Goal: Transaction & Acquisition: Purchase product/service

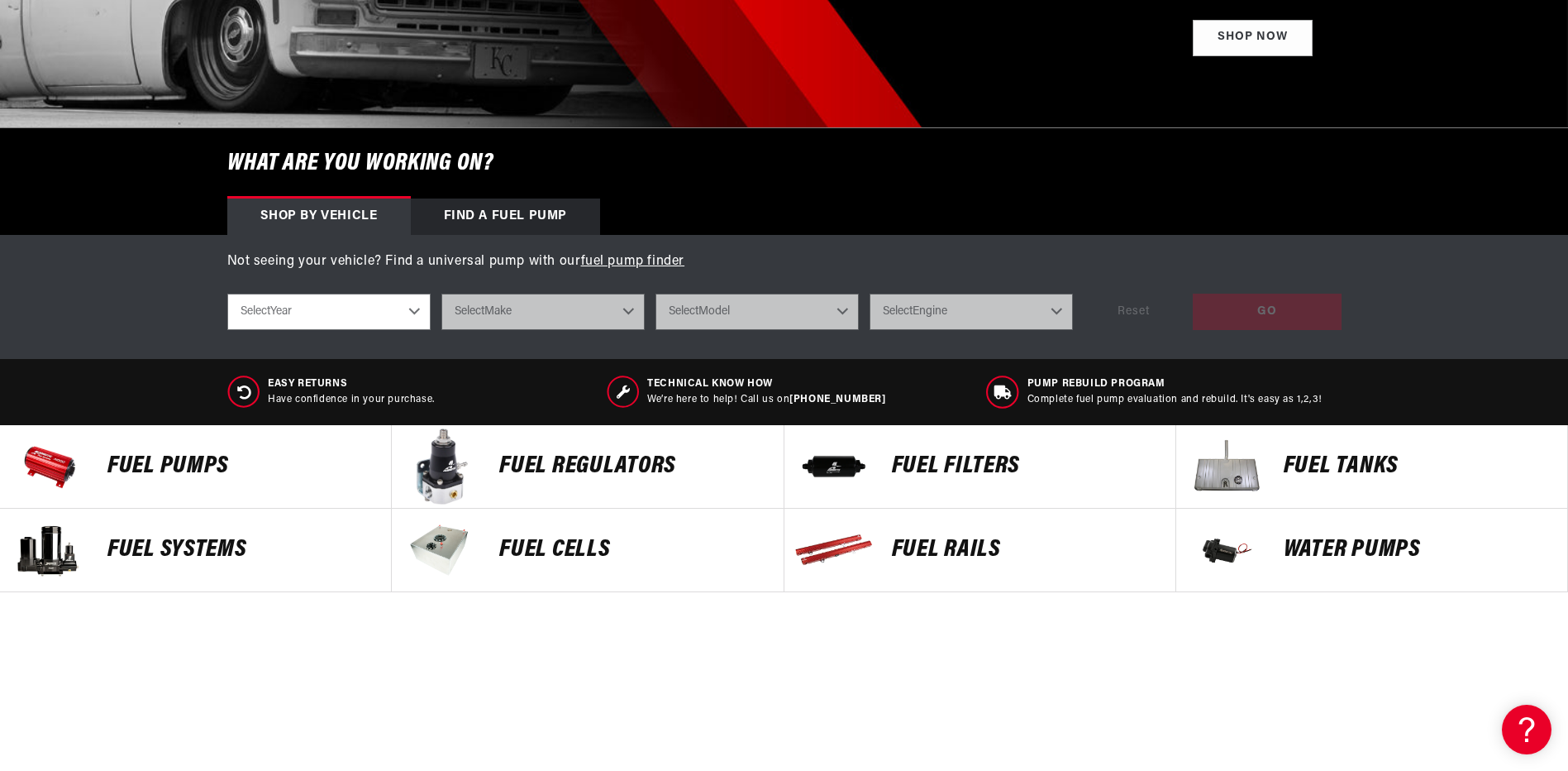
scroll to position [413, 0]
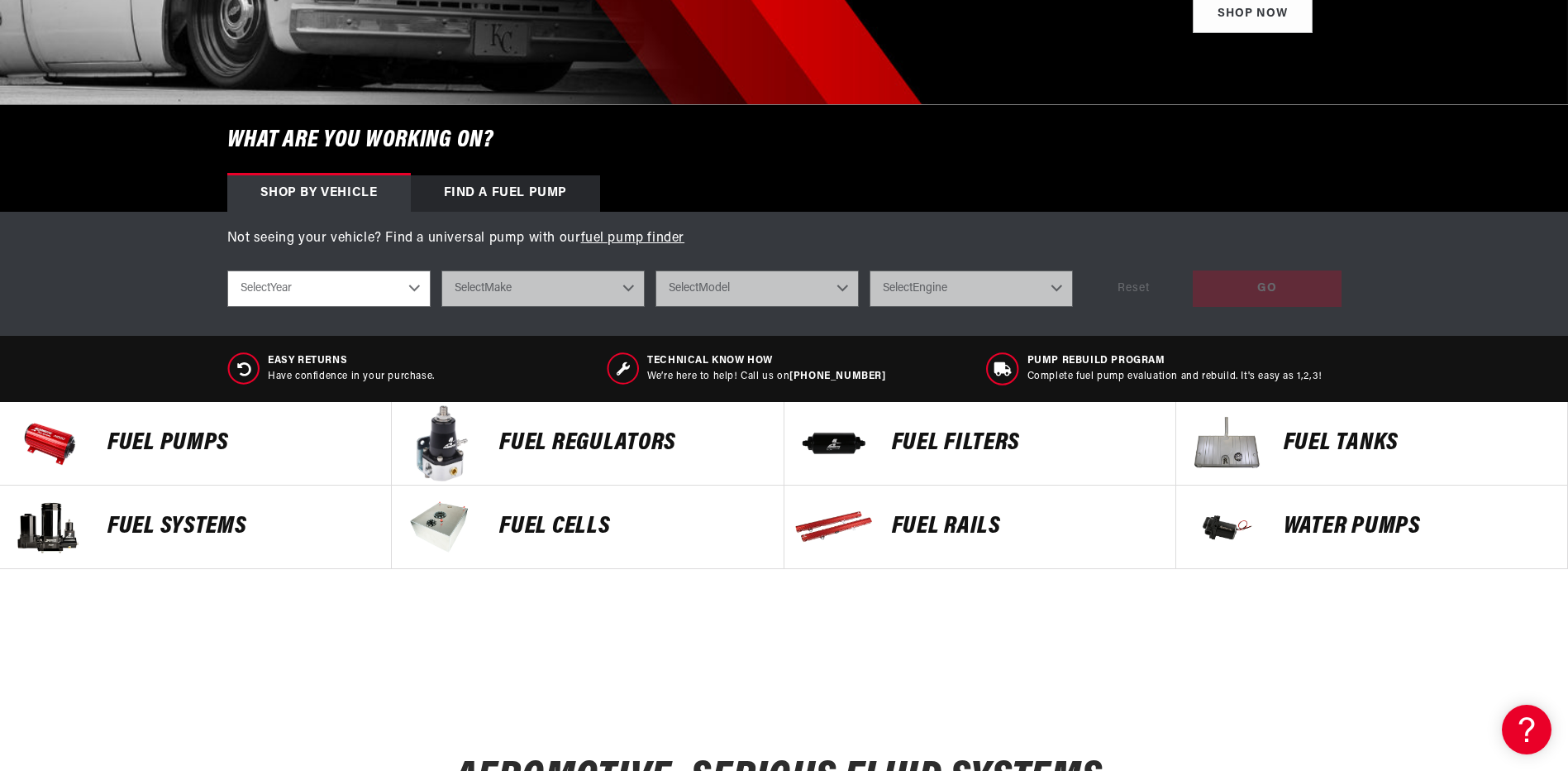
click at [307, 289] on select "Select Year 2023 2022 2021 2020 2019 2018 2017 2016 2015 2014 2013 2012 2011 20…" at bounding box center [329, 288] width 204 height 36
select select "1998"
click at [227, 270] on select "Select Year 2023 2022 2021 2020 2019 2018 2017 2016 2015 2014 2013 2012 2011 20…" at bounding box center [329, 288] width 204 height 36
select select "1998"
click at [466, 284] on select "Select Make Acura Buick Chevrolet Eagle Ford GMC Honda Hyundai Jeep Lexus Linco…" at bounding box center [543, 288] width 204 height 36
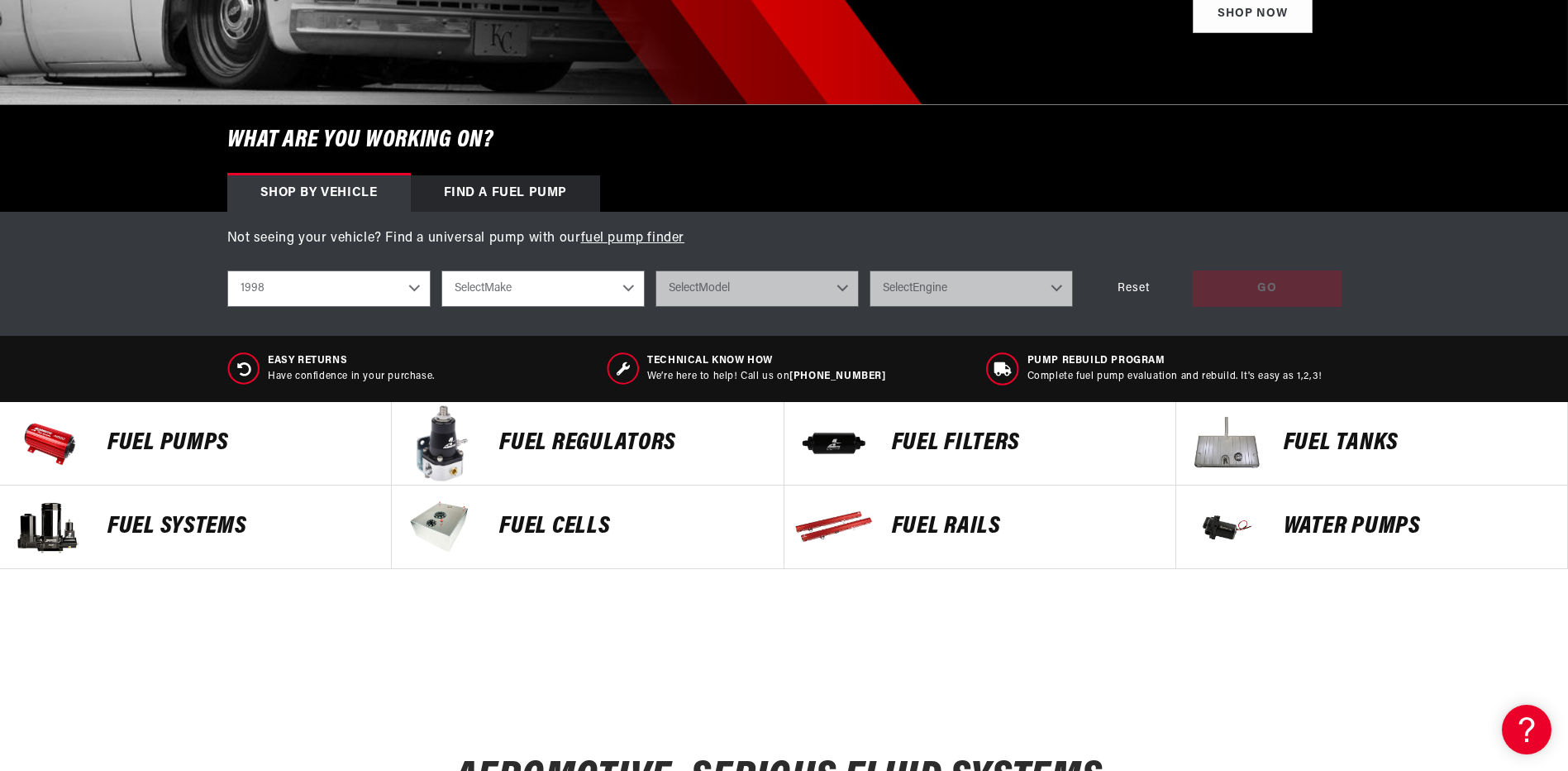
select select "GMC"
click at [442, 270] on select "Select Make Acura Buick Chevrolet Eagle Ford GMC Honda Hyundai Jeep Lexus Linco…" at bounding box center [543, 288] width 204 height 36
select select "GMC"
click at [686, 285] on select "Select Model C1500 C2500 K1500 K2500" at bounding box center [757, 288] width 204 height 36
select select "K2500"
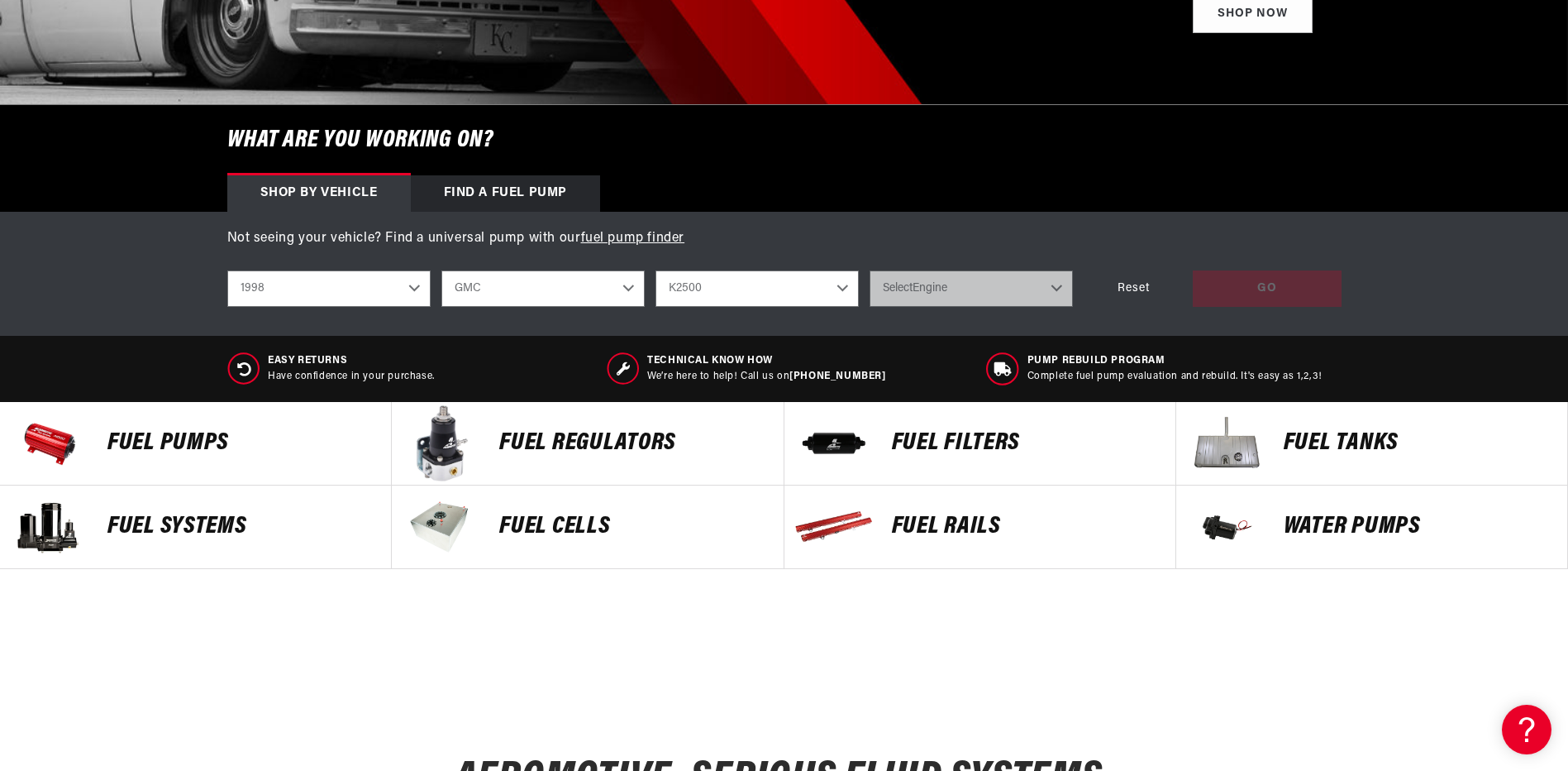
click at [655, 270] on select "Select Model C1500 C2500 K1500 K2500" at bounding box center [757, 288] width 204 height 36
select select "K2500"
click at [889, 293] on select "Select Engine 5.0L 5.7L 7.4L" at bounding box center [972, 288] width 204 height 36
select select "5.7L"
click at [870, 270] on select "Select Engine 5.0L 5.7L 7.4L" at bounding box center [972, 288] width 204 height 36
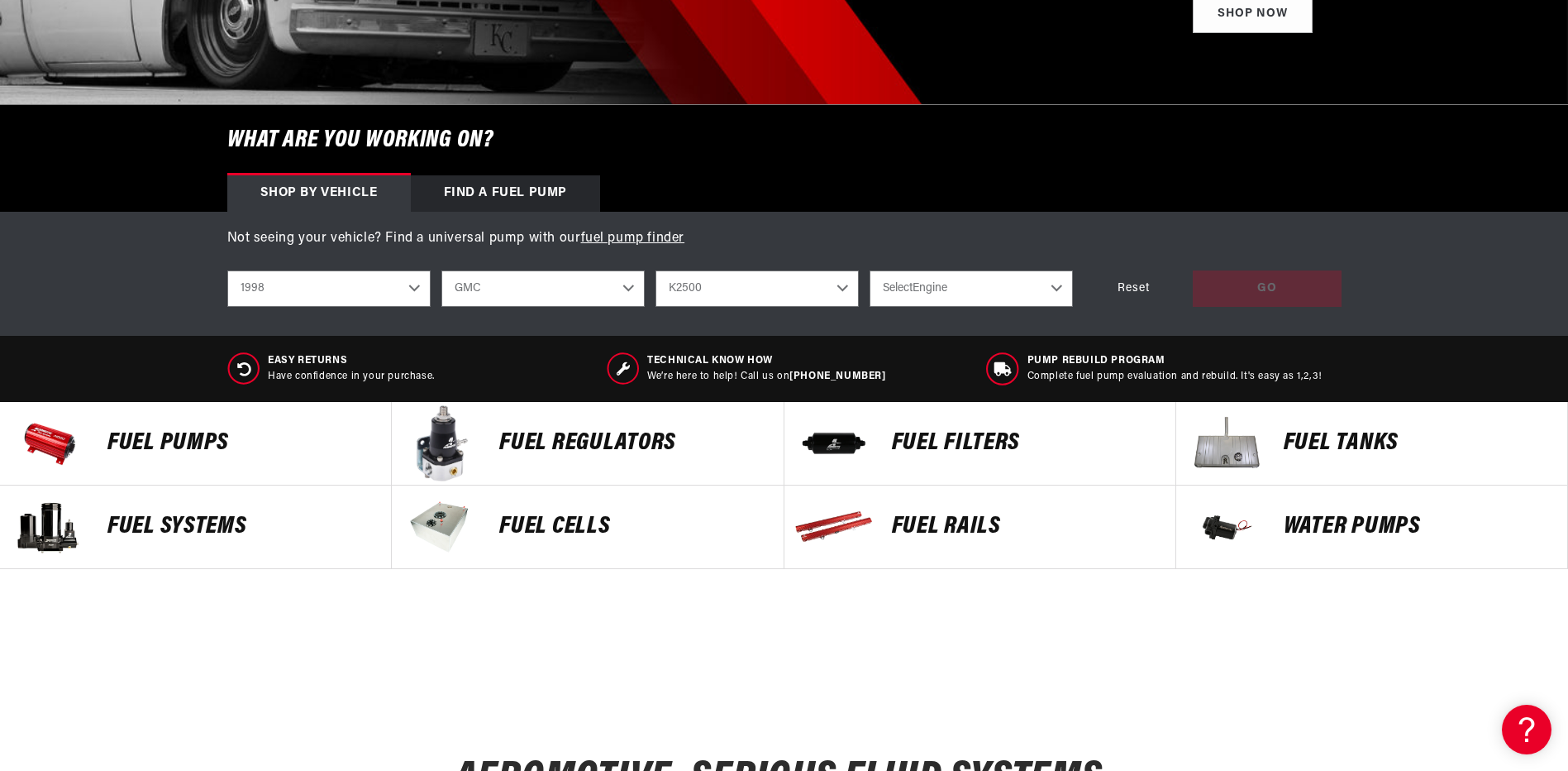
select select "5.7L"
click at [1211, 279] on div "GO" at bounding box center [1267, 289] width 149 height 37
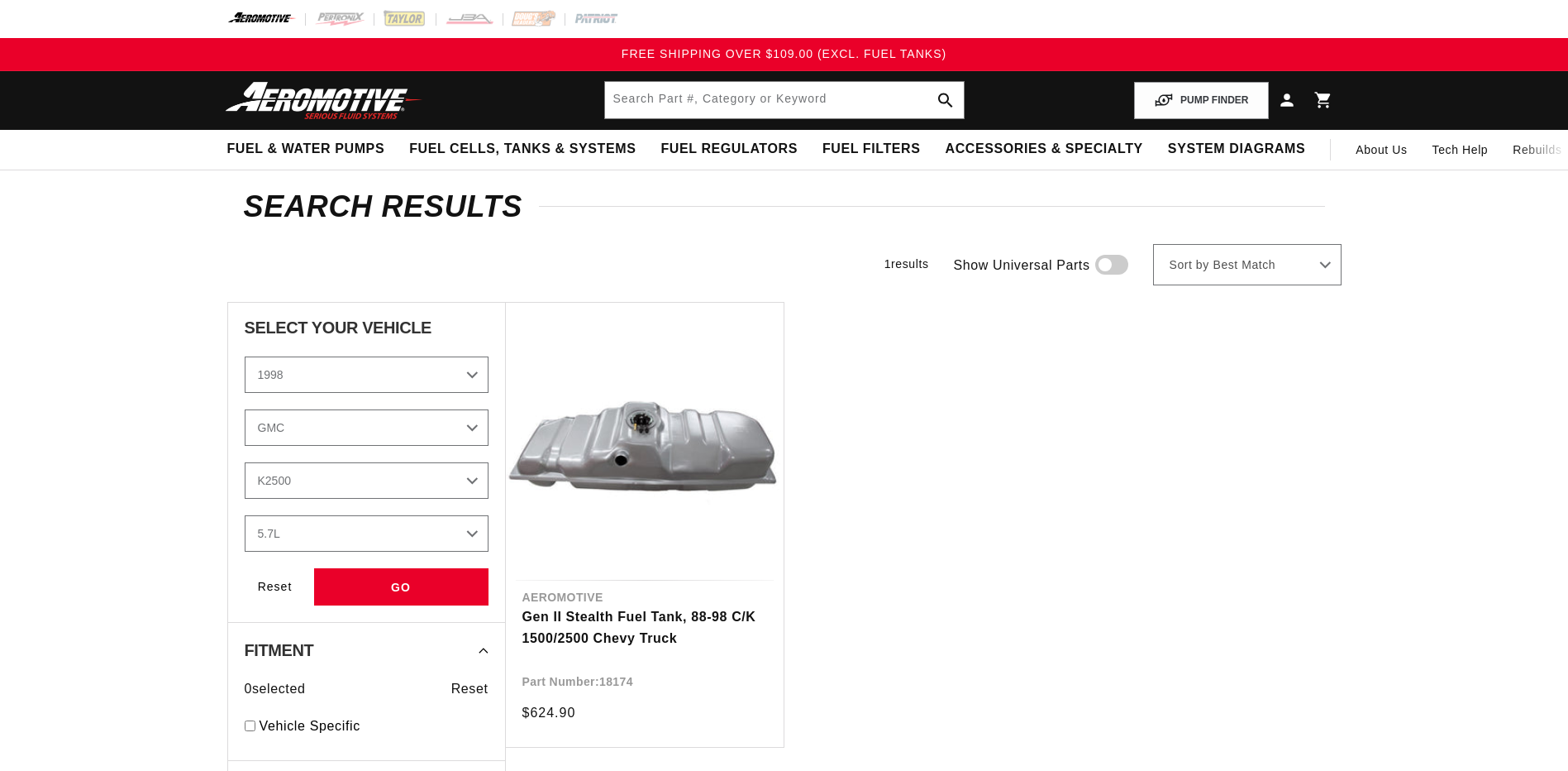
select select "1998"
select select "GMC"
select select "K2500"
select select "5.7L"
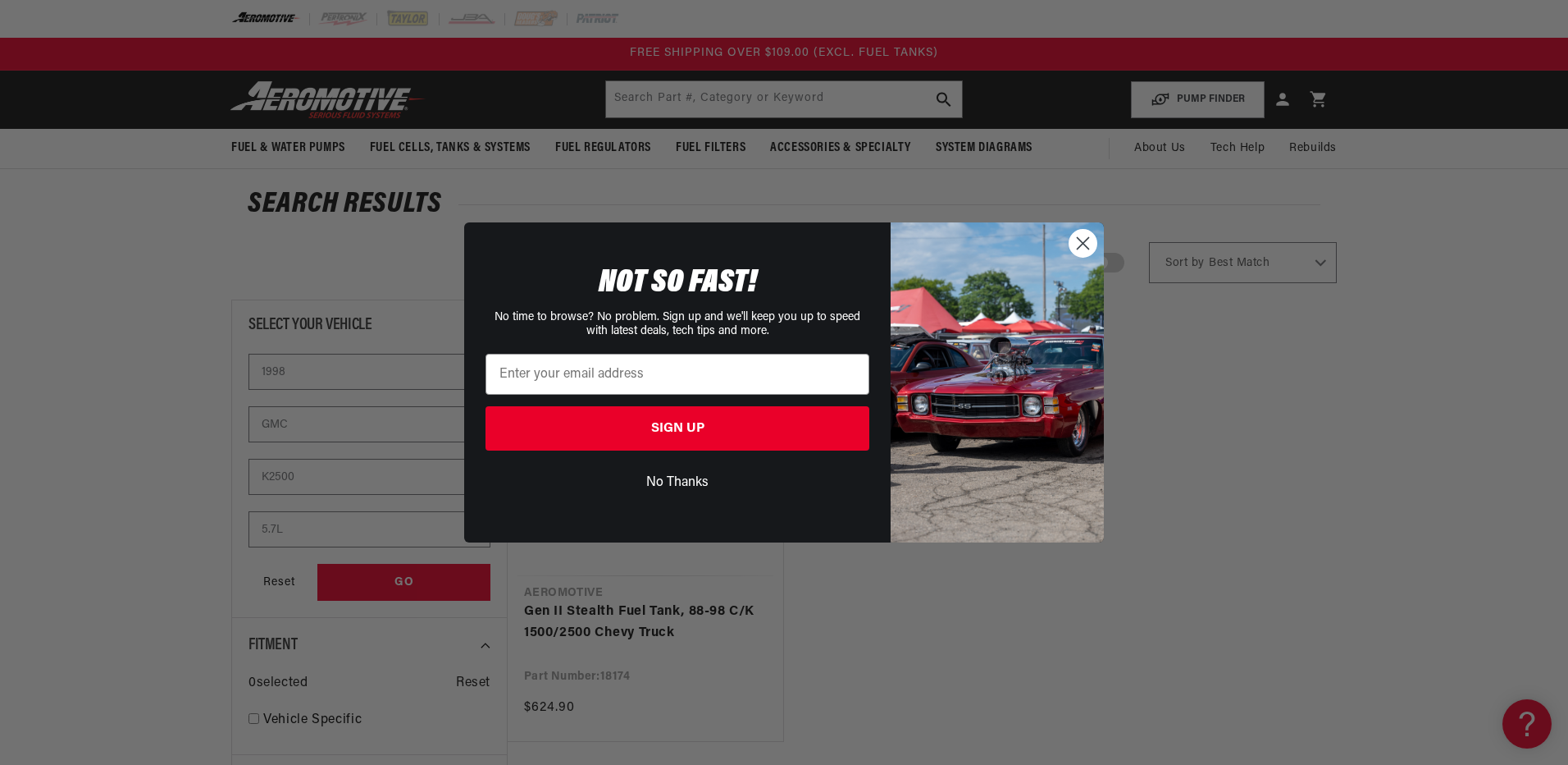
click at [1082, 251] on circle "Close dialog" at bounding box center [1083, 243] width 27 height 27
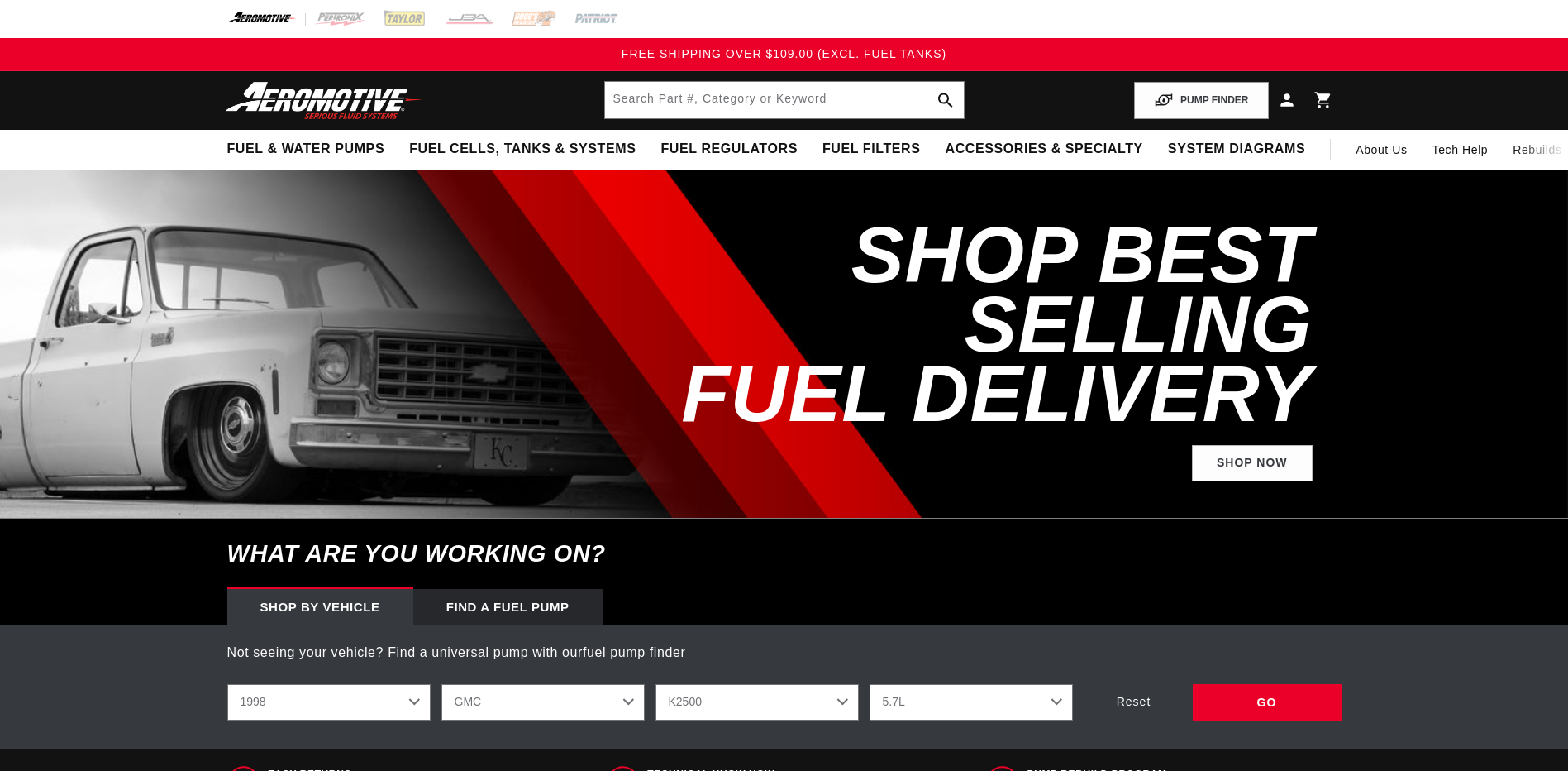
select select "1998"
select select "GMC"
select select "K2500"
select select "5.7L"
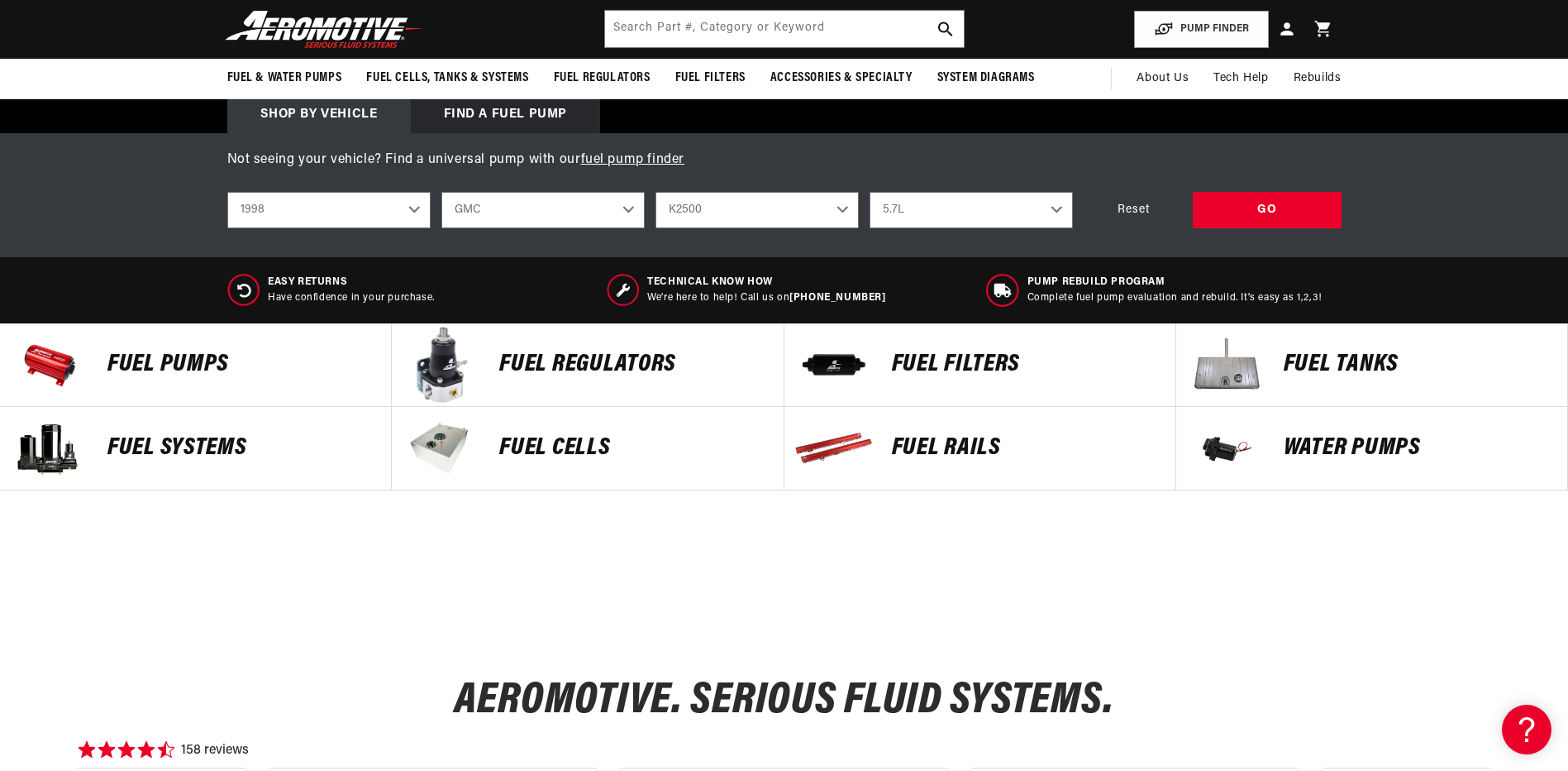
scroll to position [413, 0]
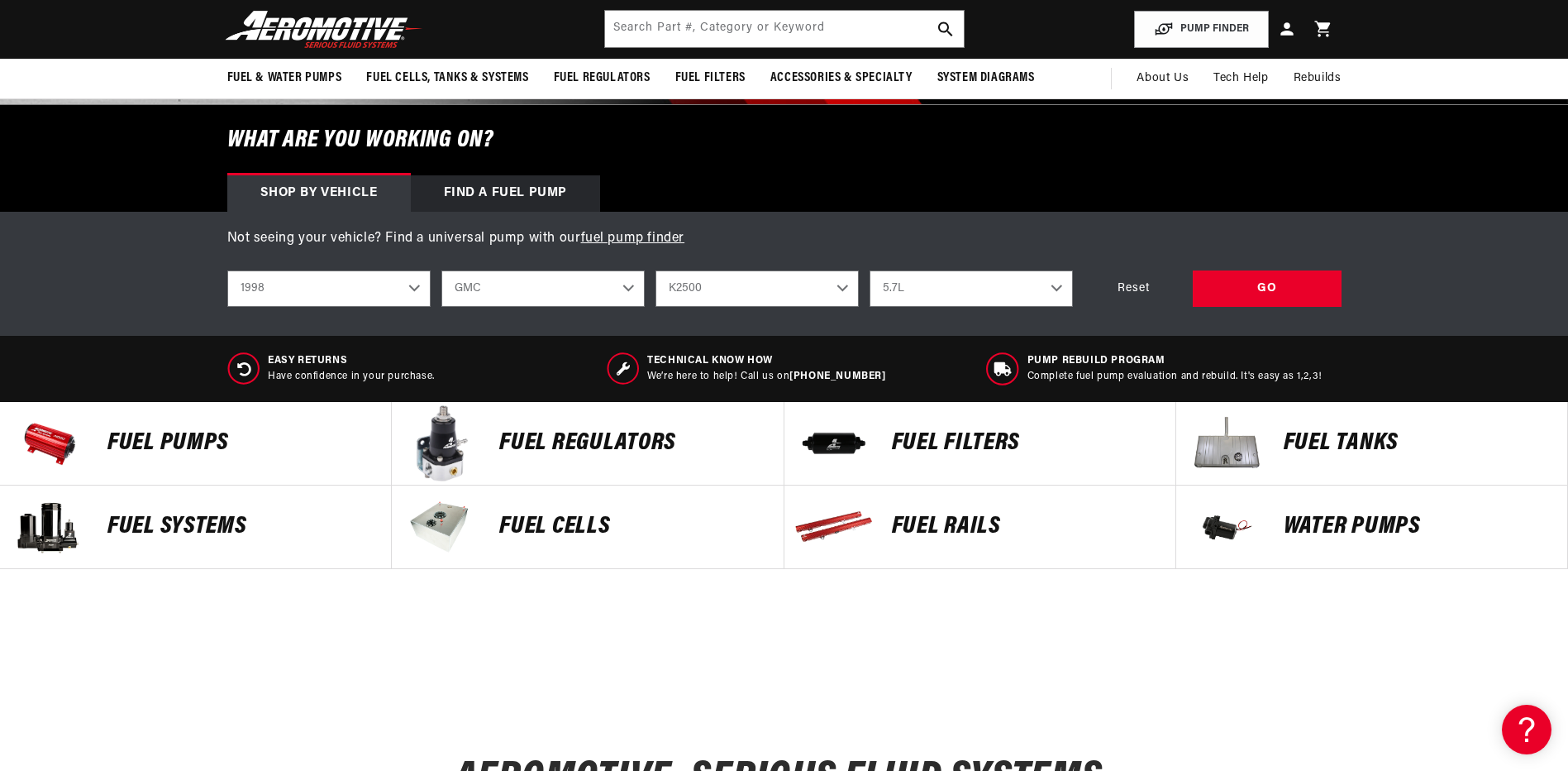
click at [1220, 244] on p "Not seeing your vehicle? Find a universal pump with our fuel pump finder" at bounding box center [784, 239] width 1114 height 22
click at [1227, 295] on div "GO" at bounding box center [1267, 289] width 149 height 37
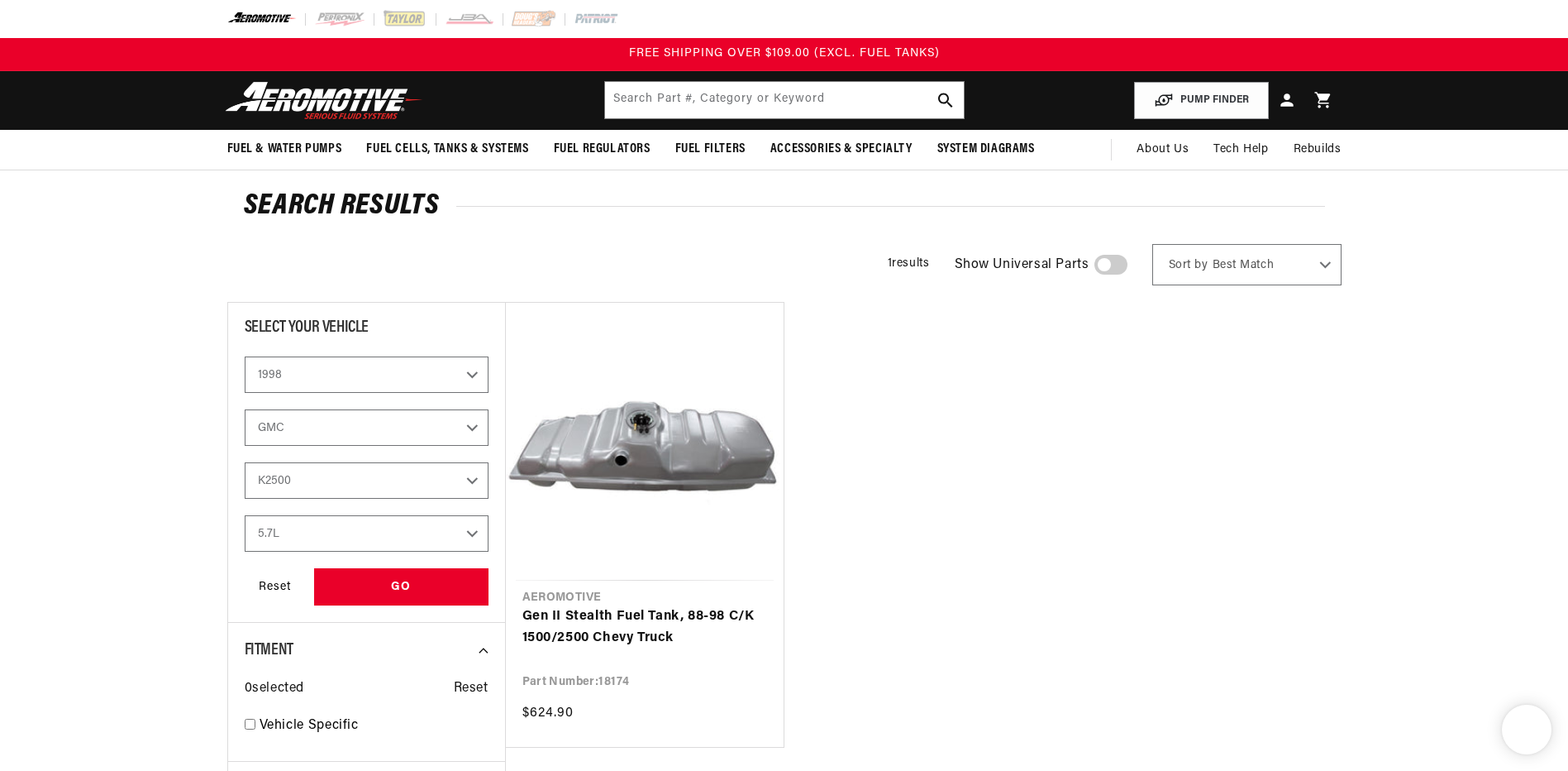
select select "1998"
select select "GMC"
select select "K2500"
select select "5.7L"
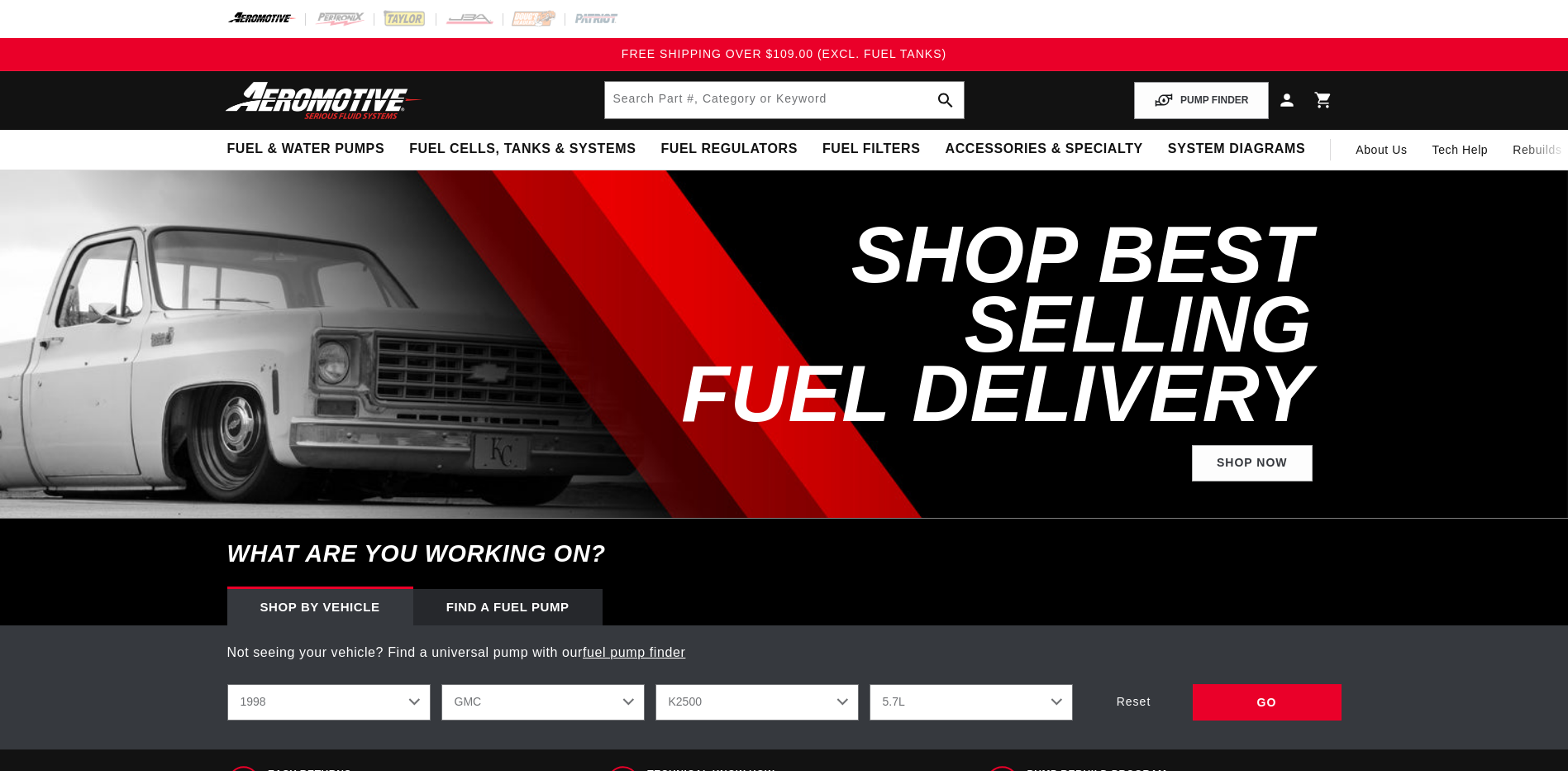
select select "1998"
select select "GMC"
select select "K2500"
select select "5.7L"
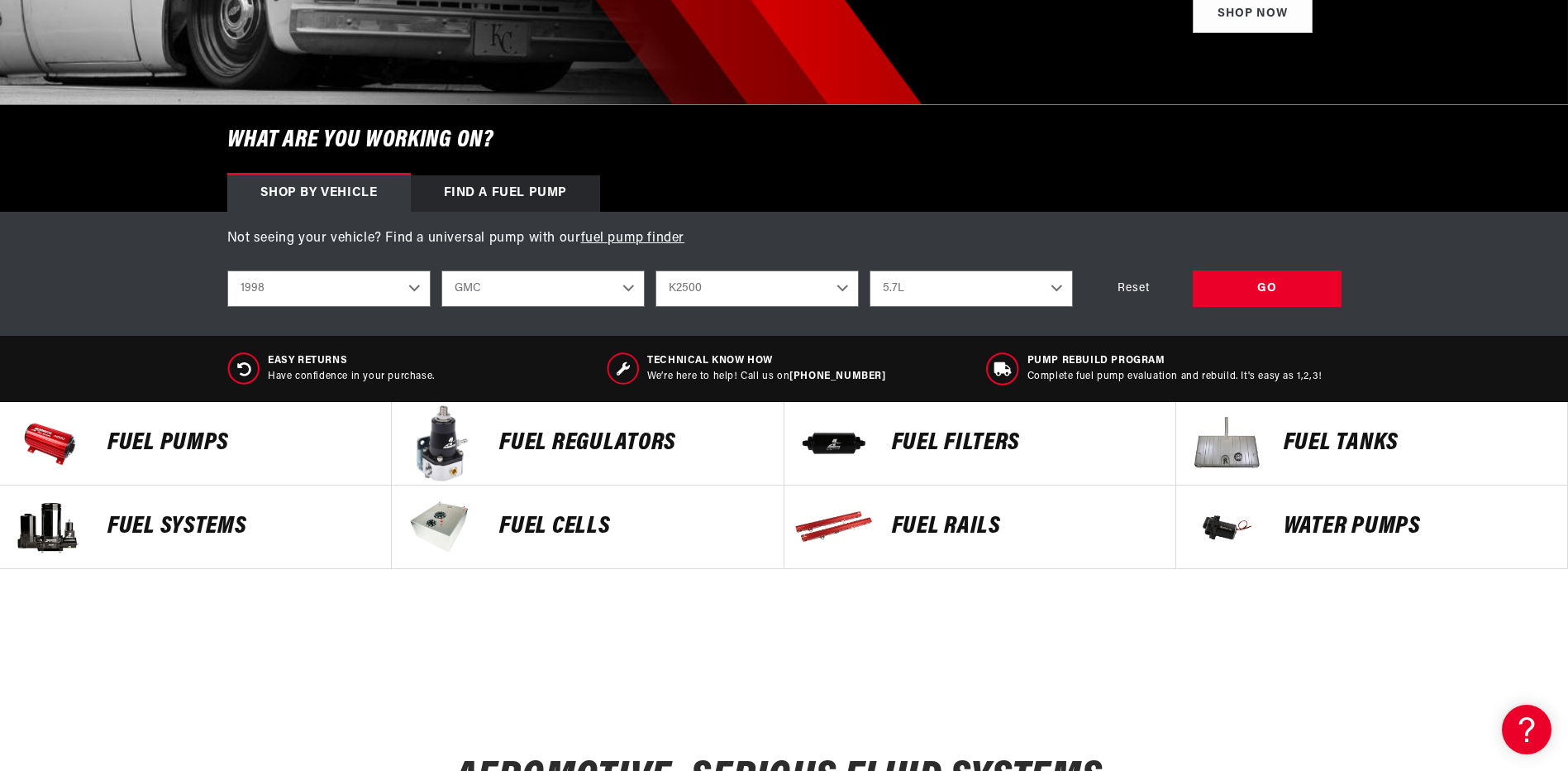
drag, startPoint x: 0, startPoint y: 0, endPoint x: 172, endPoint y: 433, distance: 465.9
click at [172, 433] on p "Fuel Pumps" at bounding box center [241, 443] width 267 height 24
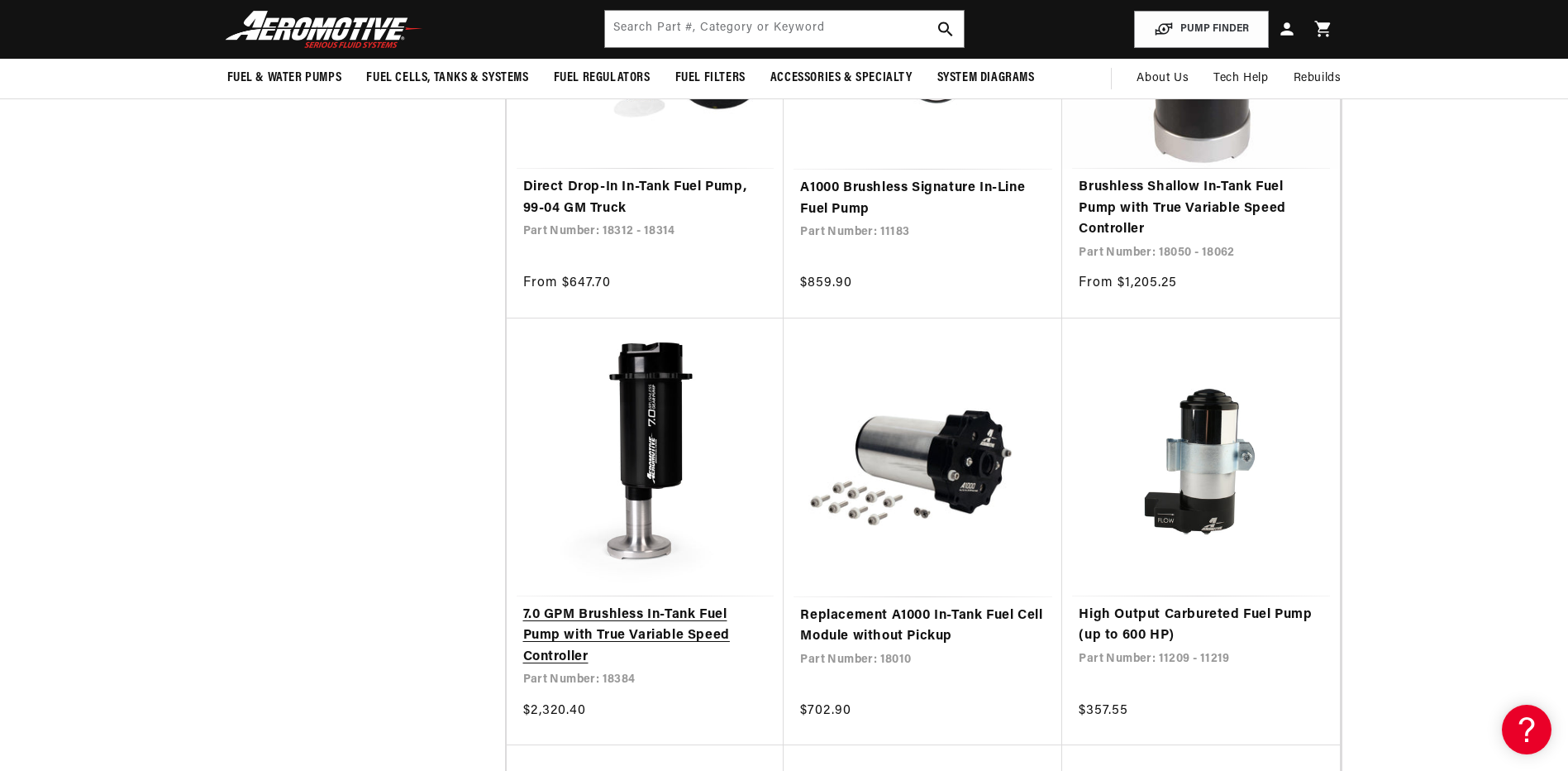
scroll to position [4134, 0]
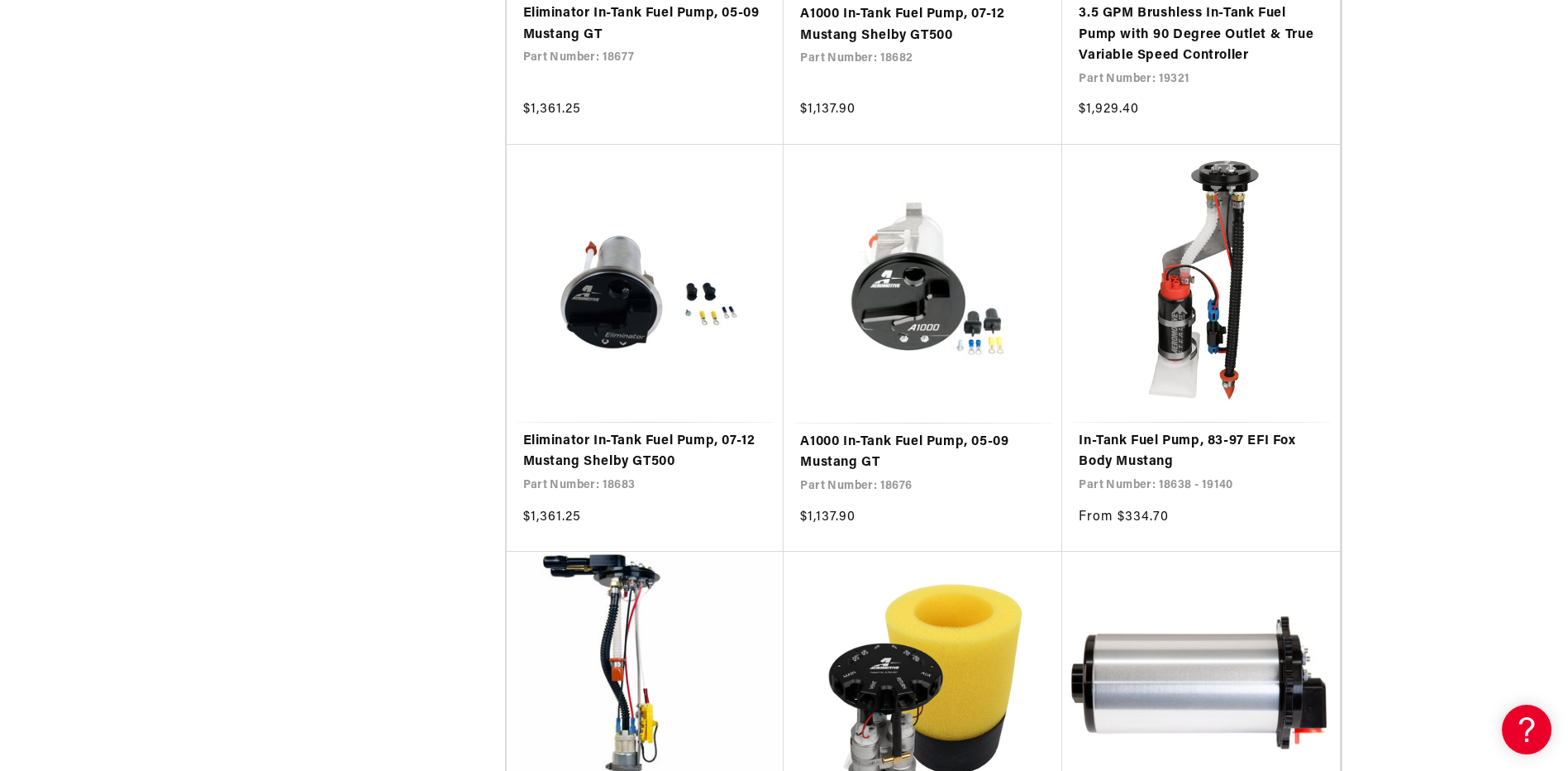
scroll to position [14720, 0]
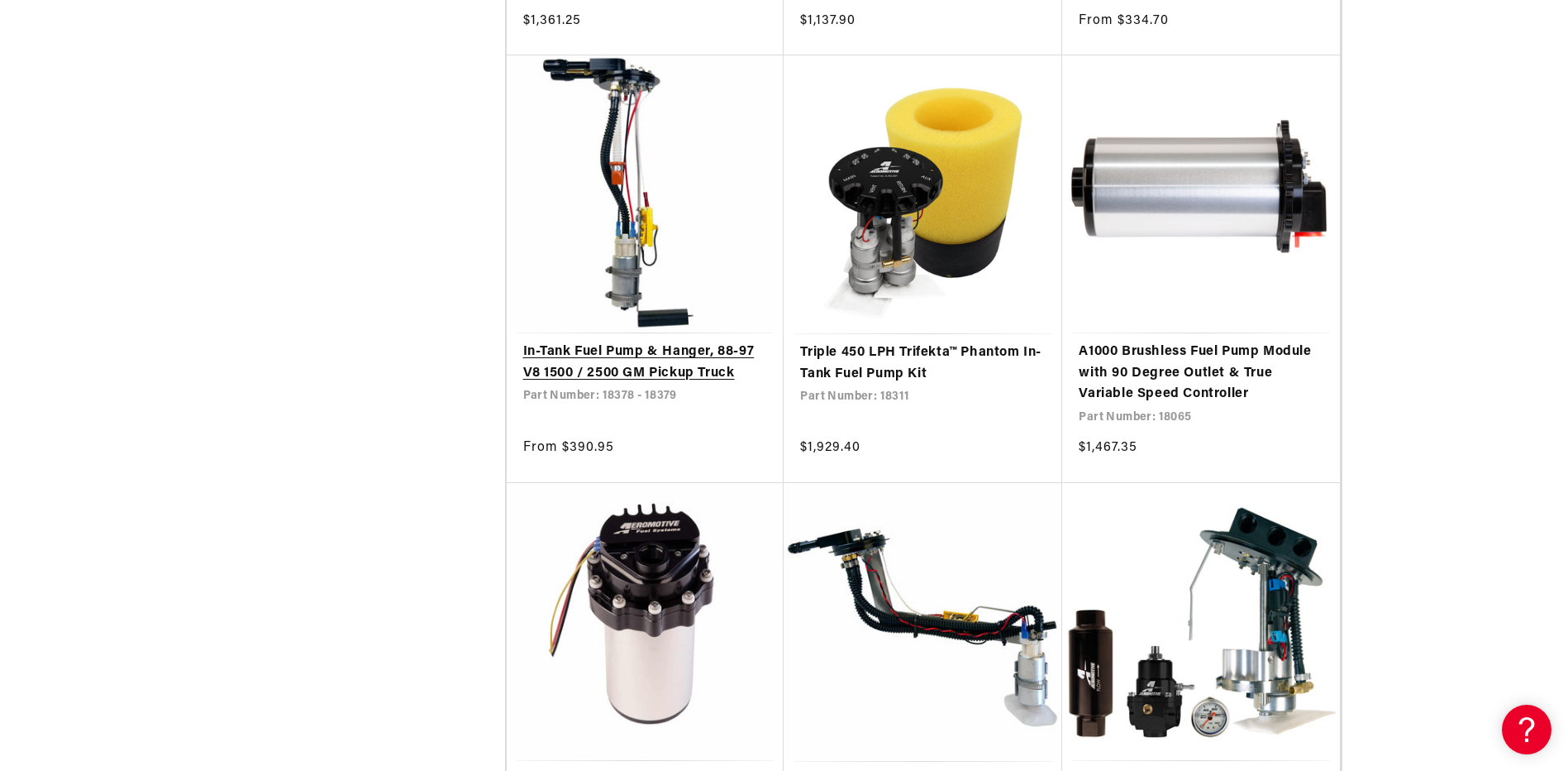
click at [661, 342] on link "In-Tank Fuel Pump & Hanger, 88-97 V8 1500 / 2500 GM Pickup Truck" at bounding box center [645, 363] width 245 height 42
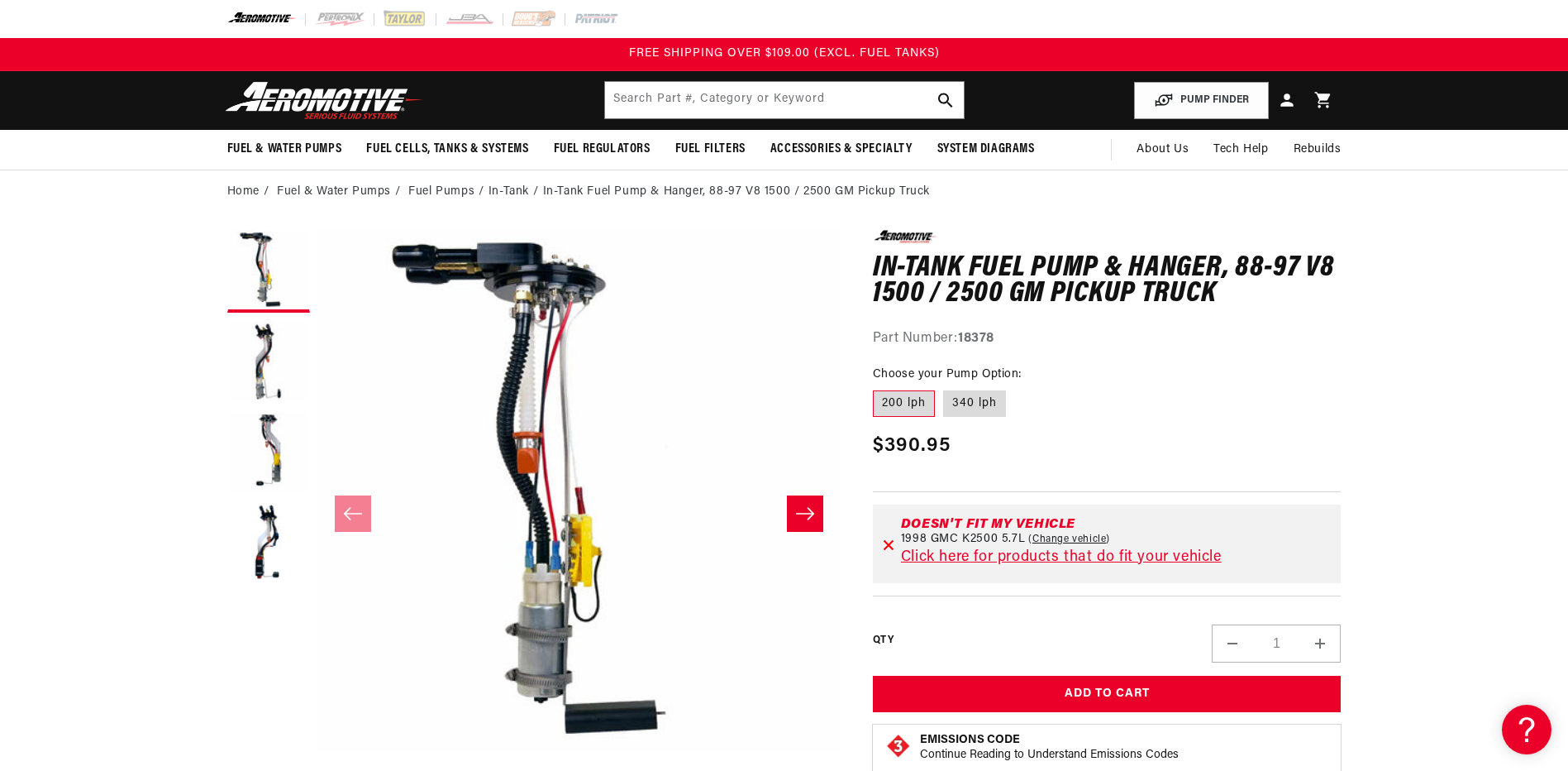
click at [793, 506] on button "Slide right" at bounding box center [804, 513] width 36 height 36
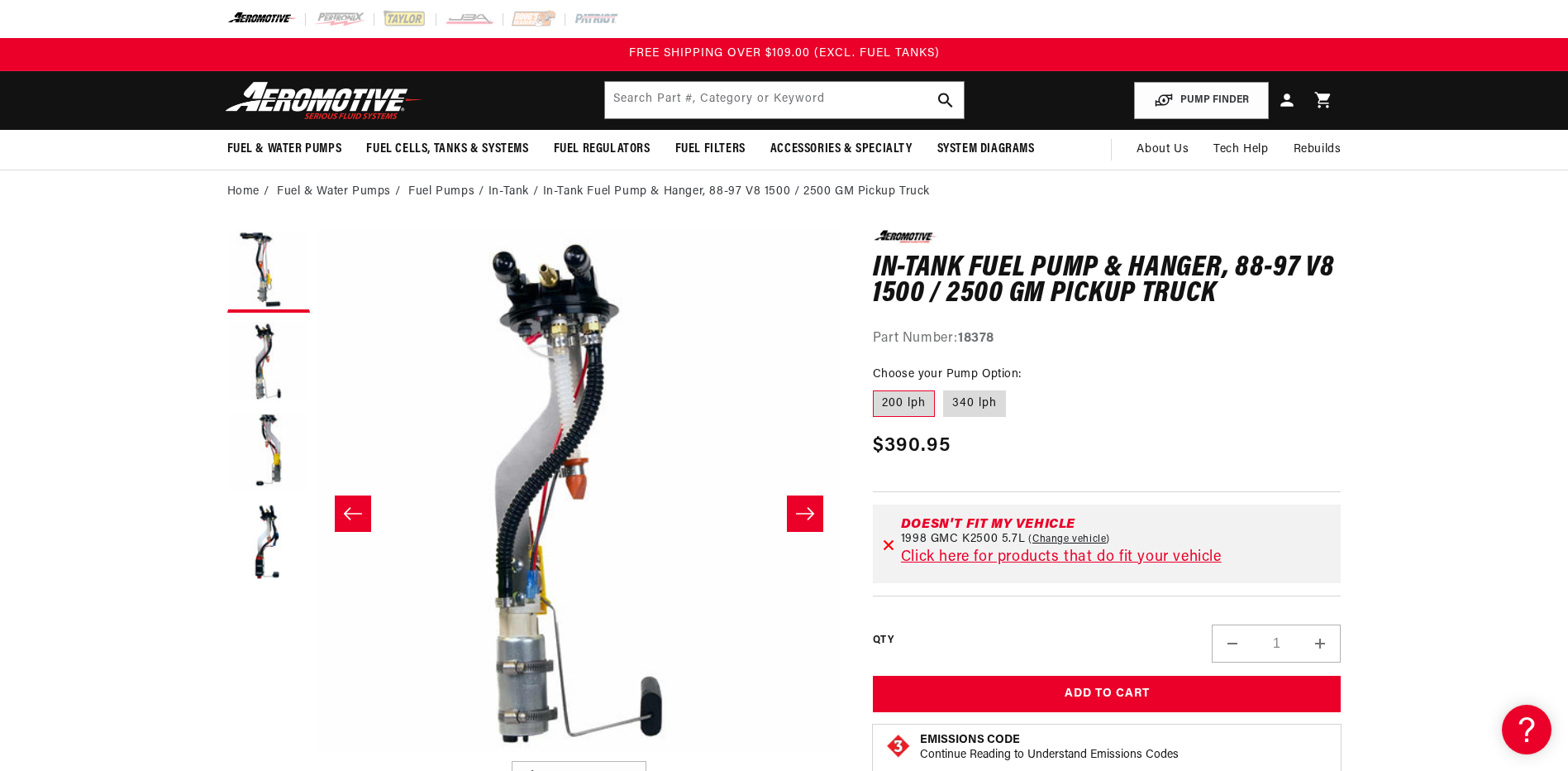
click at [793, 506] on button "Slide right" at bounding box center [804, 513] width 36 height 36
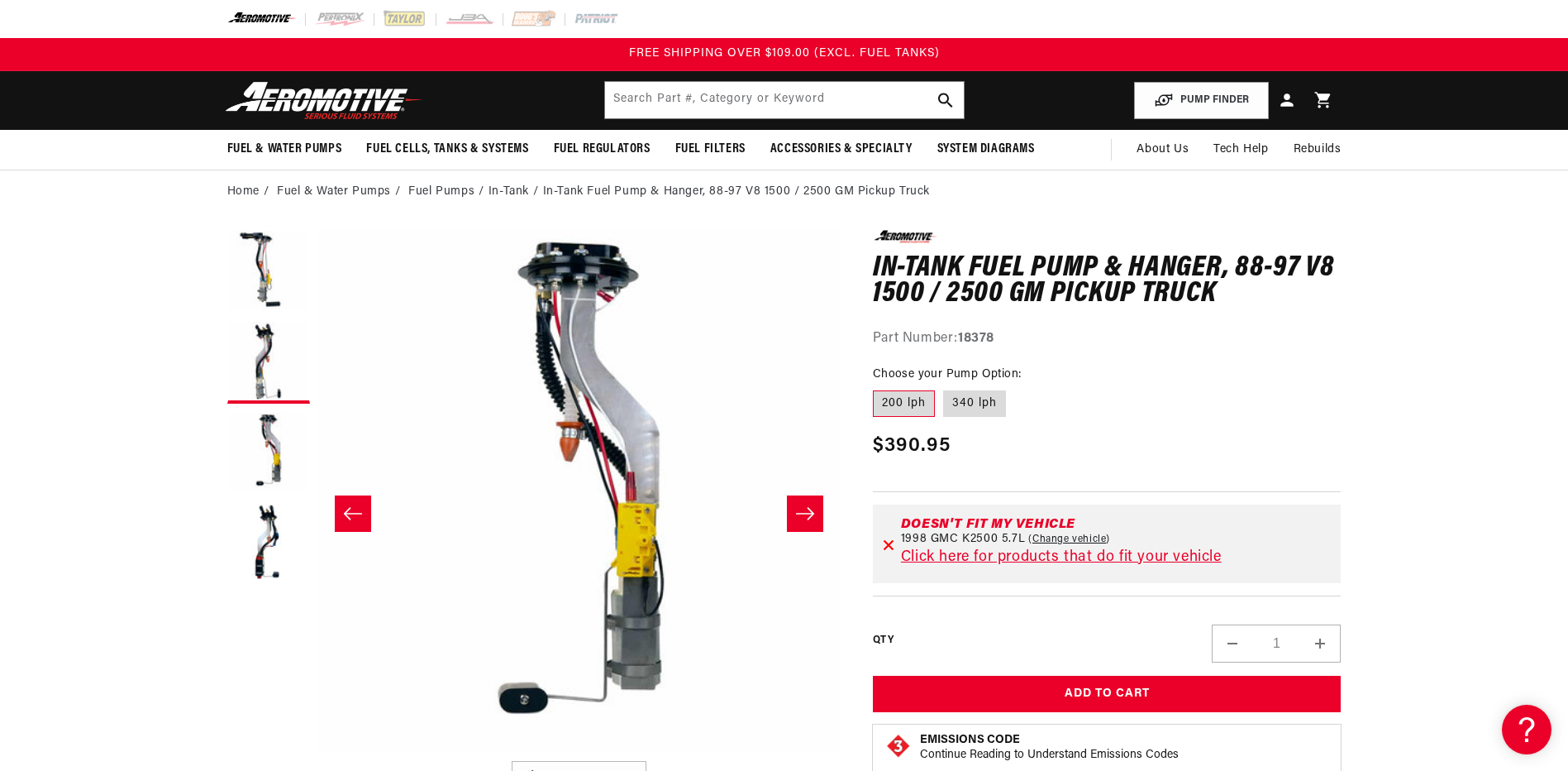
click at [793, 506] on button "Slide right" at bounding box center [804, 513] width 36 height 36
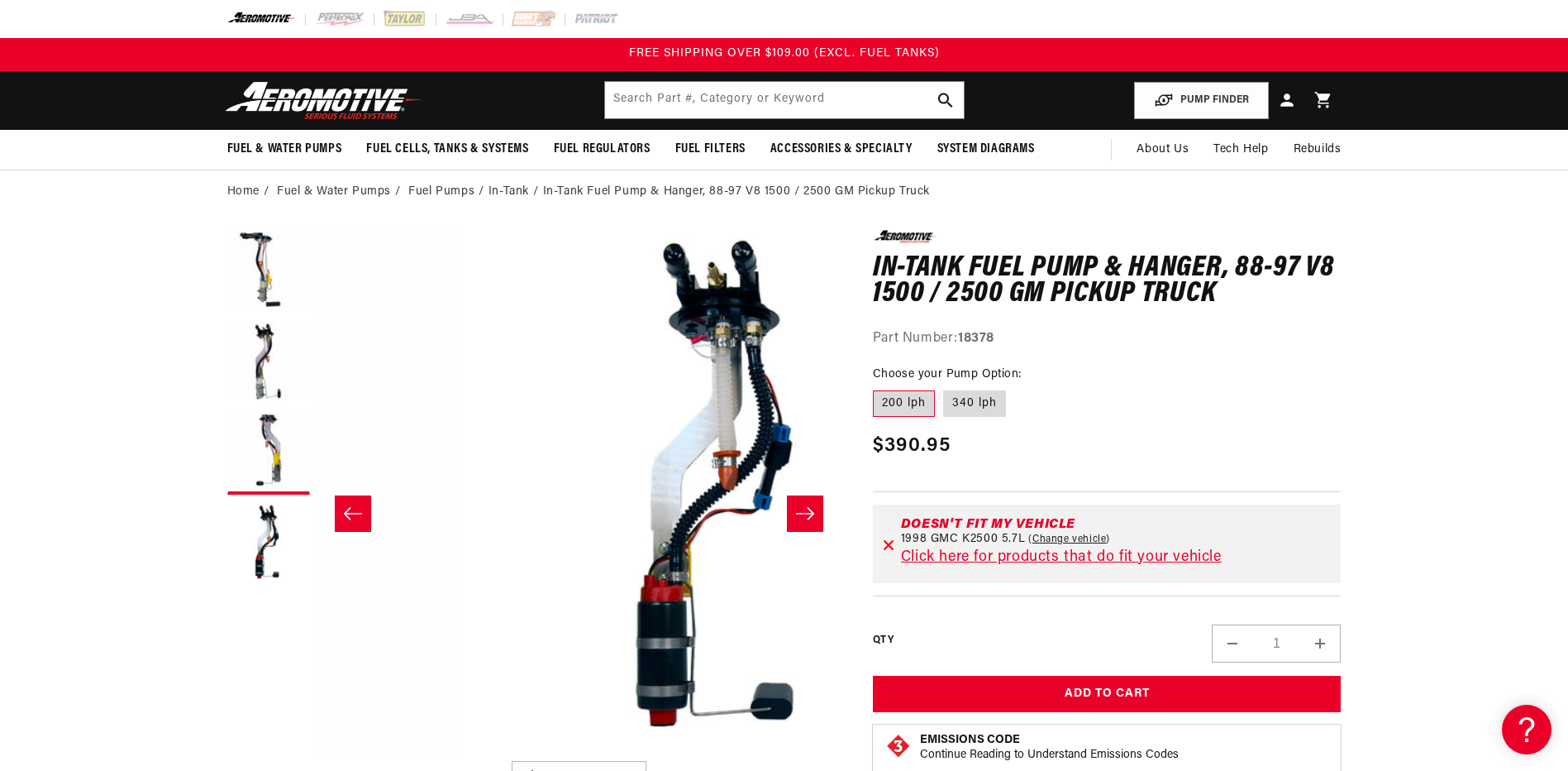
scroll to position [0, 1565]
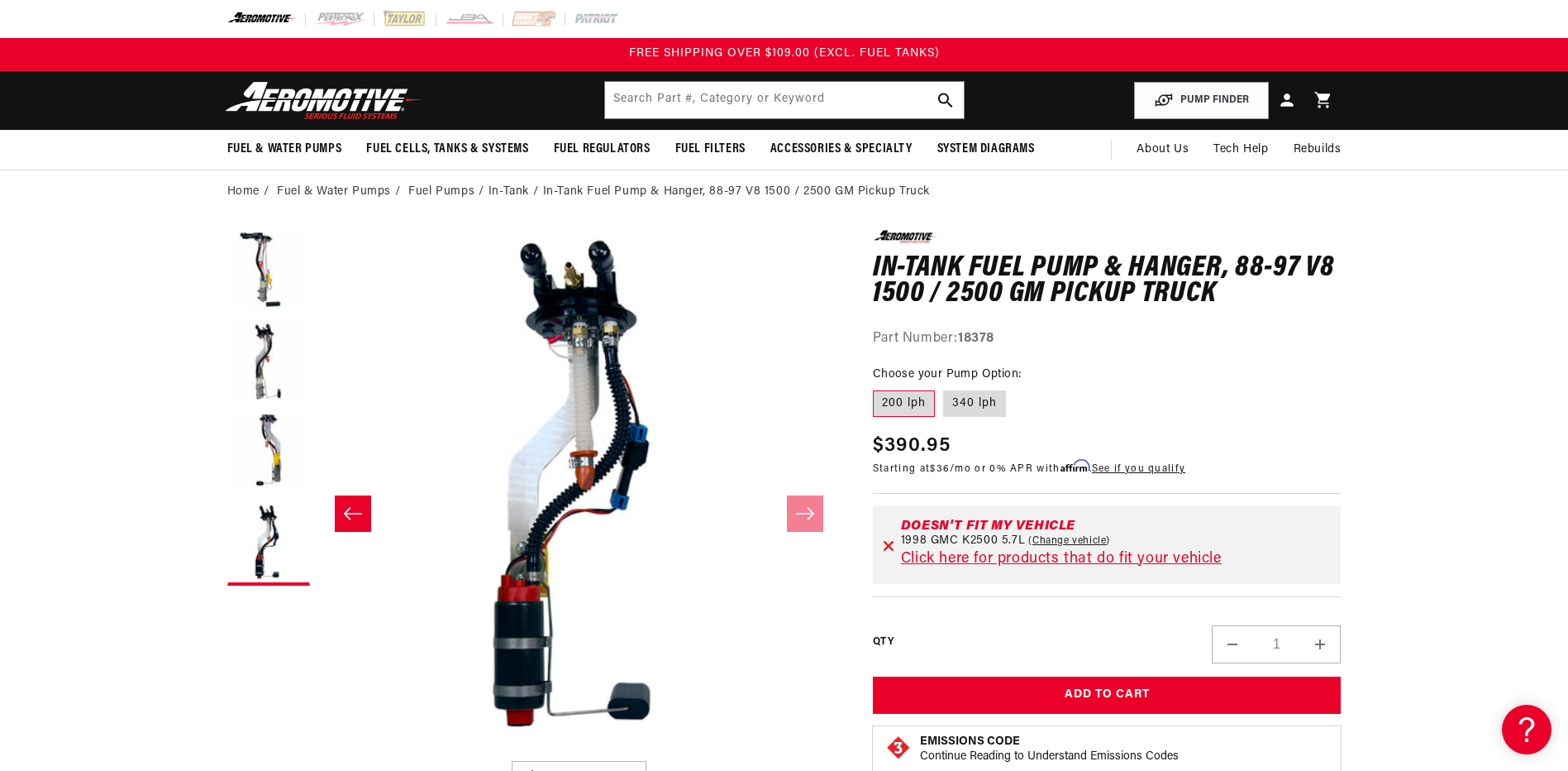
click at [338, 495] on button "Slide left" at bounding box center [352, 513] width 36 height 36
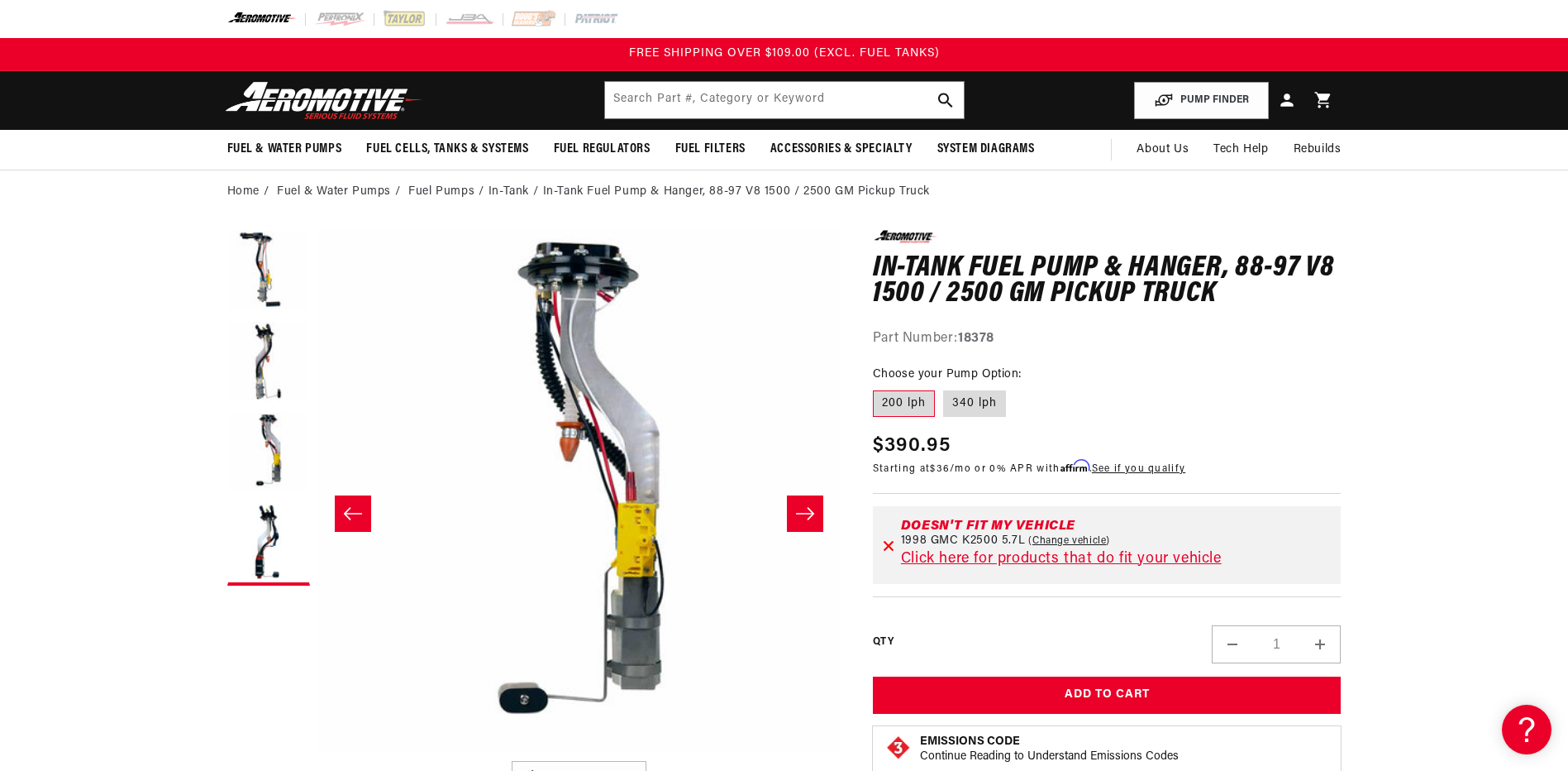
click at [341, 497] on button "Slide left" at bounding box center [352, 513] width 36 height 36
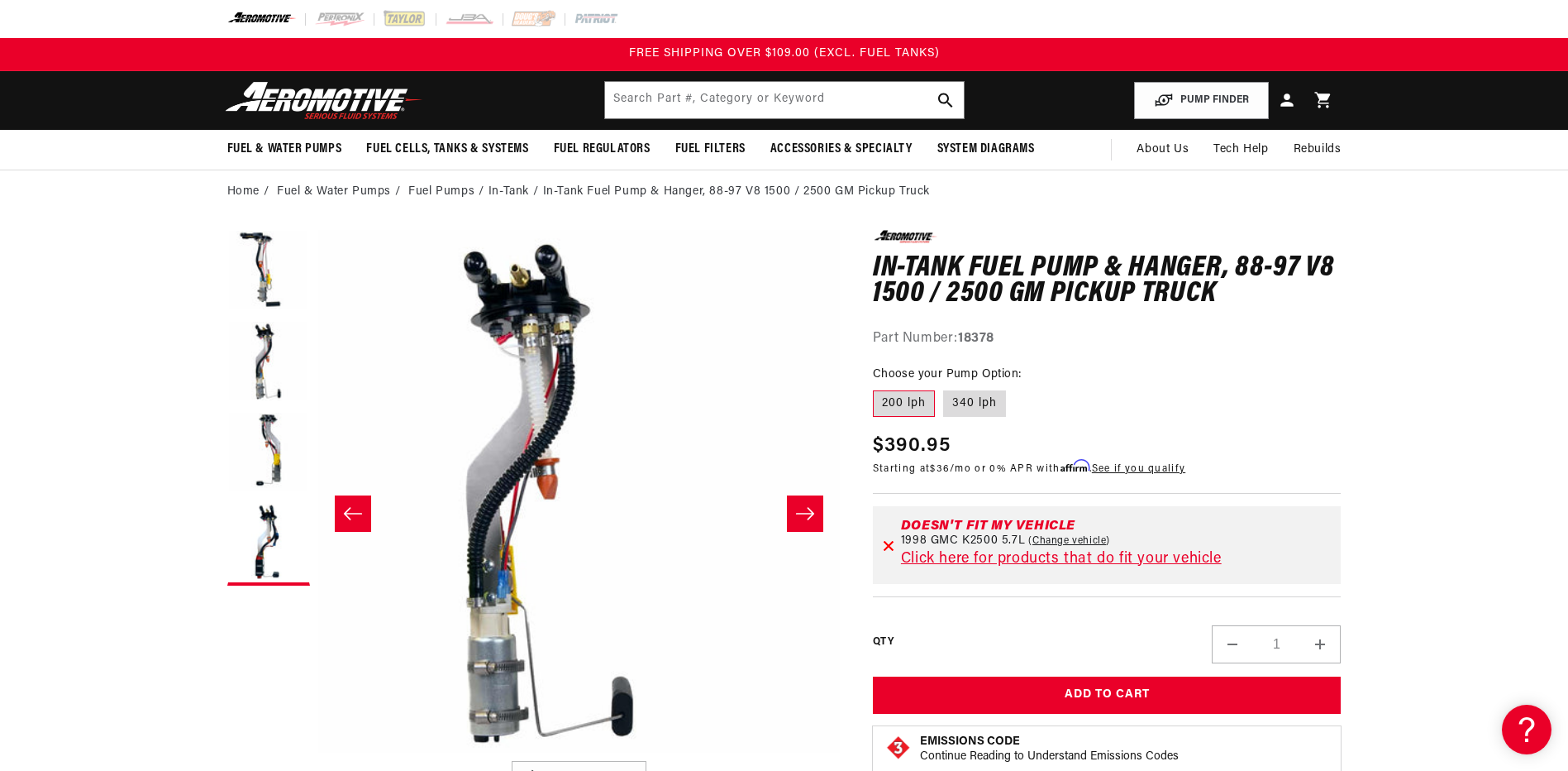
click at [341, 497] on button "Slide left" at bounding box center [352, 513] width 36 height 36
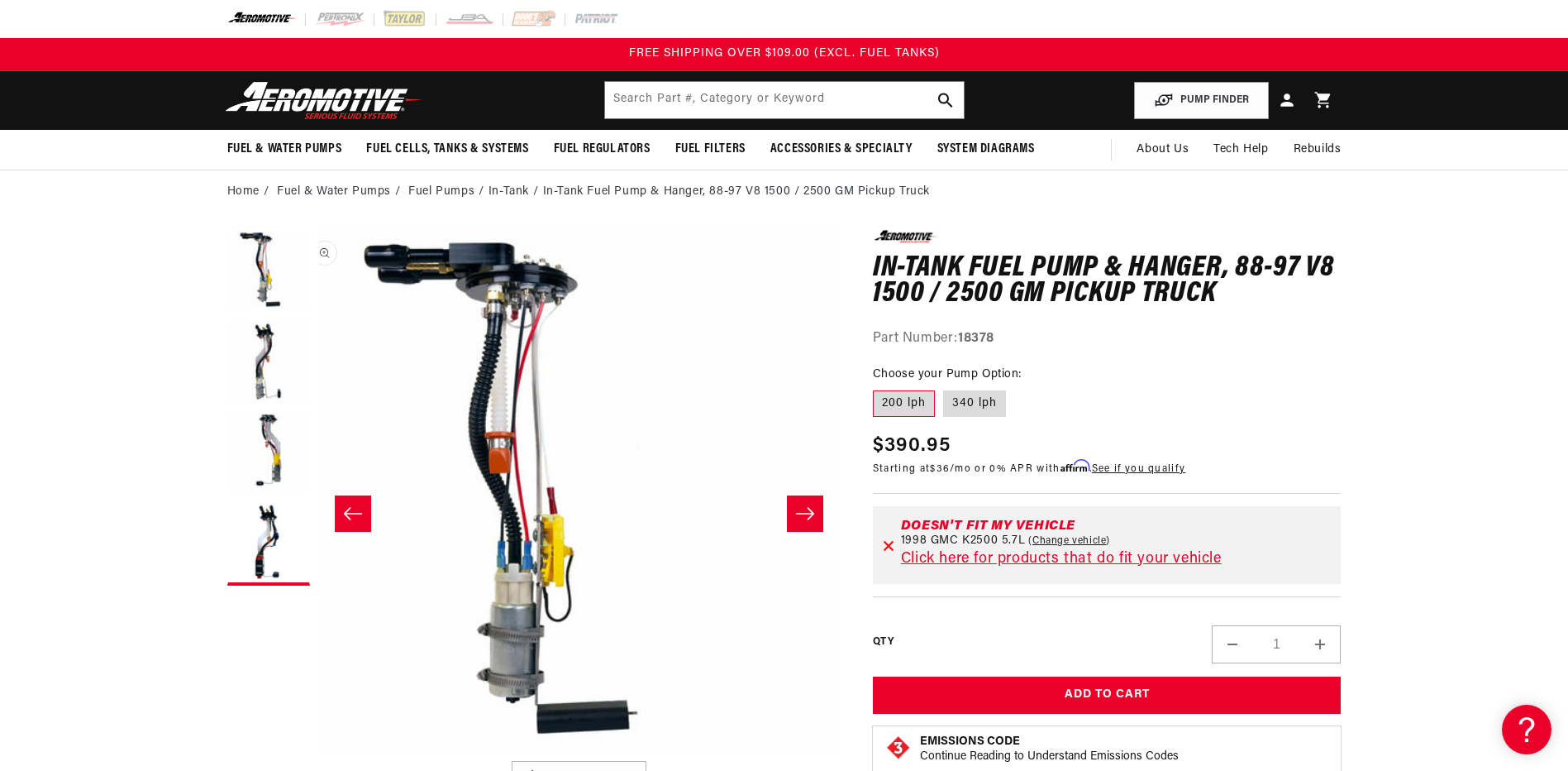
scroll to position [0, 0]
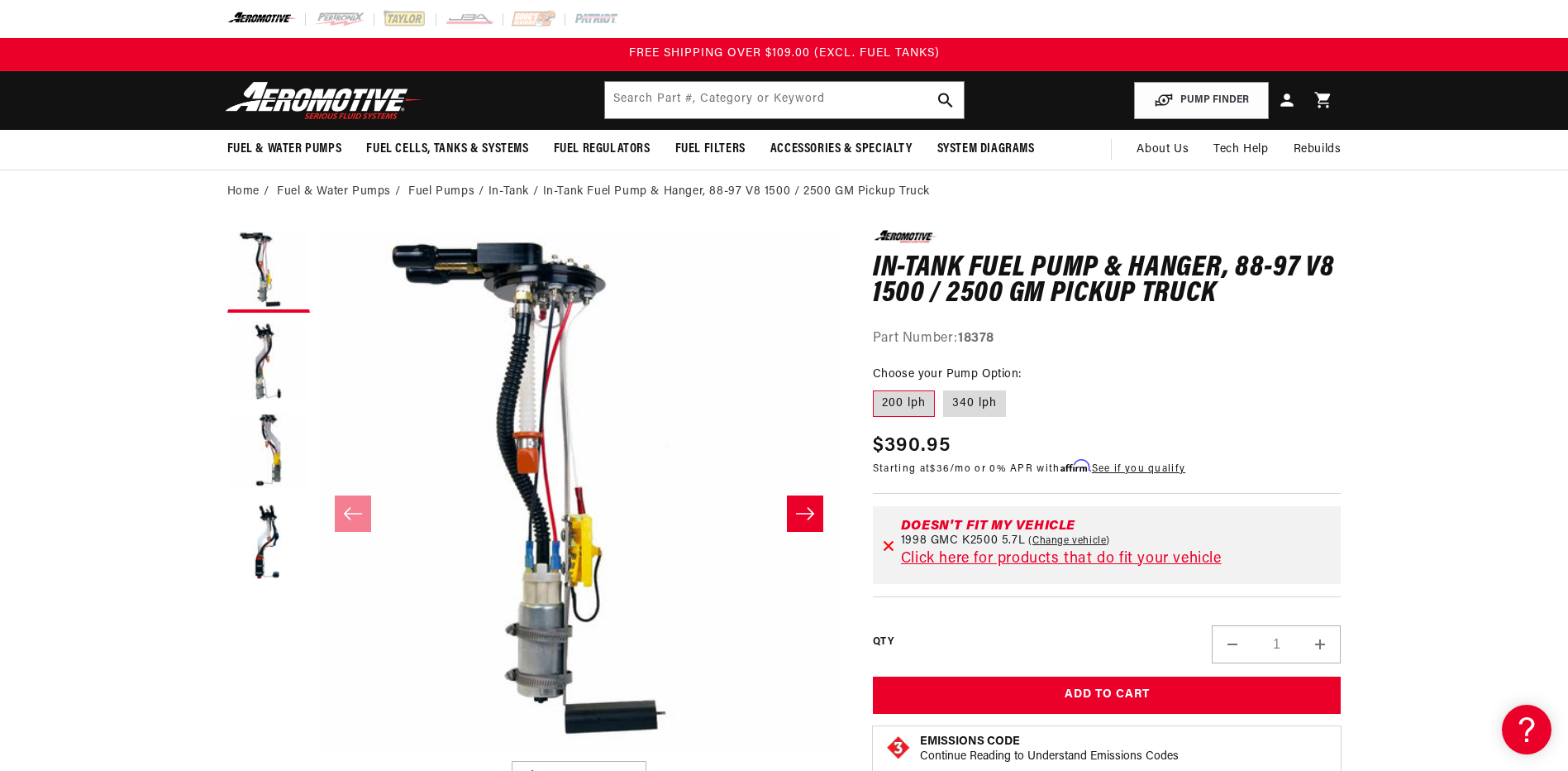
click at [799, 510] on icon "Slide right" at bounding box center [805, 513] width 20 height 17
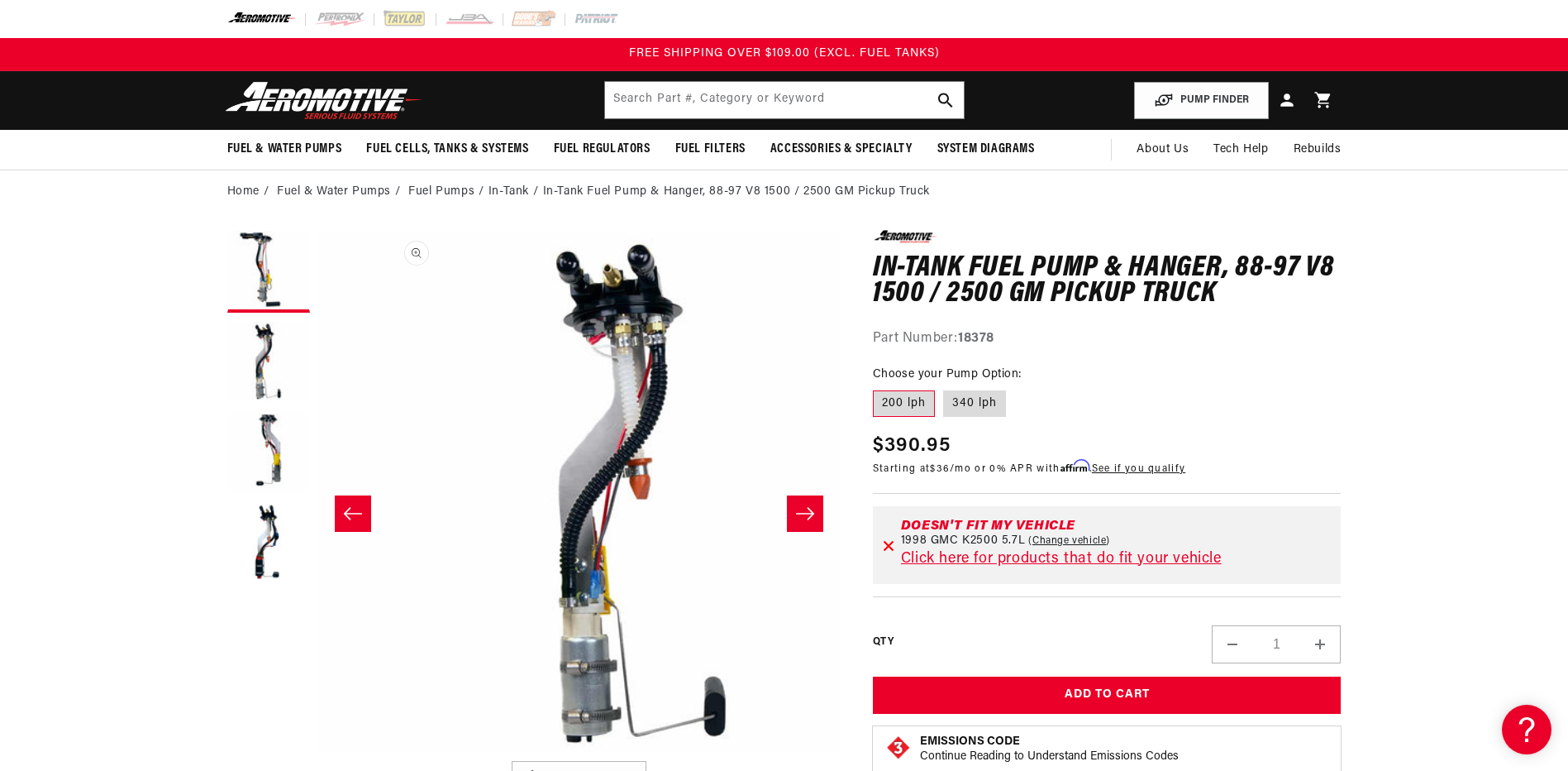
scroll to position [0, 522]
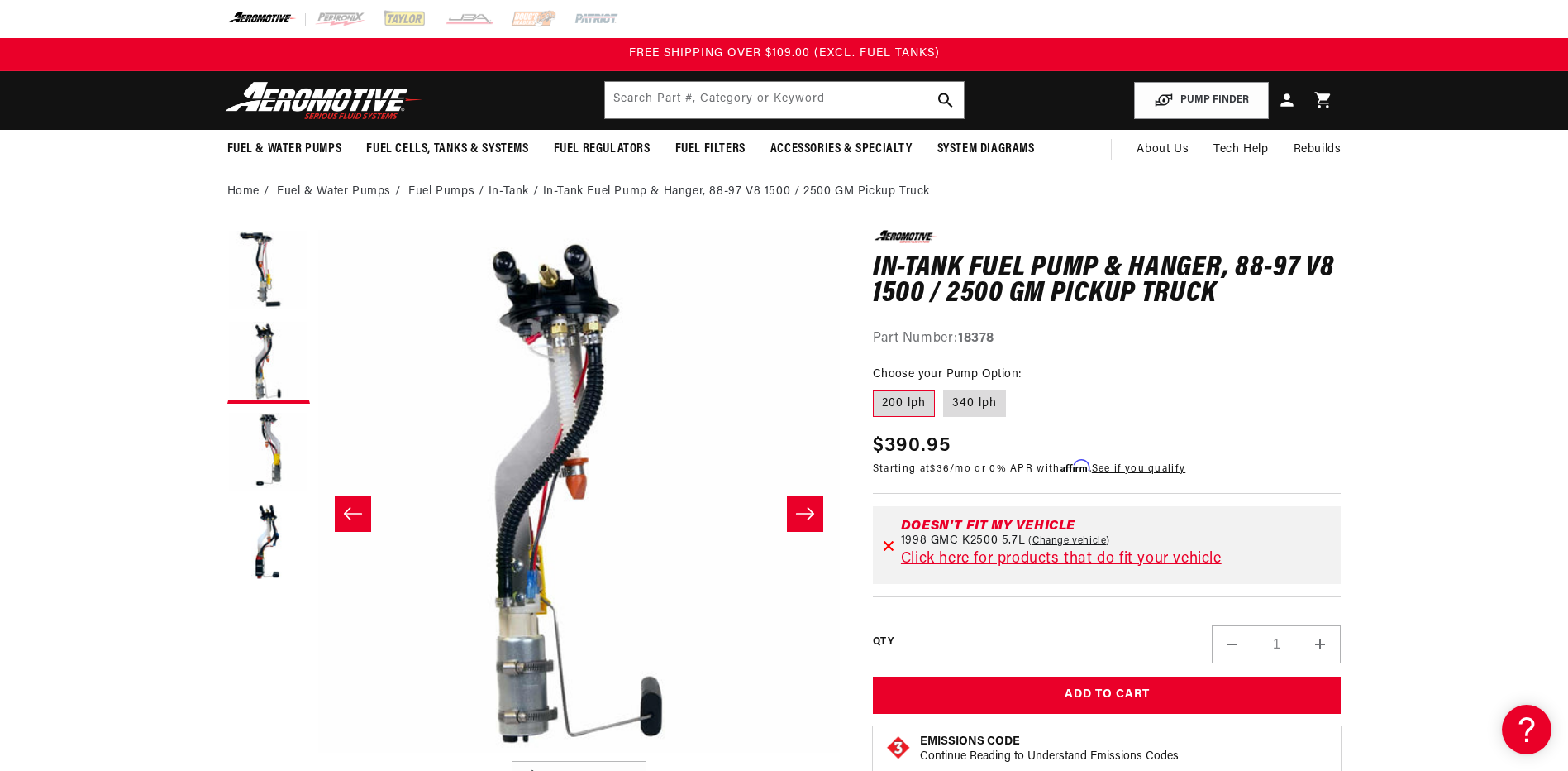
click at [802, 524] on button "Slide right" at bounding box center [804, 513] width 36 height 36
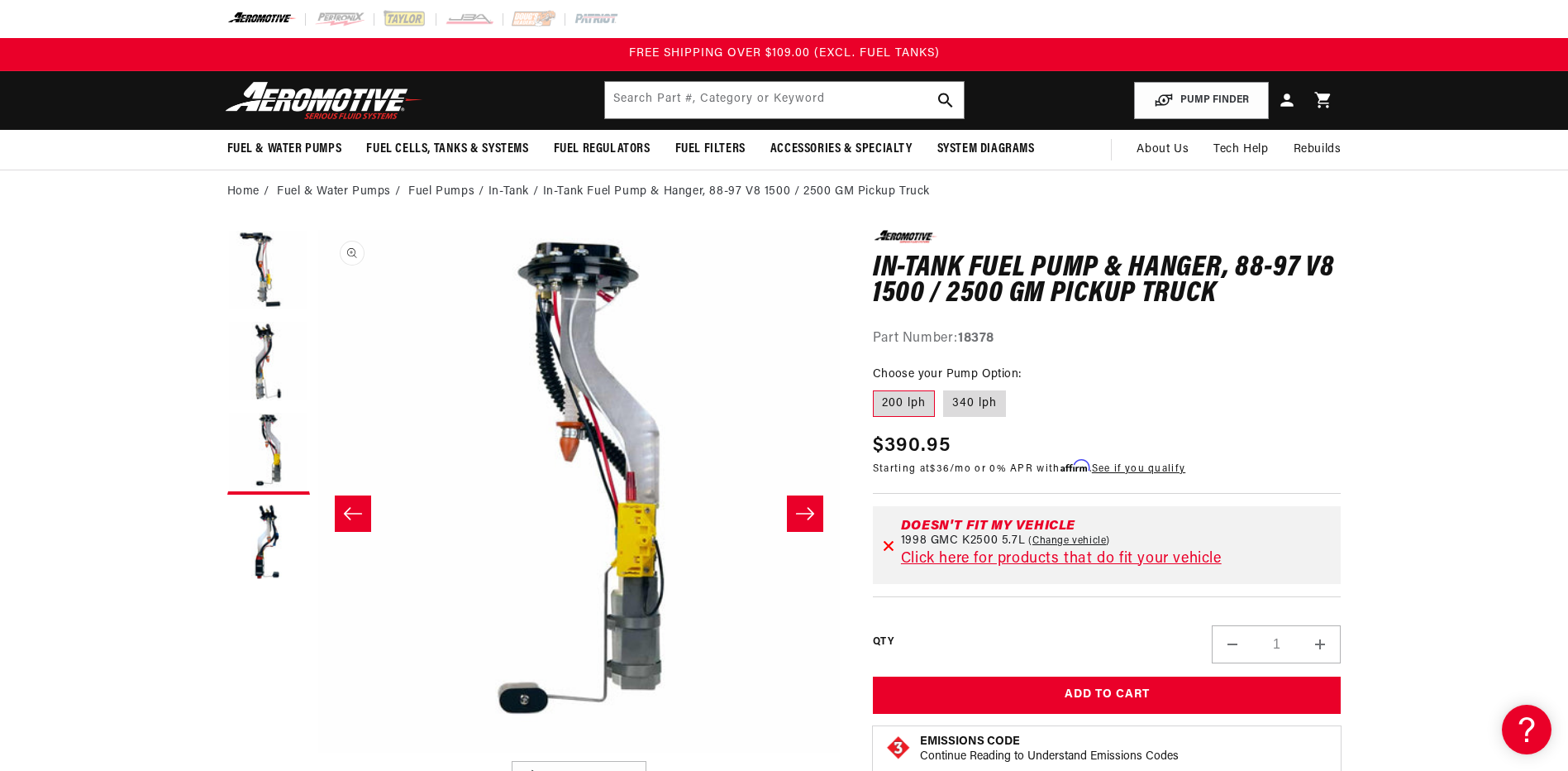
scroll to position [1, 1044]
click at [813, 520] on icon "Slide right" at bounding box center [805, 513] width 20 height 17
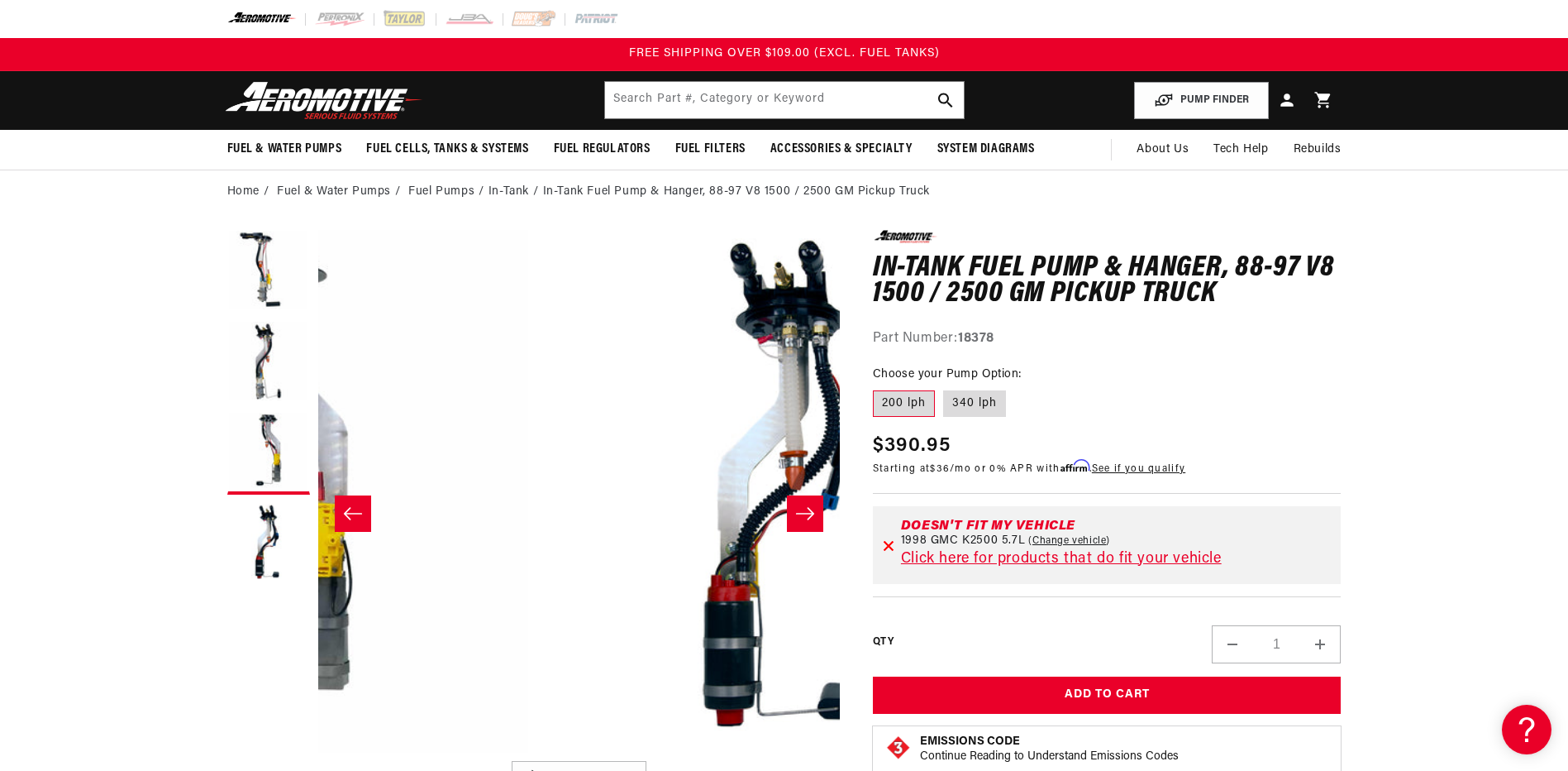
scroll to position [0, 1565]
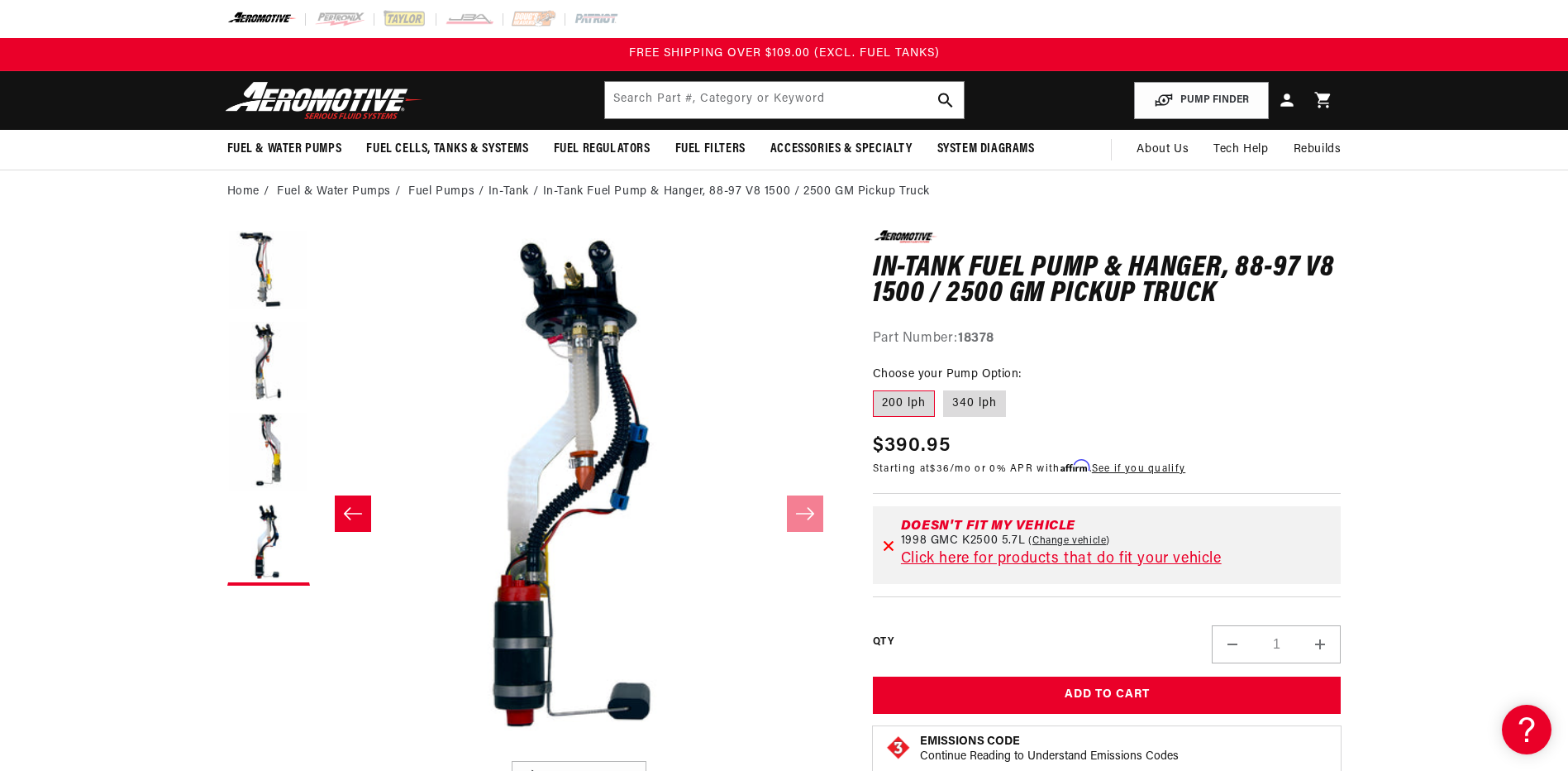
click at [337, 518] on button "Slide left" at bounding box center [352, 513] width 36 height 36
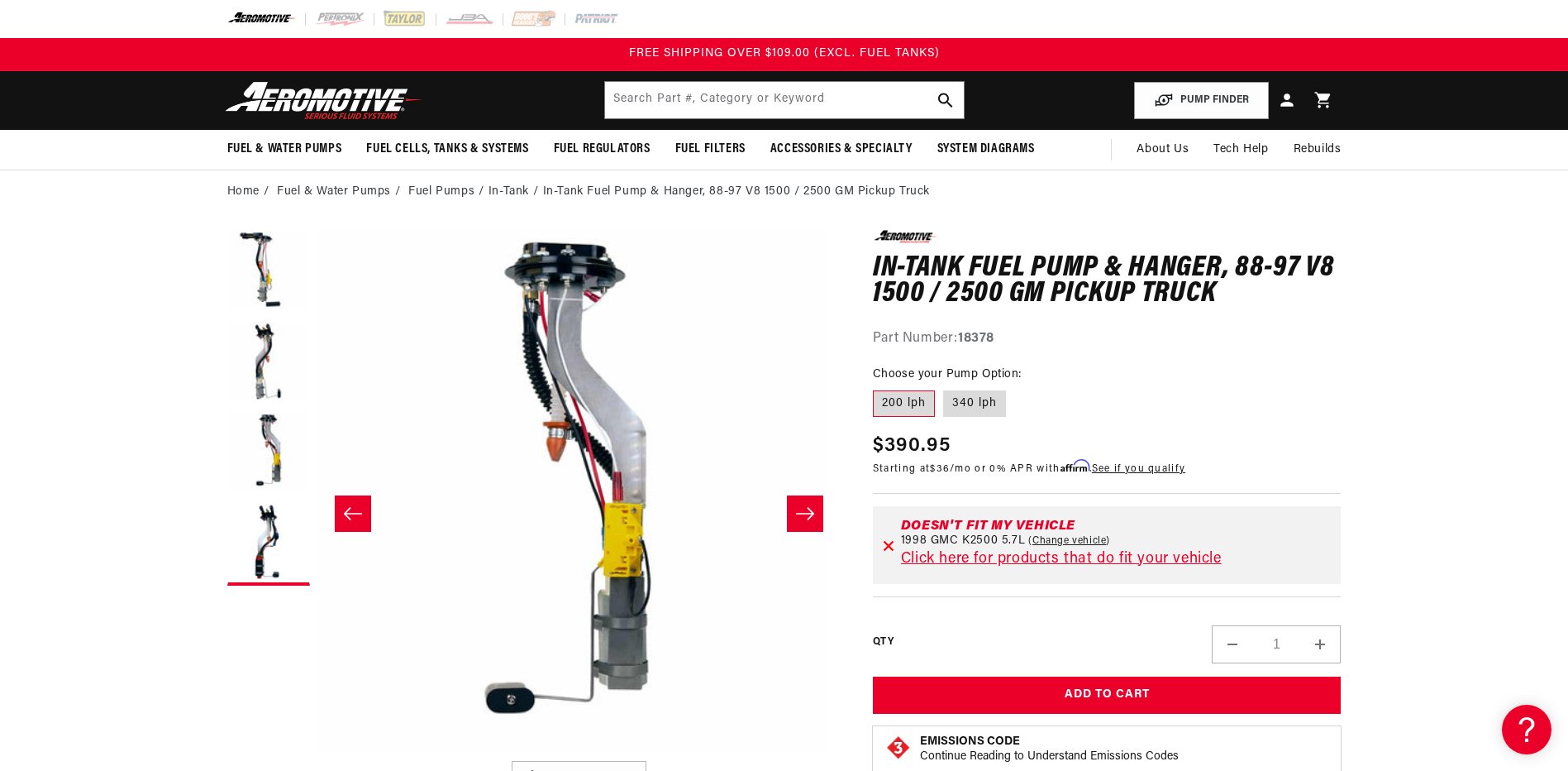
click at [342, 524] on button "Slide left" at bounding box center [352, 513] width 36 height 36
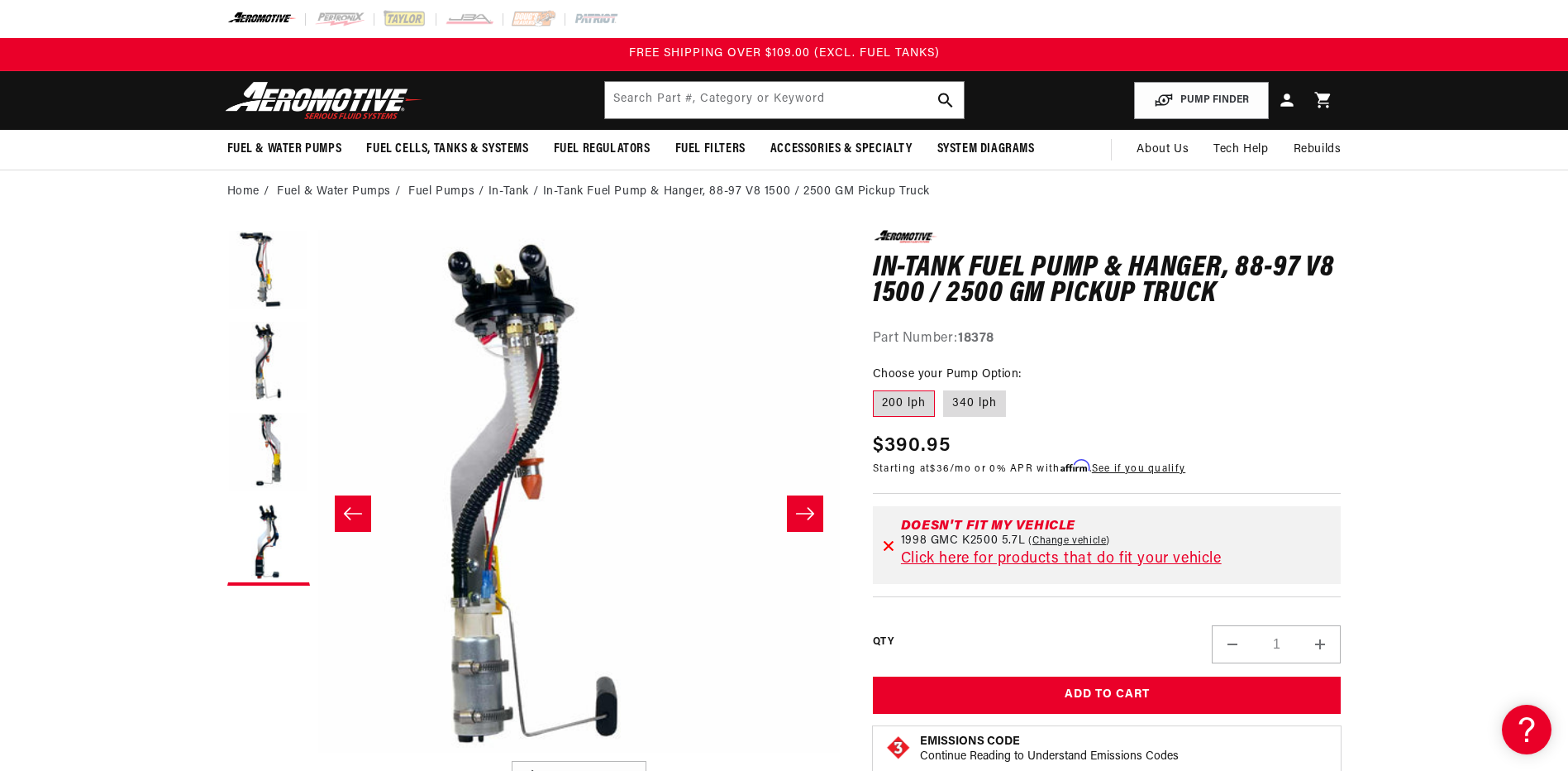
click at [344, 524] on button "Slide left" at bounding box center [352, 513] width 36 height 36
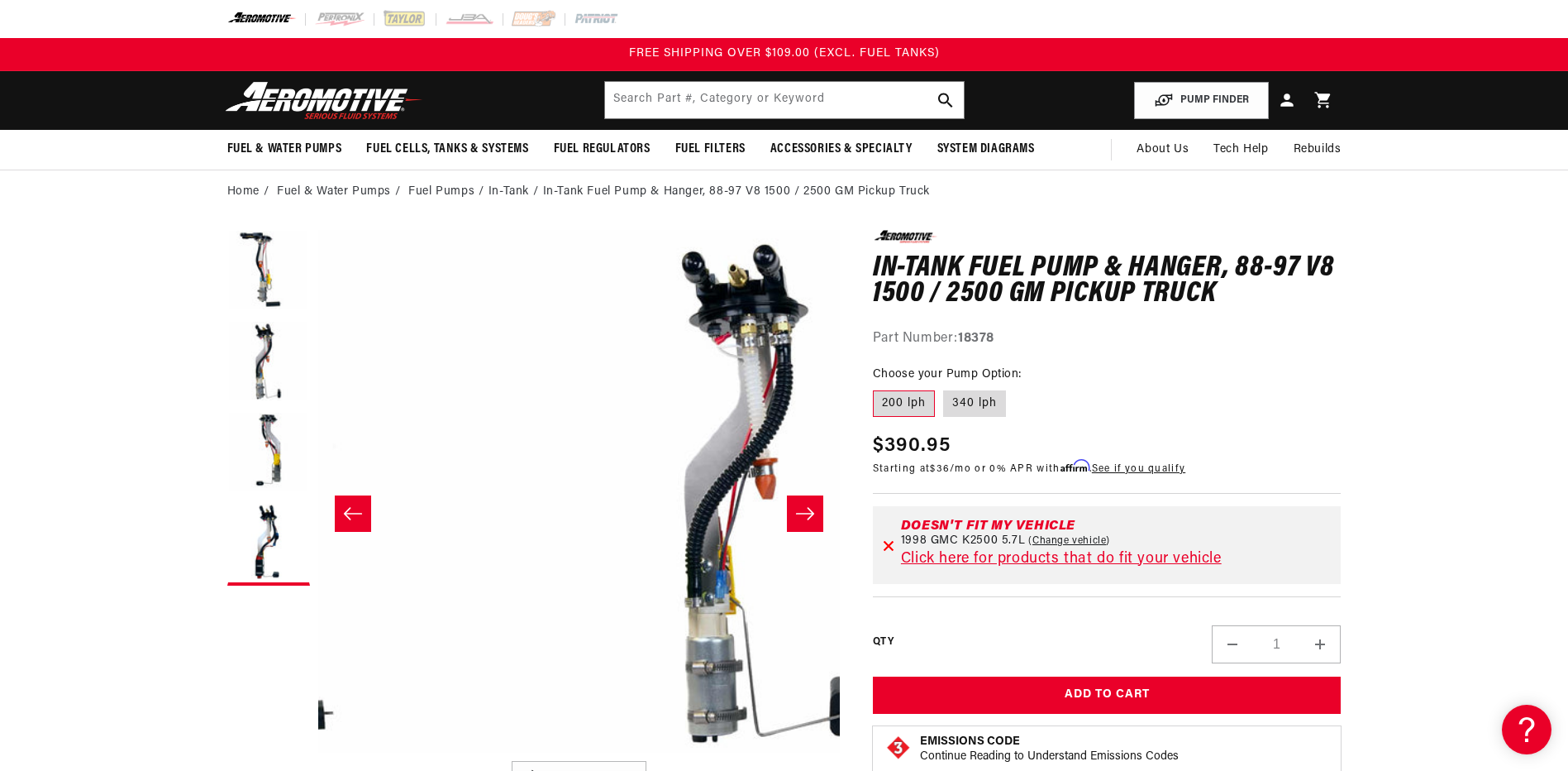
scroll to position [0, 1]
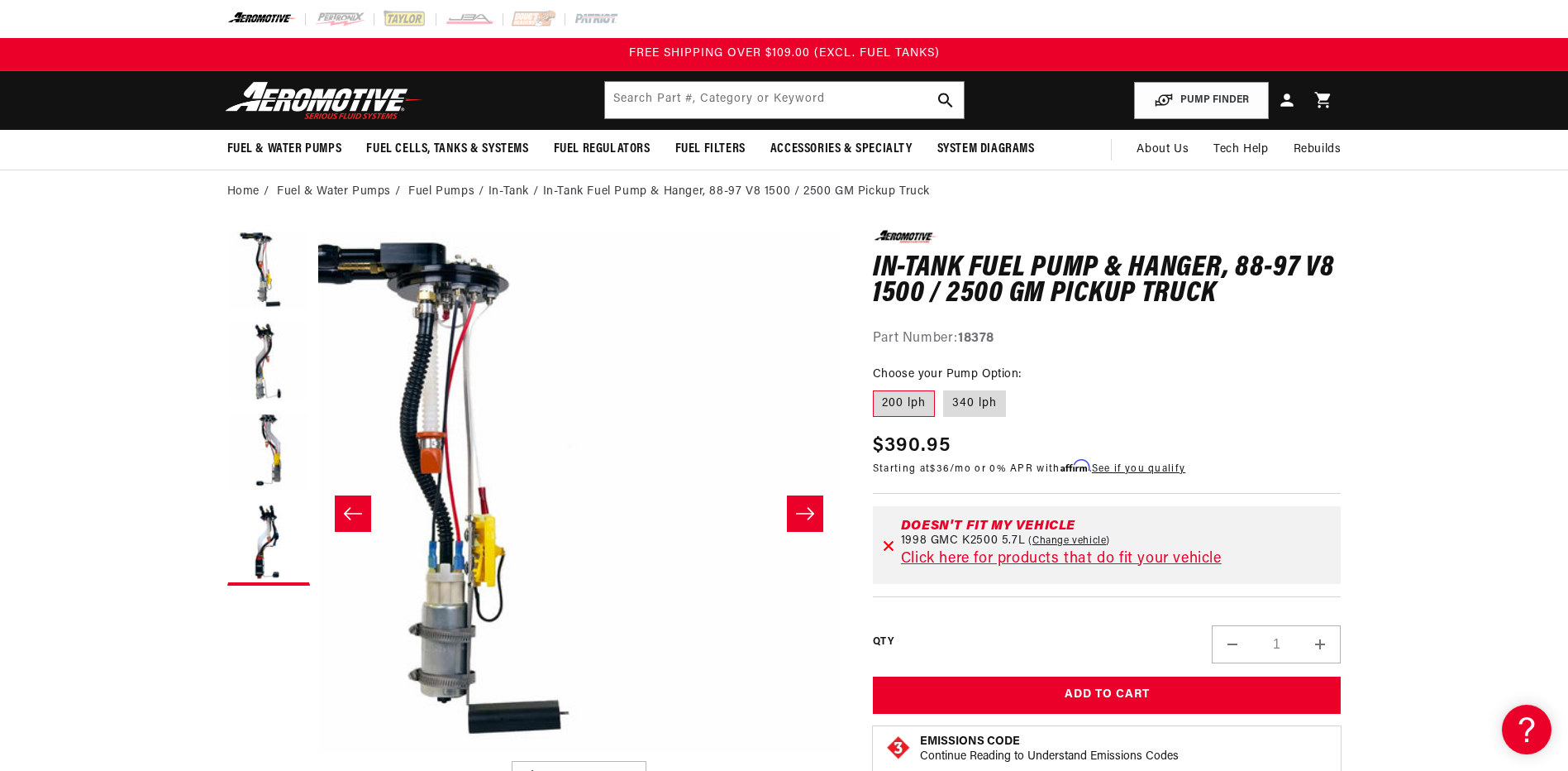
click at [346, 525] on button "Slide left" at bounding box center [352, 513] width 36 height 36
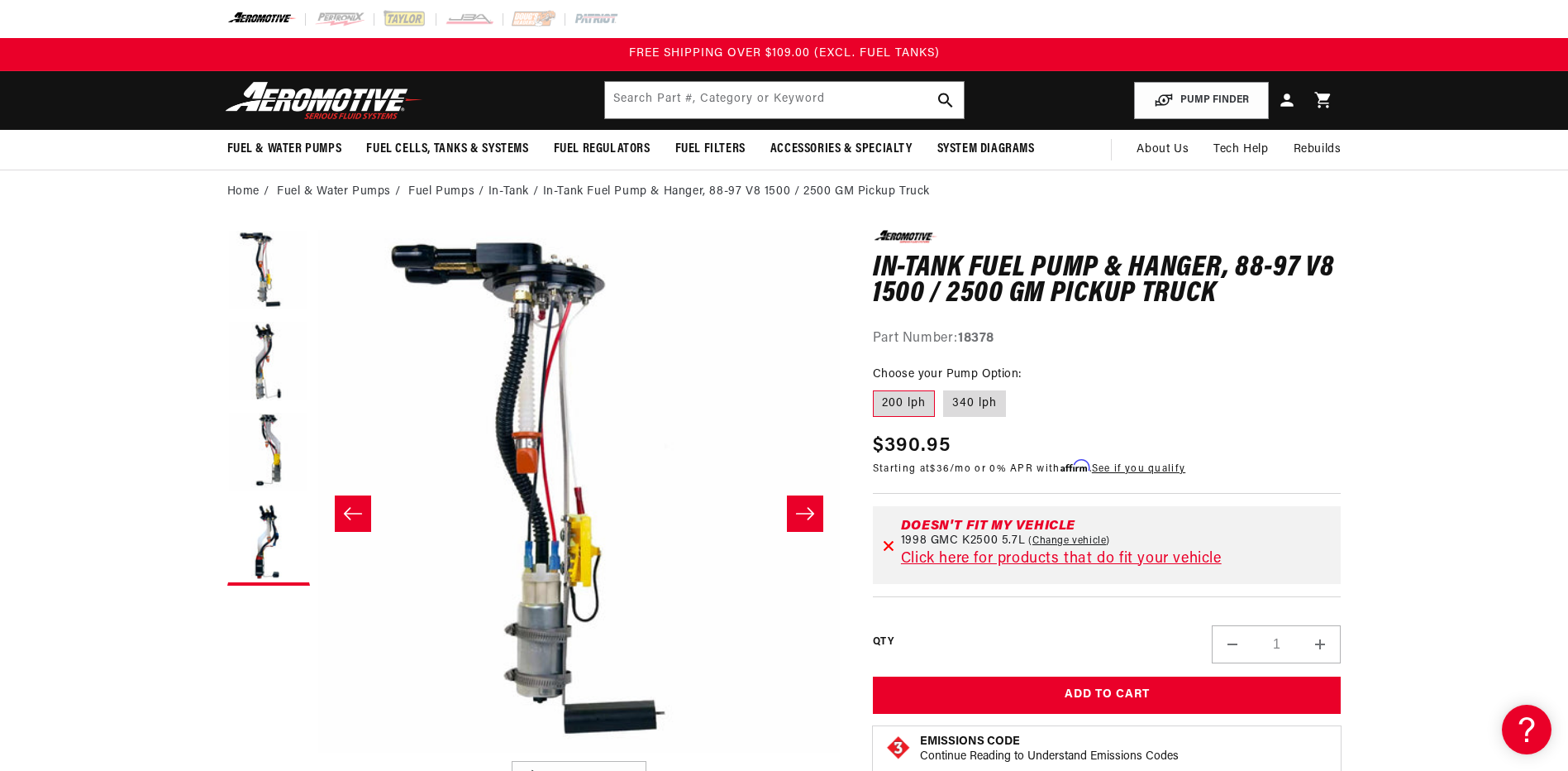
scroll to position [0, 0]
click at [797, 510] on icon "Slide right" at bounding box center [805, 513] width 20 height 17
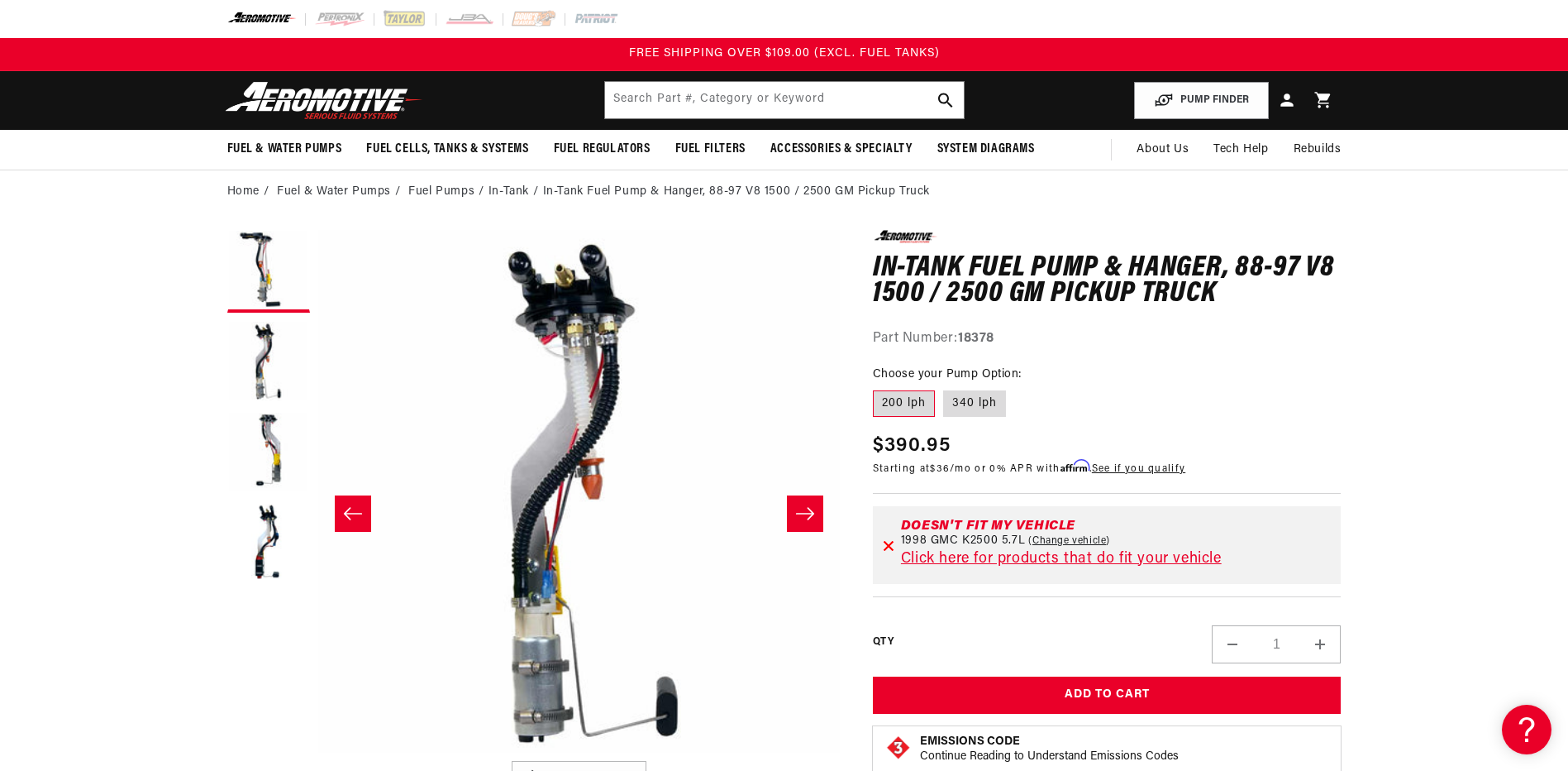
click at [792, 512] on button "Slide right" at bounding box center [804, 513] width 36 height 36
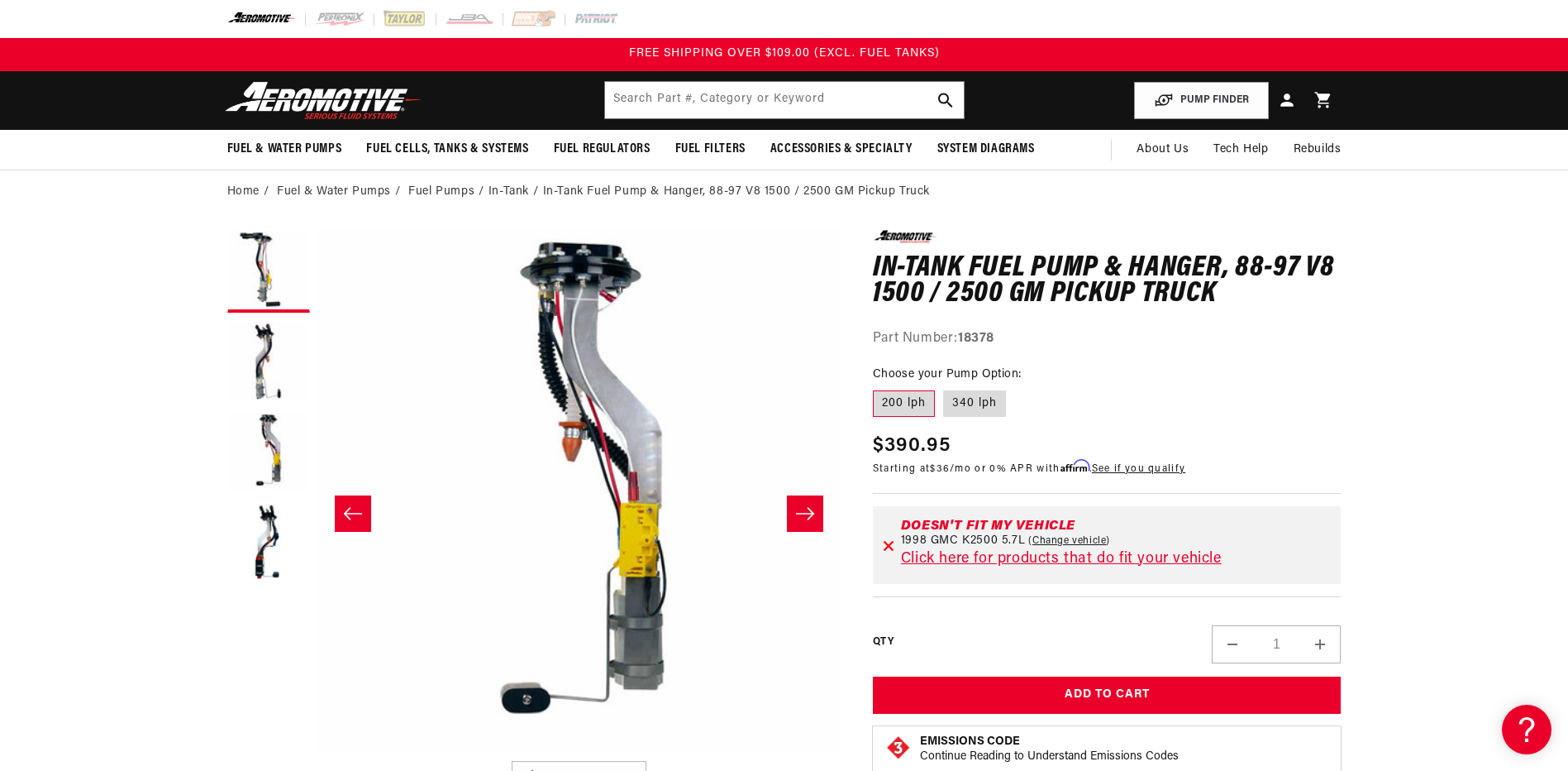
scroll to position [0, 1044]
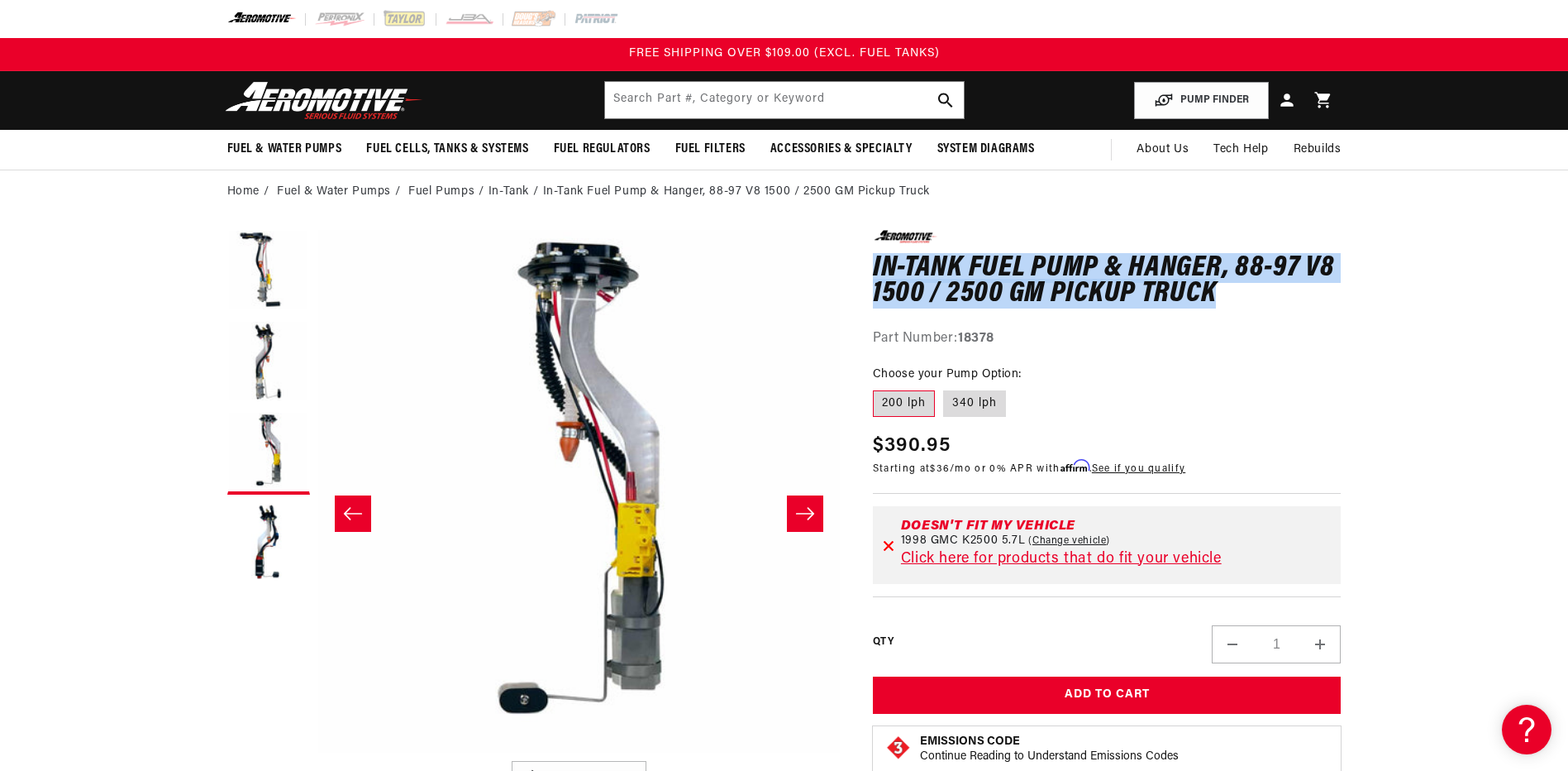
drag, startPoint x: 871, startPoint y: 259, endPoint x: 1210, endPoint y: 286, distance: 340.1
drag, startPoint x: 1210, startPoint y: 286, endPoint x: 1198, endPoint y: 275, distance: 16.3
copy h1 "In-Tank Fuel Pump & Hanger, 88-97 V8 1500 / 2500 GM Pickup Truck"
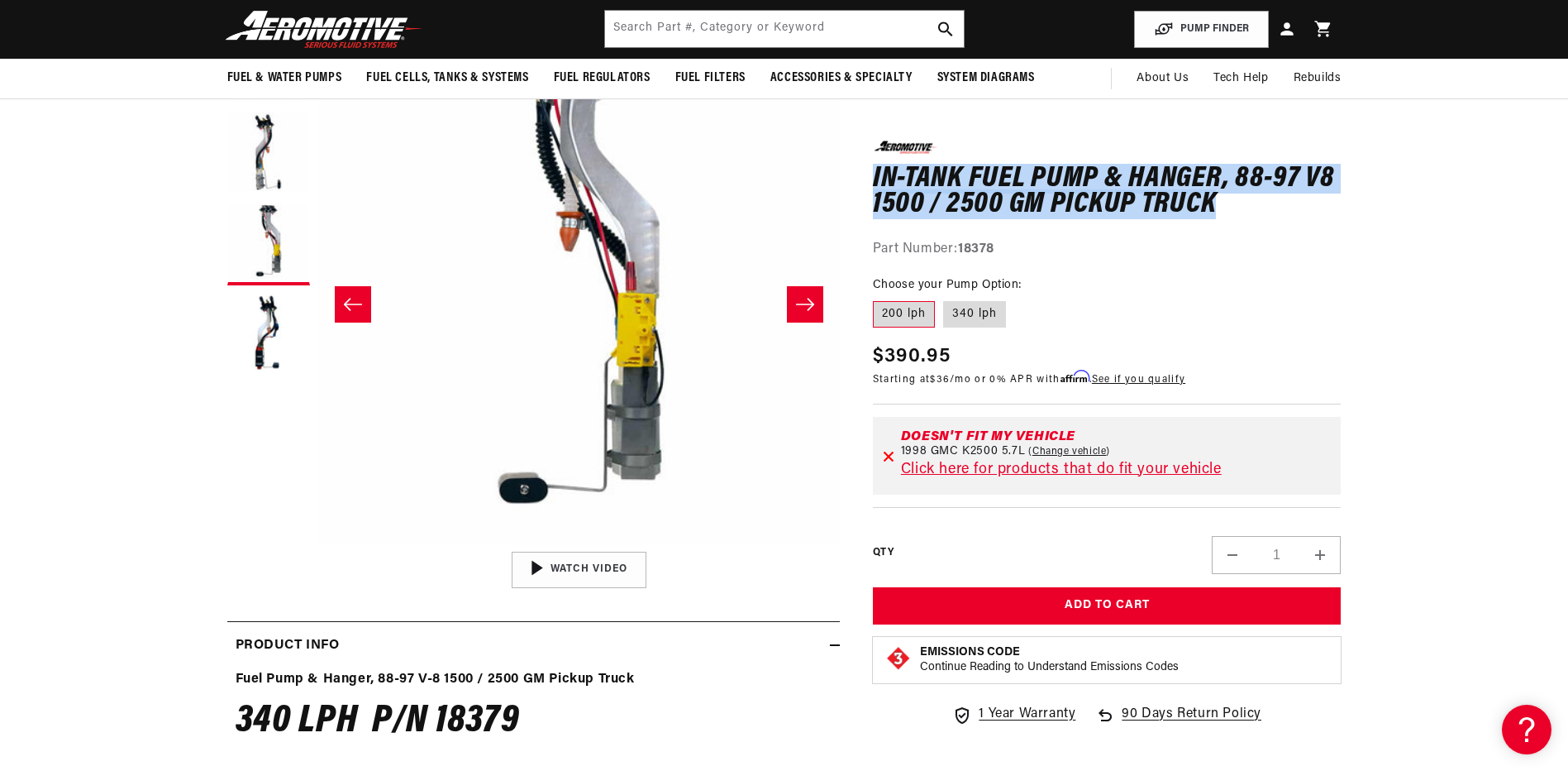
scroll to position [82, 0]
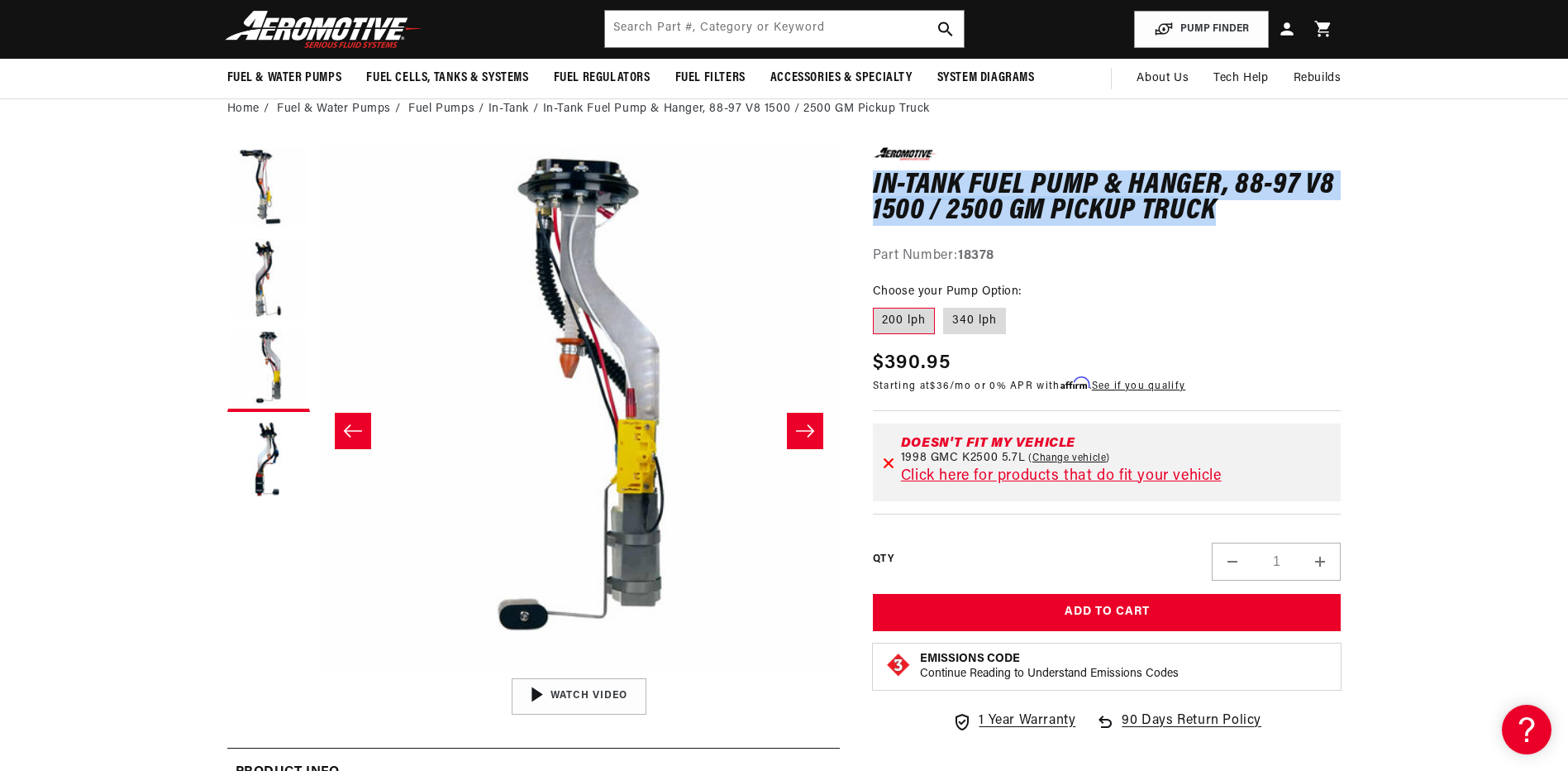
click at [348, 430] on icon "Slide left" at bounding box center [353, 431] width 20 height 17
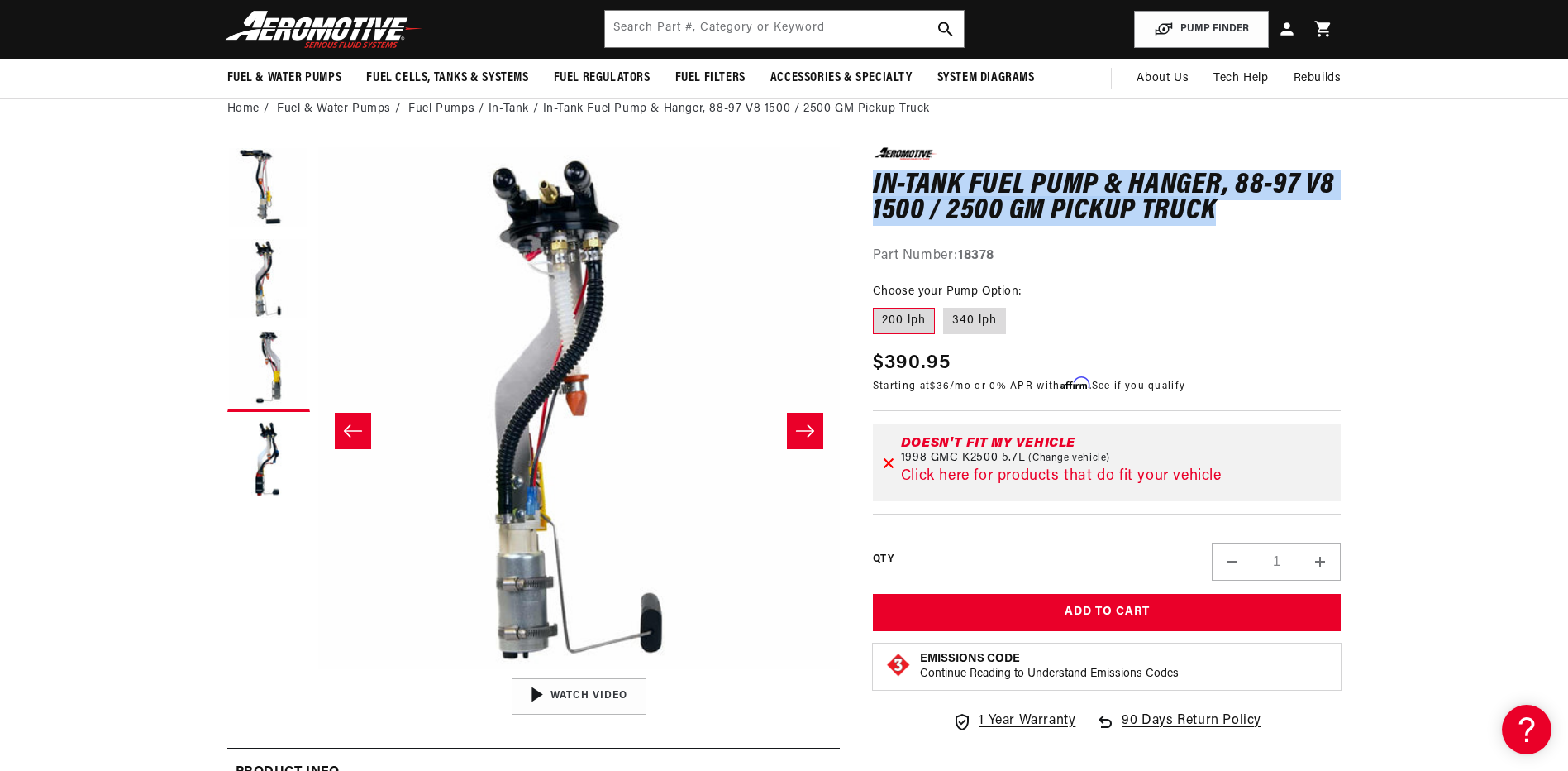
click at [363, 436] on button "Slide left" at bounding box center [352, 430] width 36 height 36
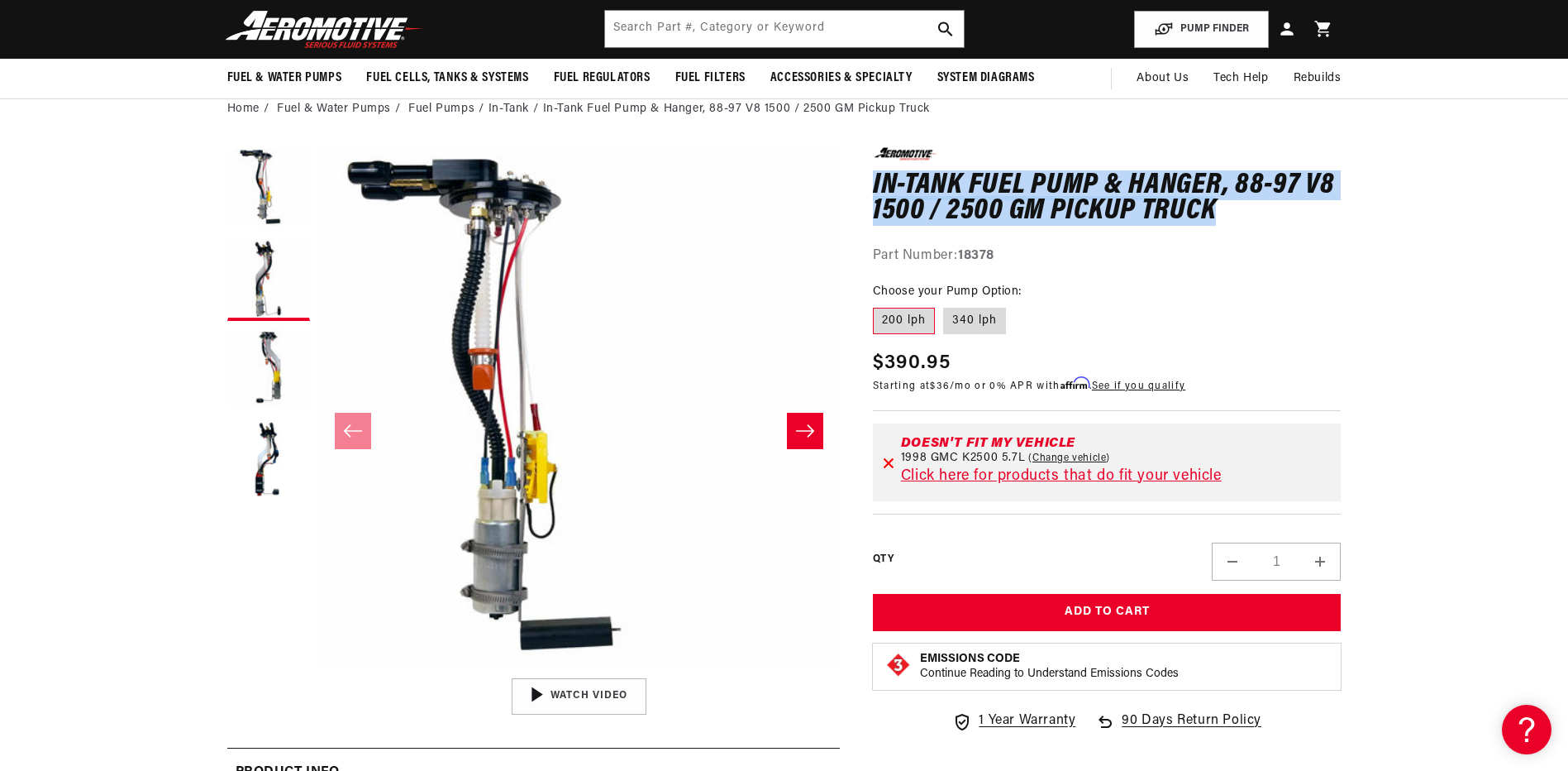
scroll to position [1, 0]
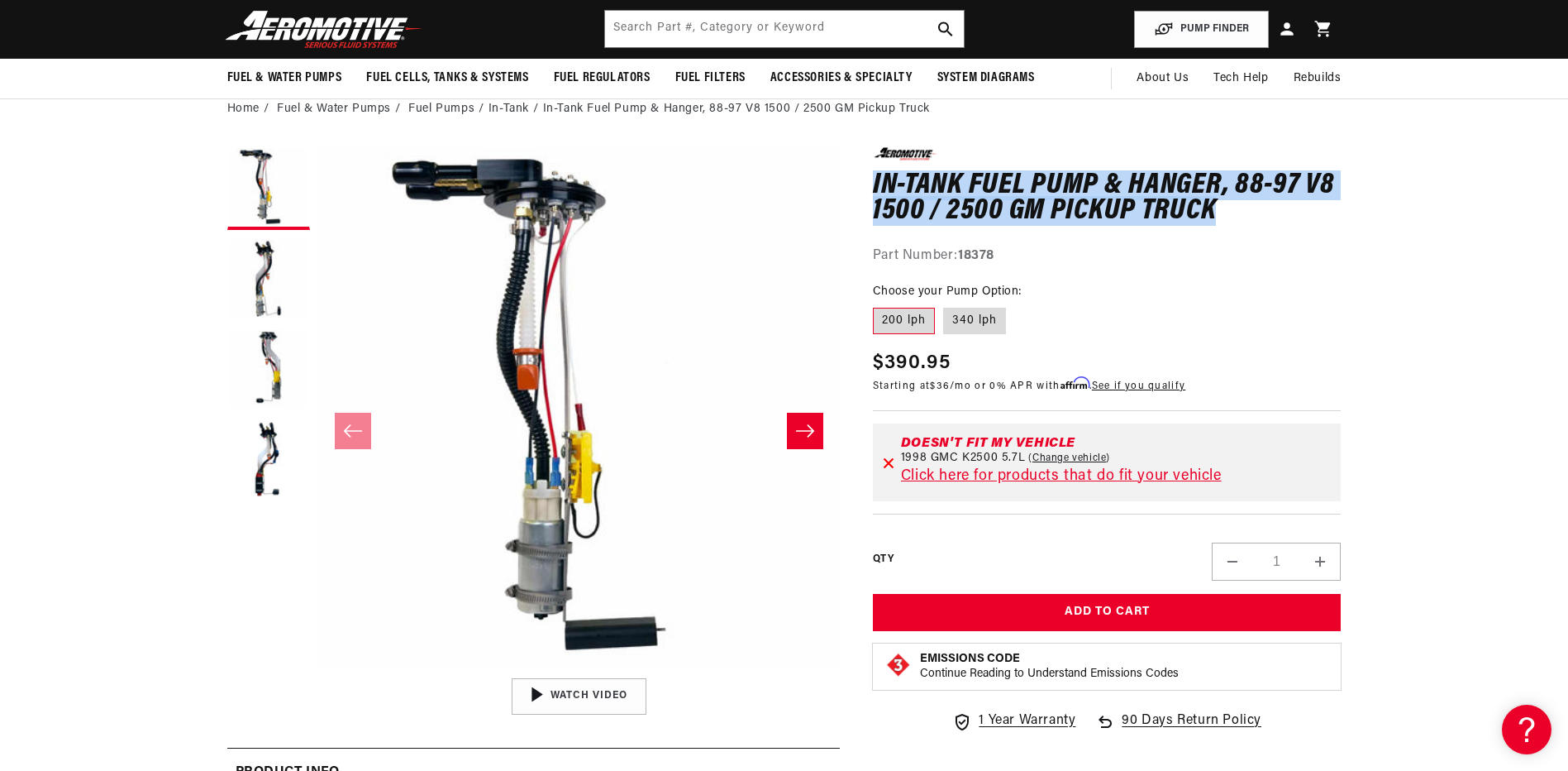
click at [786, 428] on slider-component "Skip to product information Open media 1 in modal Open media 2 in modal Open me…" at bounding box center [579, 430] width 522 height 566
click at [797, 428] on icon "Slide right" at bounding box center [805, 431] width 20 height 17
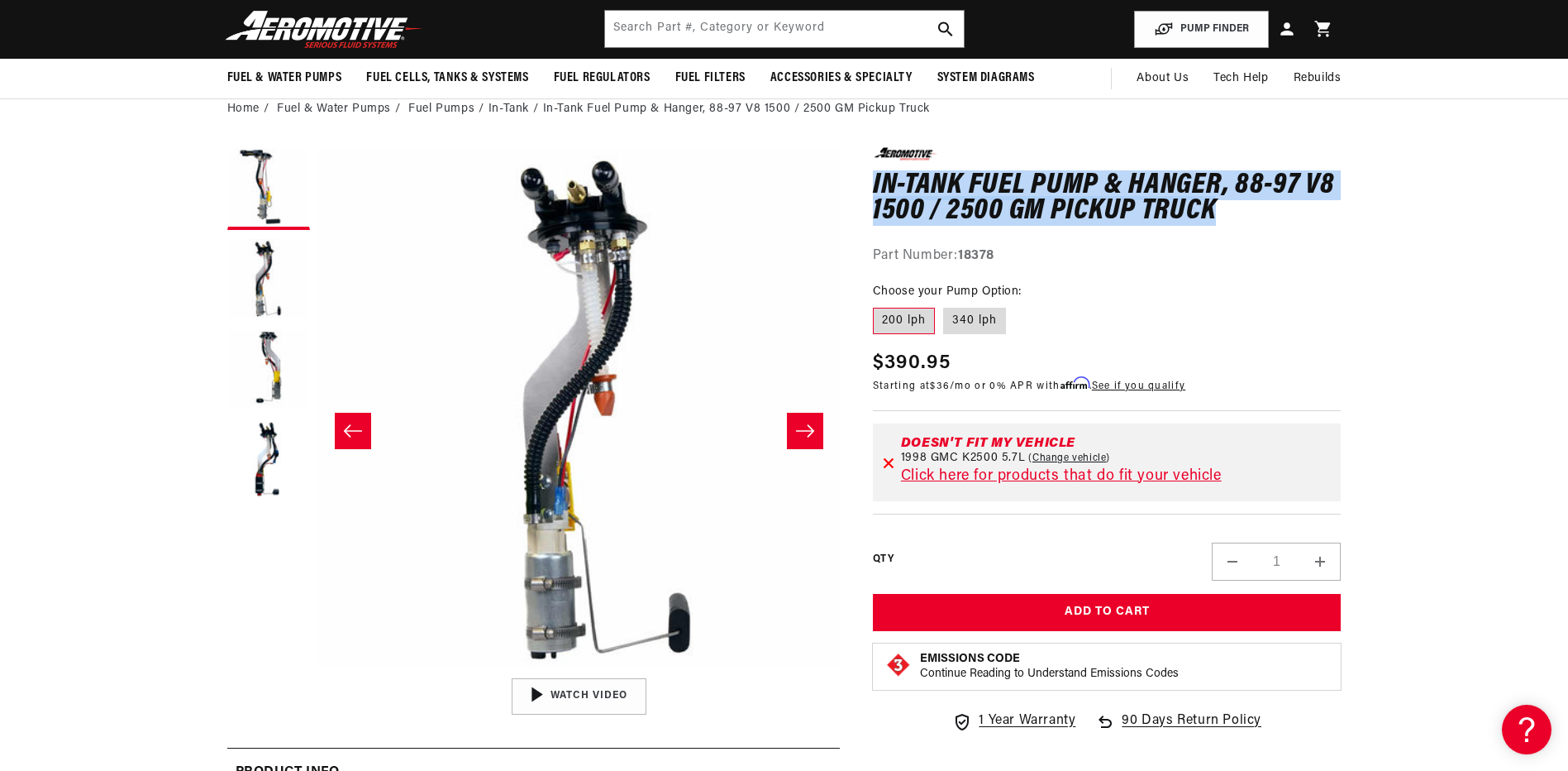
click at [798, 428] on icon "Slide right" at bounding box center [805, 431] width 20 height 17
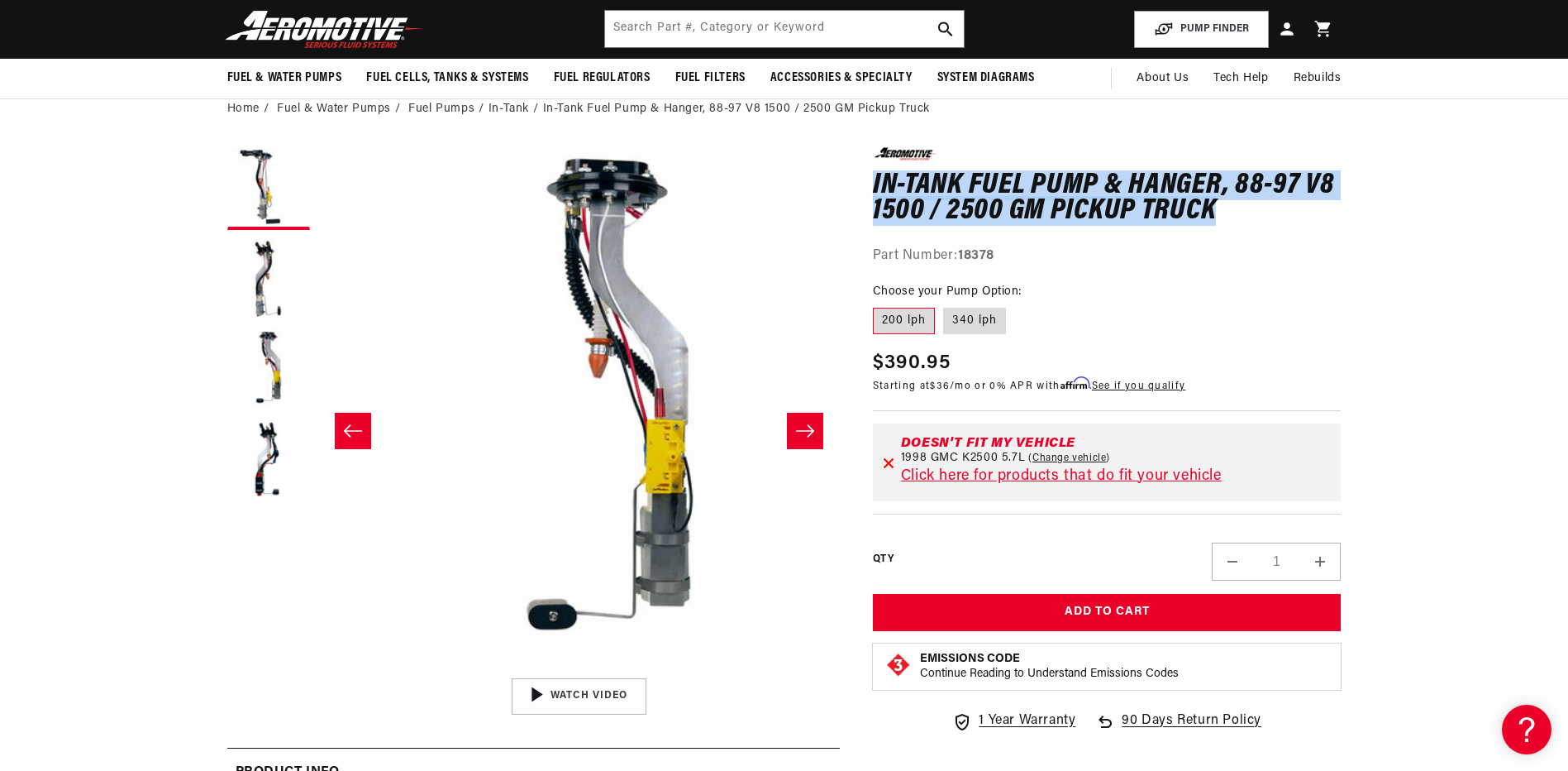
click at [798, 428] on icon "Slide right" at bounding box center [805, 431] width 20 height 17
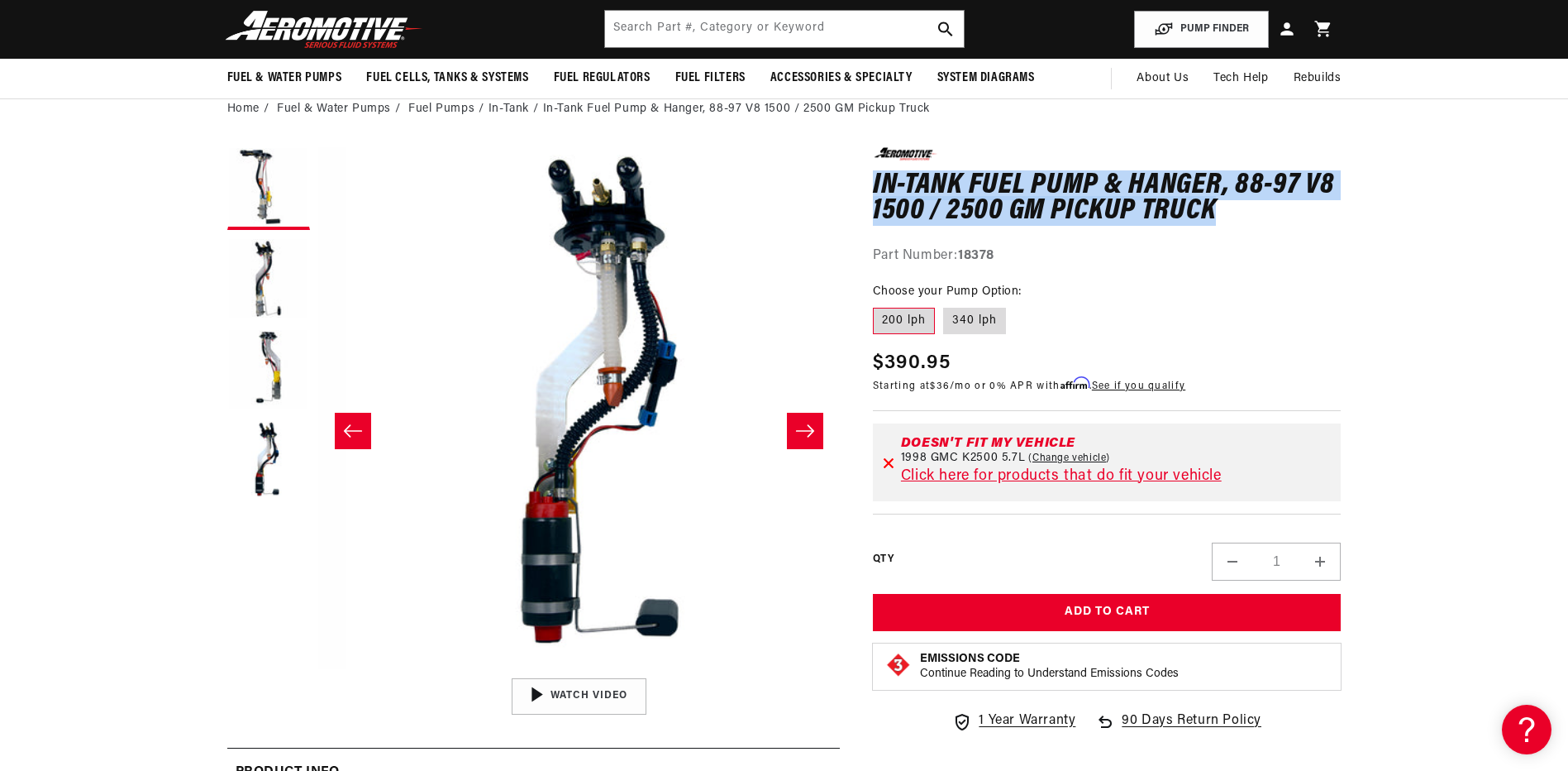
scroll to position [1, 1565]
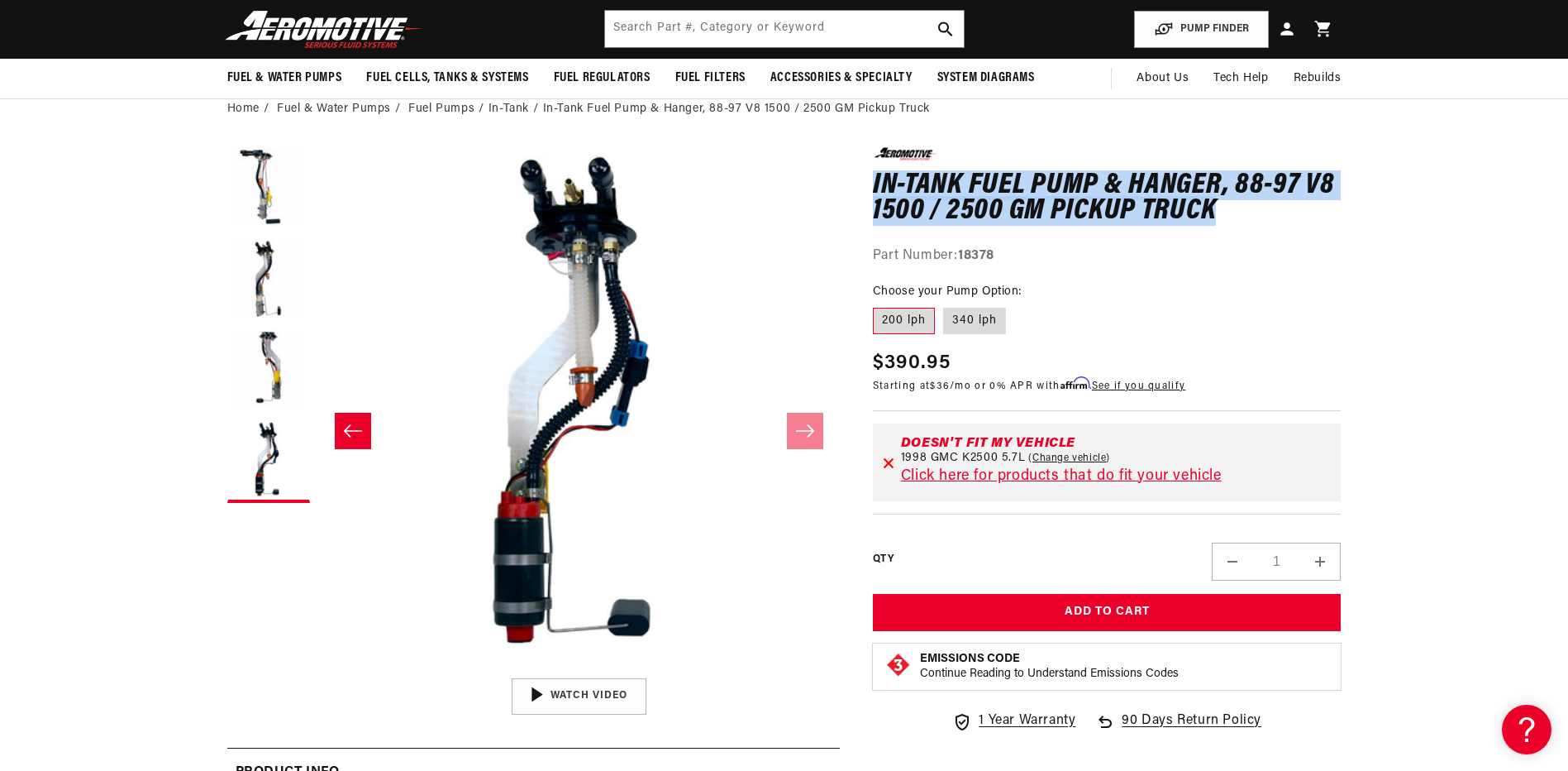
click at [356, 428] on icon "Slide left" at bounding box center [353, 431] width 20 height 17
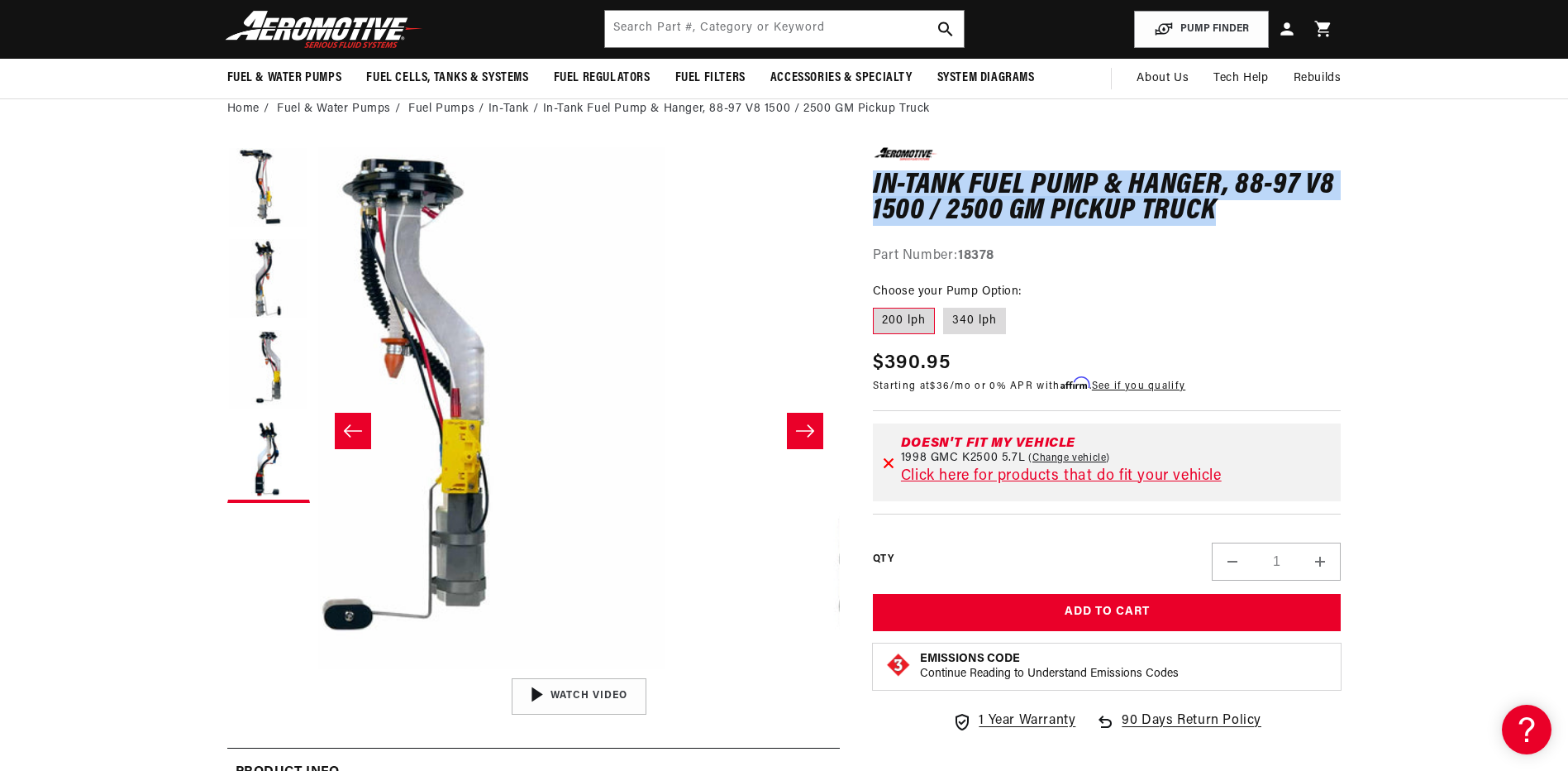
click at [356, 428] on icon "Slide left" at bounding box center [353, 431] width 20 height 17
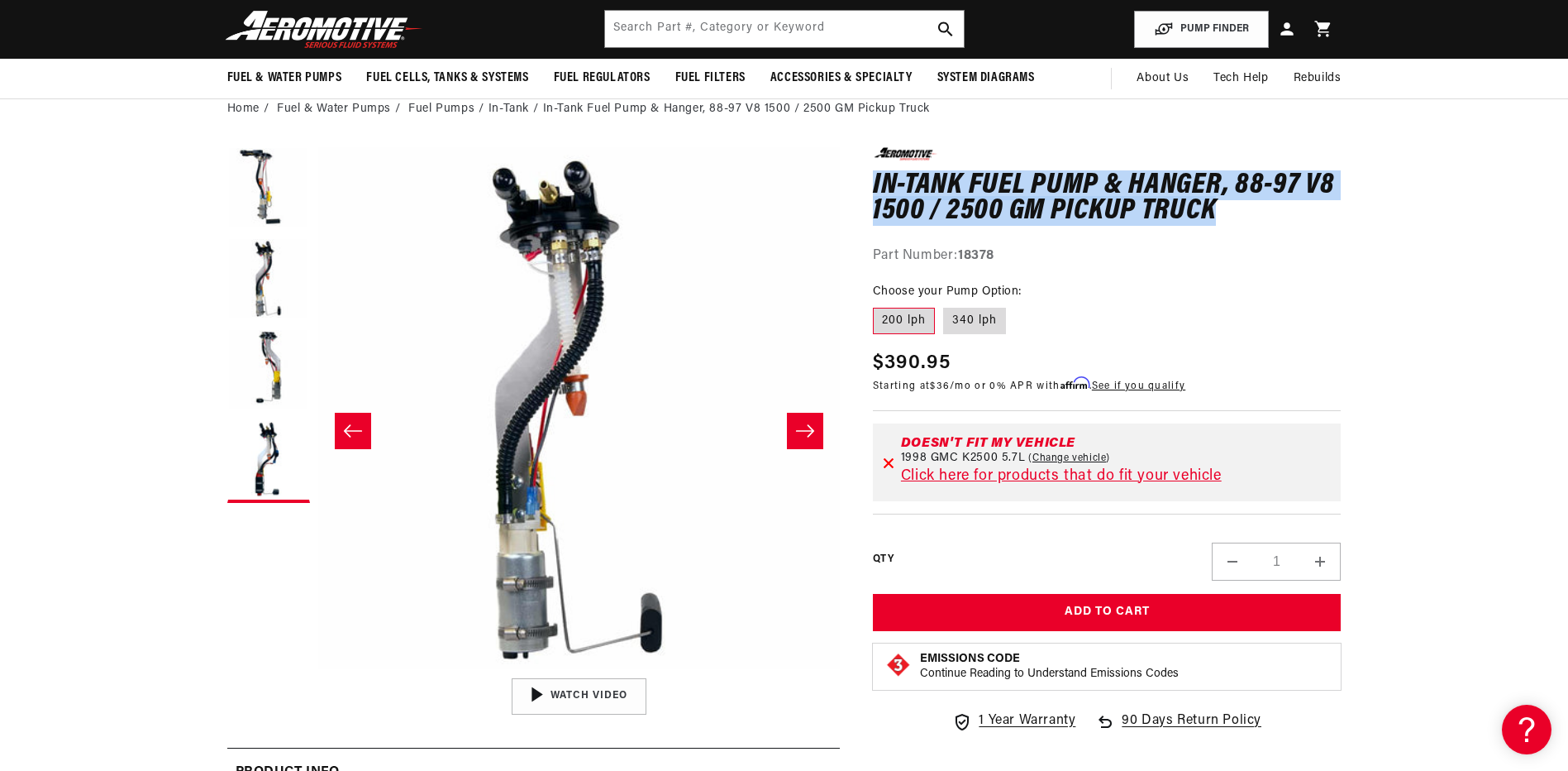
click at [355, 430] on icon "Slide left" at bounding box center [353, 431] width 20 height 17
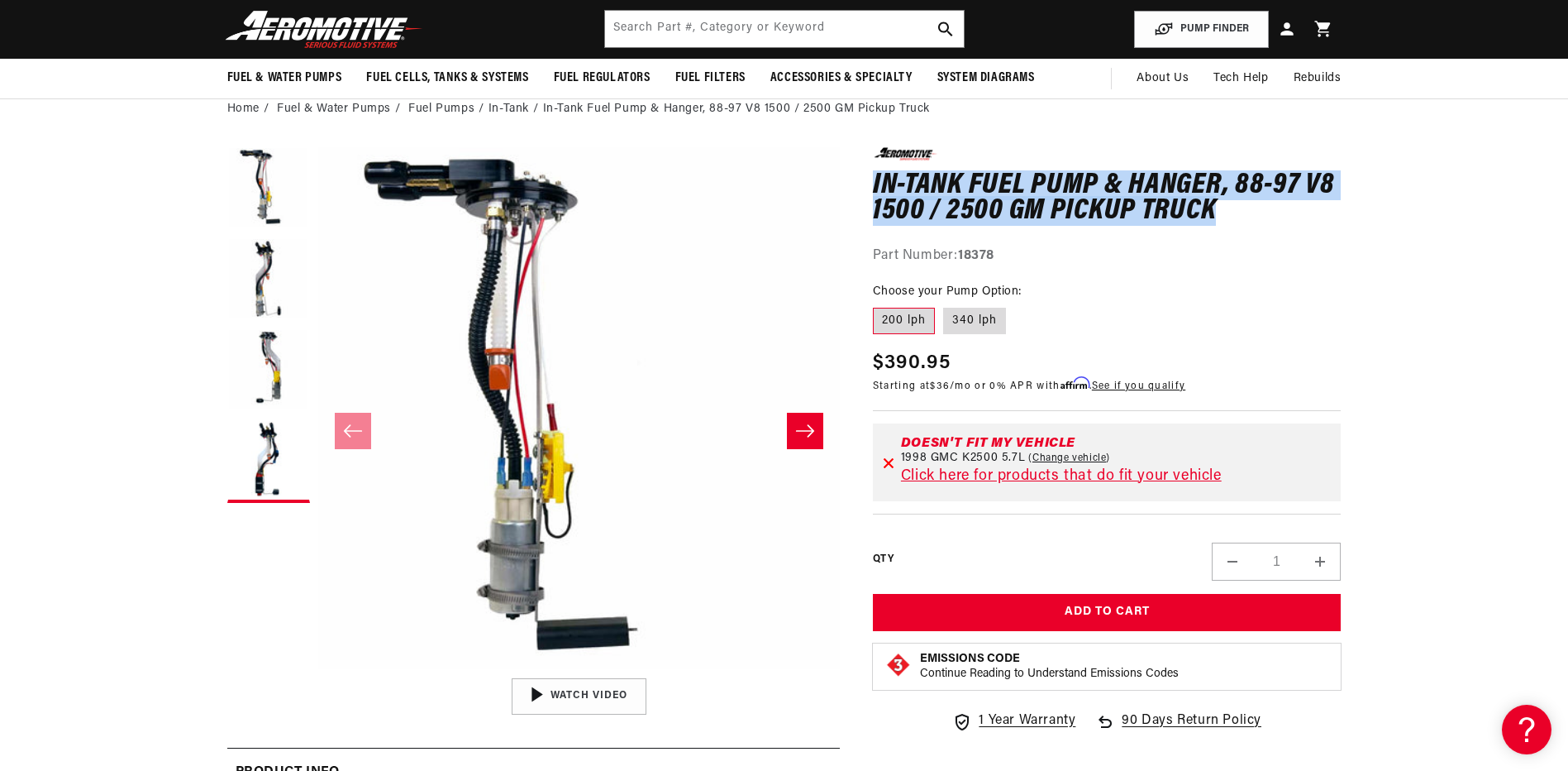
scroll to position [1, 0]
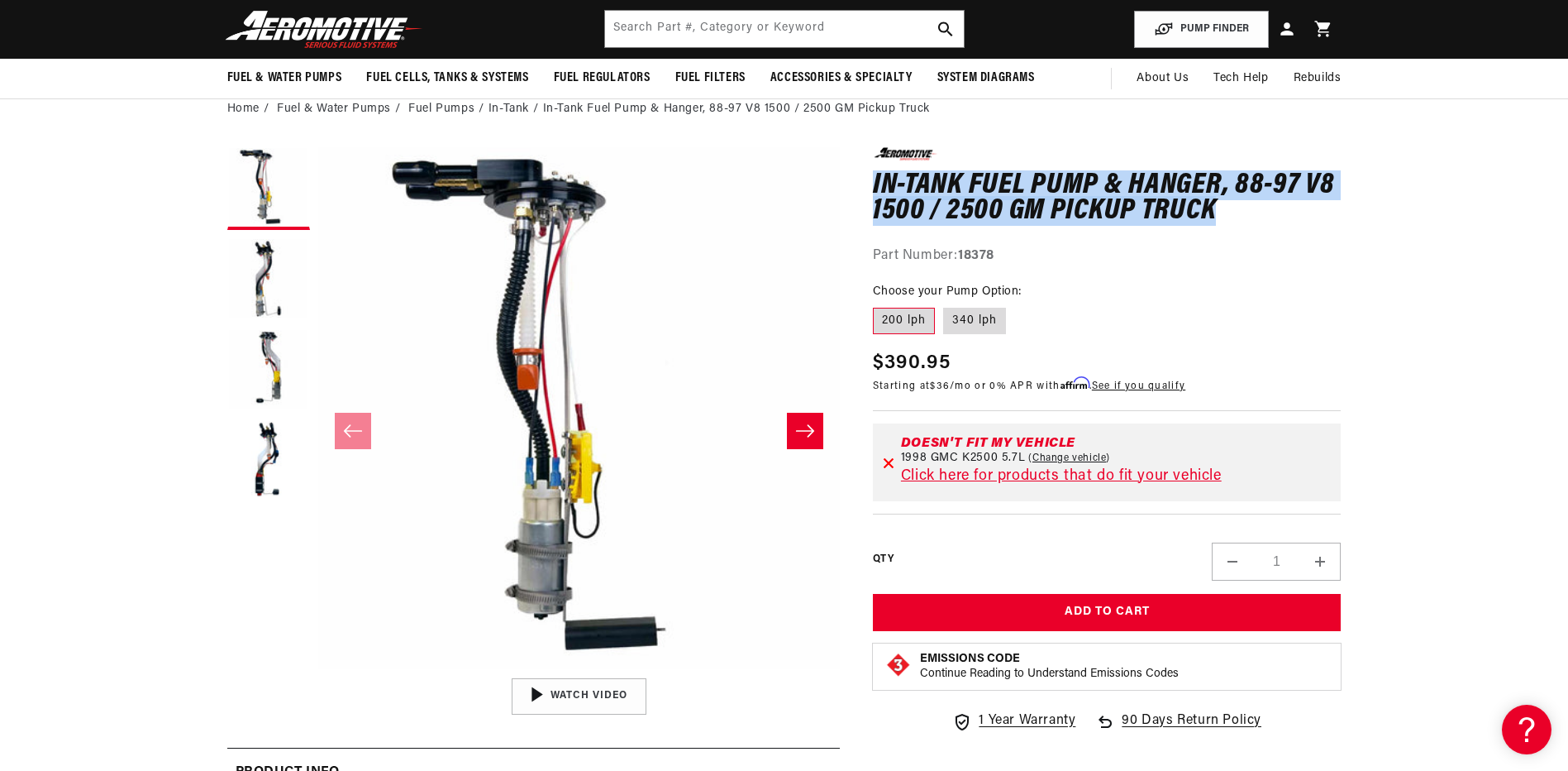
click at [794, 424] on button "Slide right" at bounding box center [804, 430] width 36 height 36
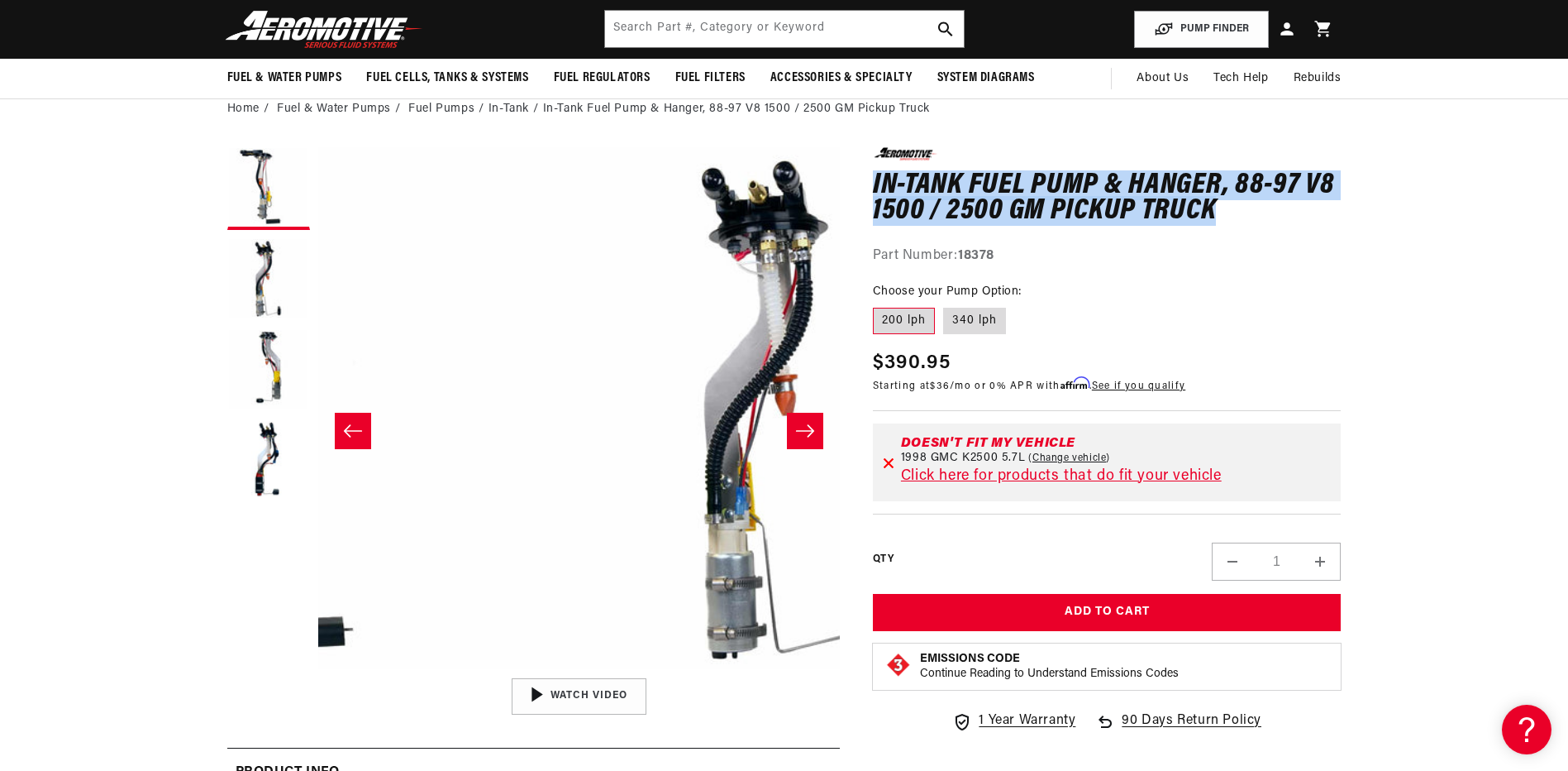
click at [795, 424] on icon "Slide right" at bounding box center [805, 431] width 20 height 17
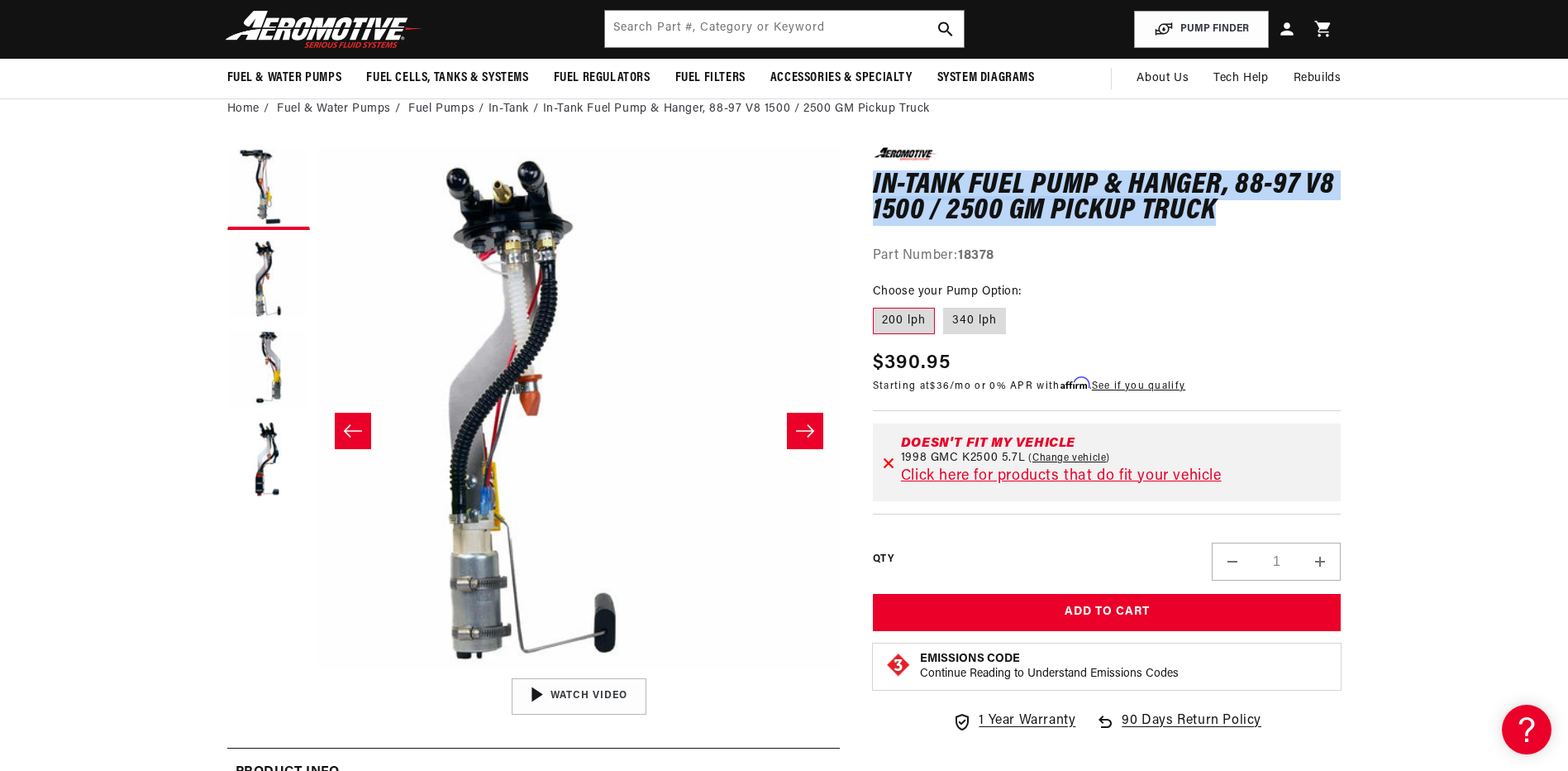
click at [795, 424] on icon "Slide right" at bounding box center [805, 431] width 20 height 17
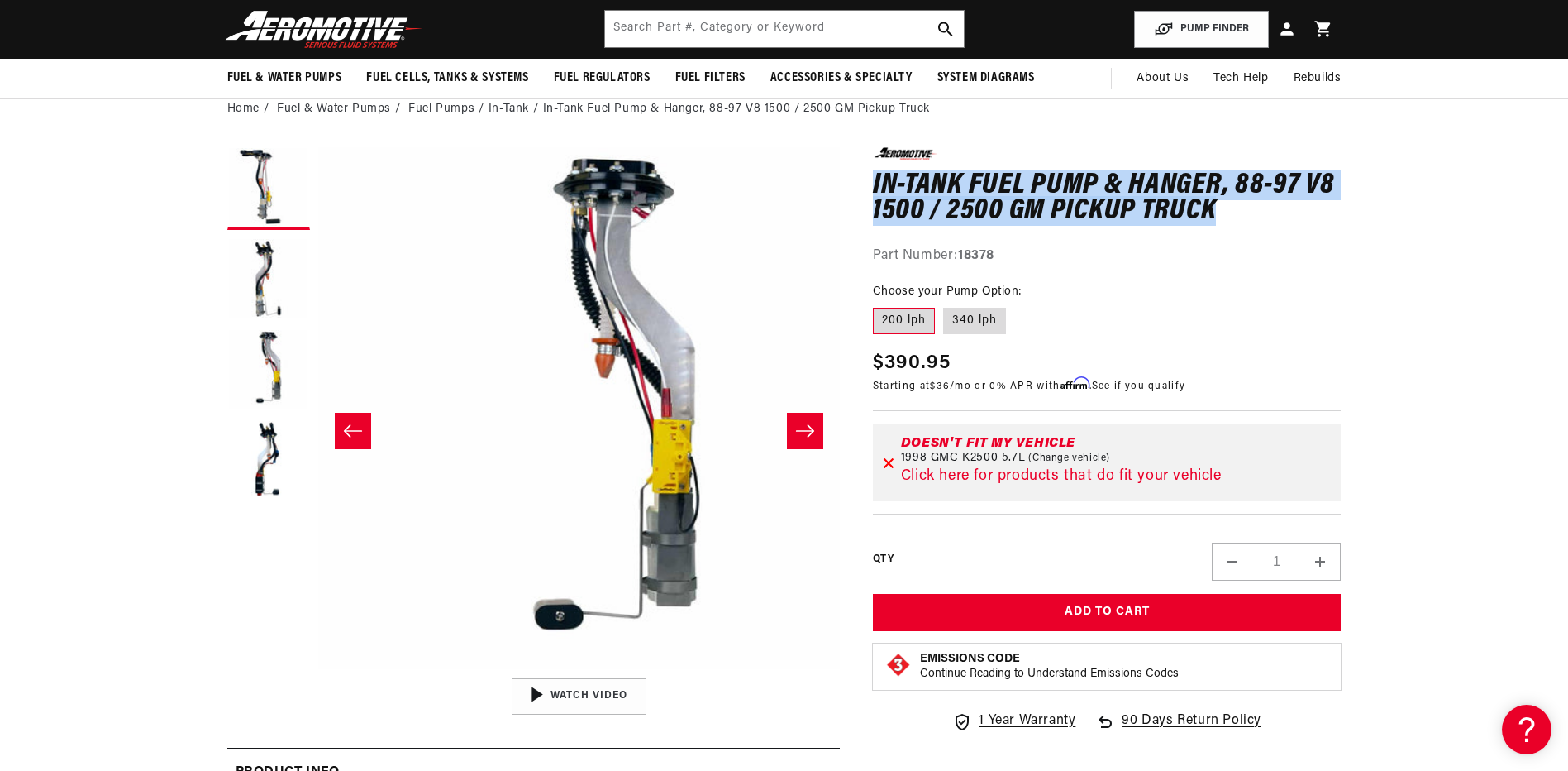
click at [795, 424] on icon "Slide right" at bounding box center [805, 431] width 20 height 17
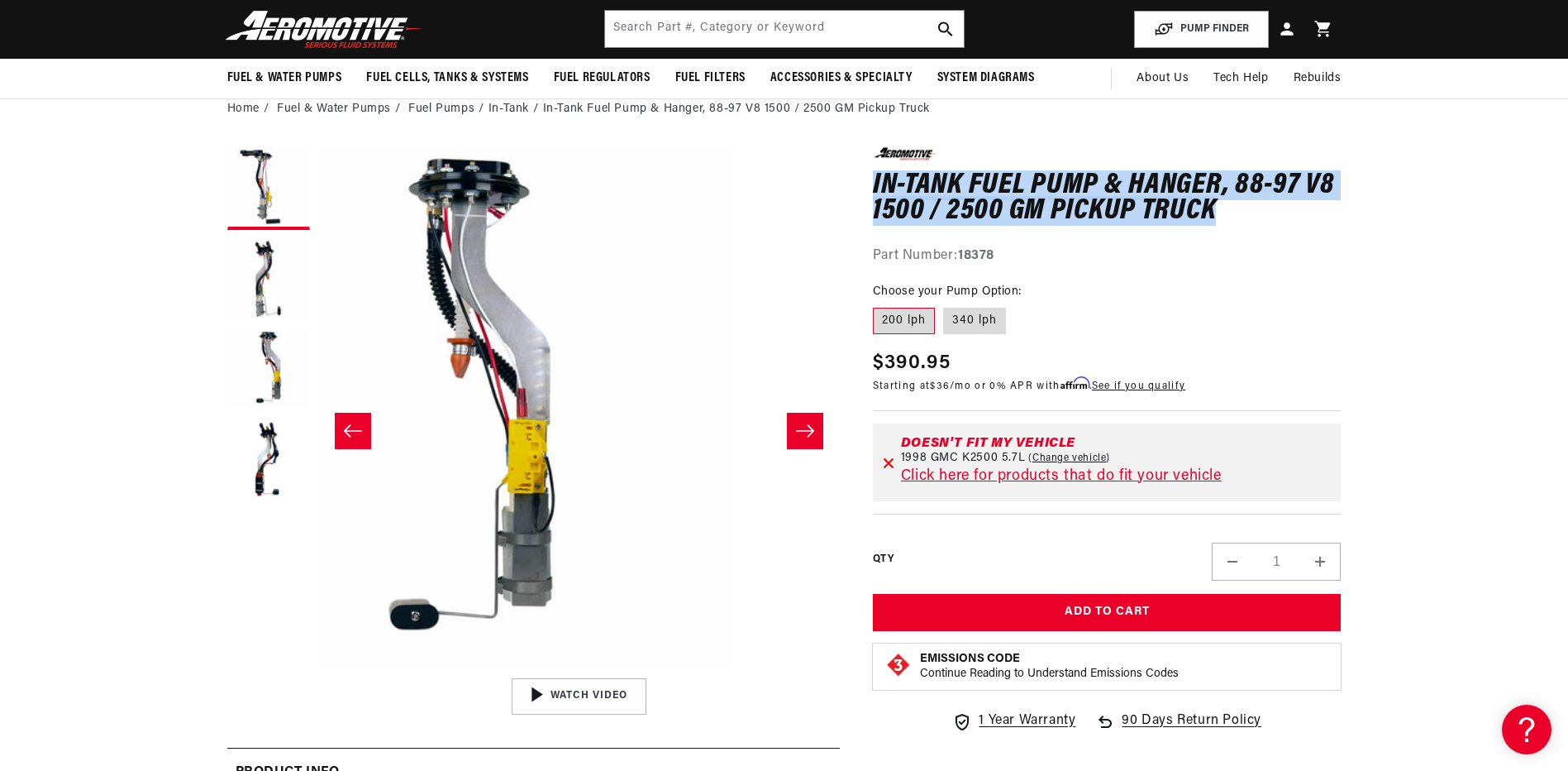
click at [795, 424] on icon "Slide right" at bounding box center [805, 431] width 20 height 17
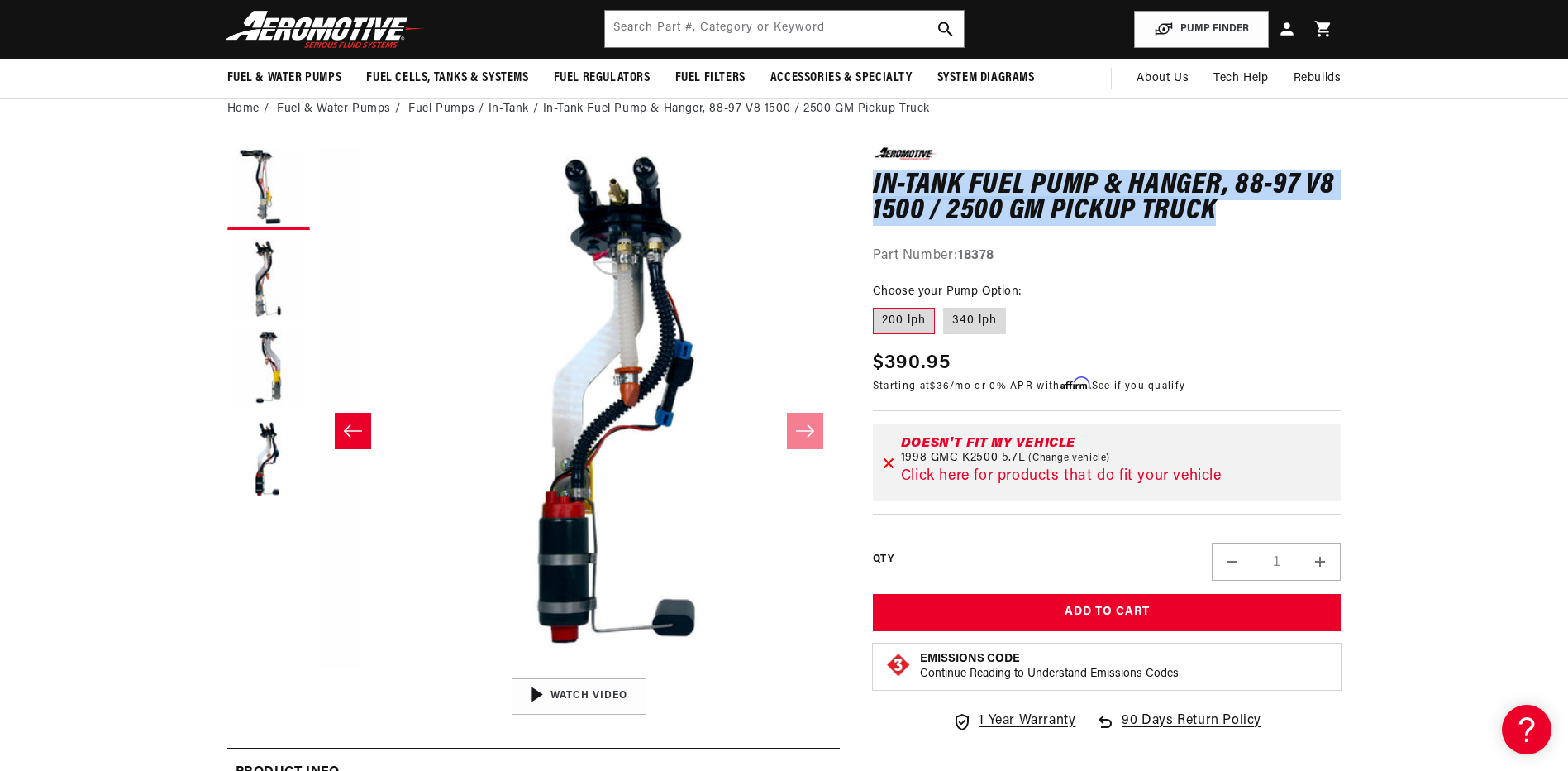
scroll to position [1, 1565]
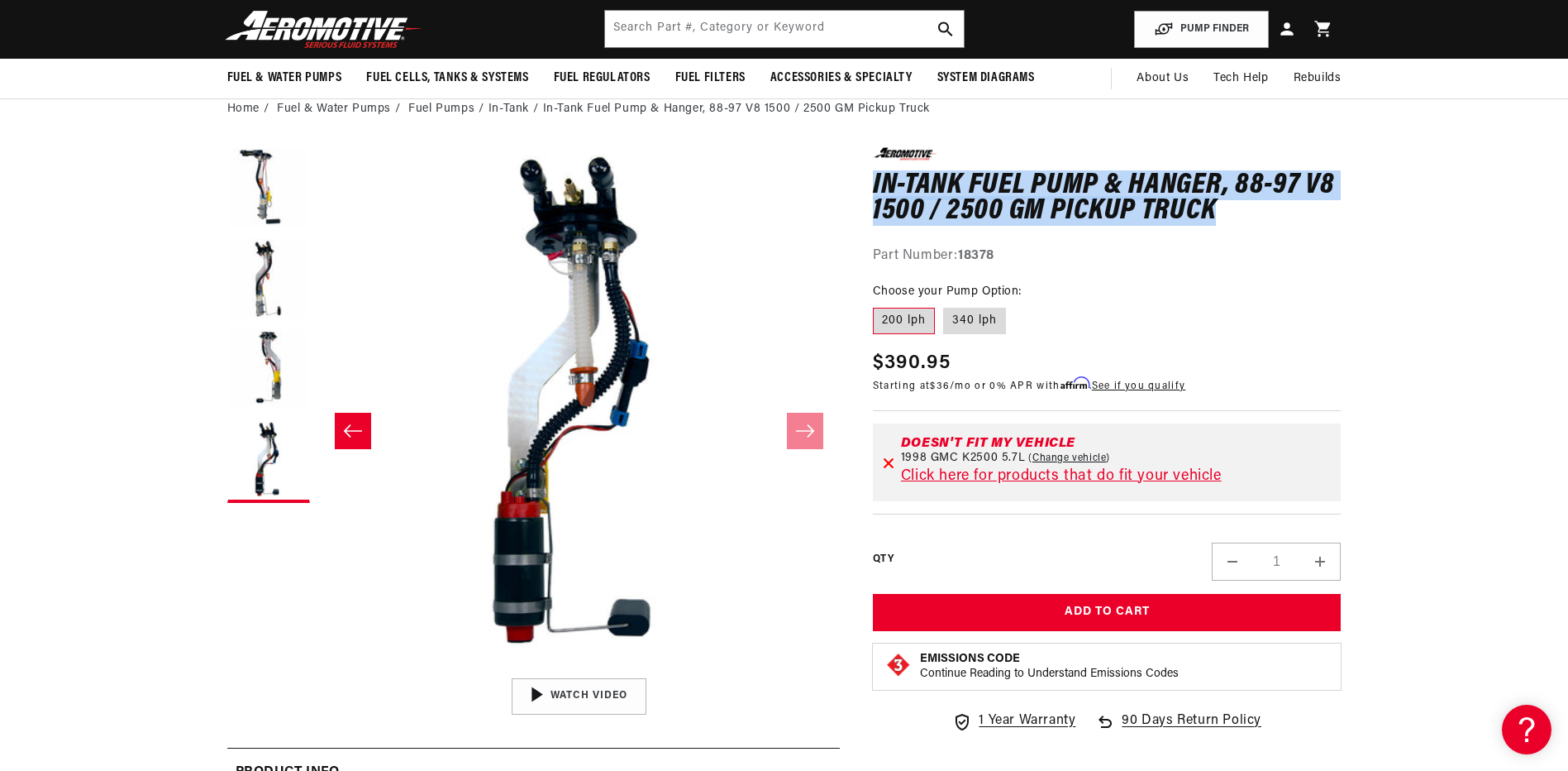
click at [342, 423] on button "Slide left" at bounding box center [352, 430] width 36 height 36
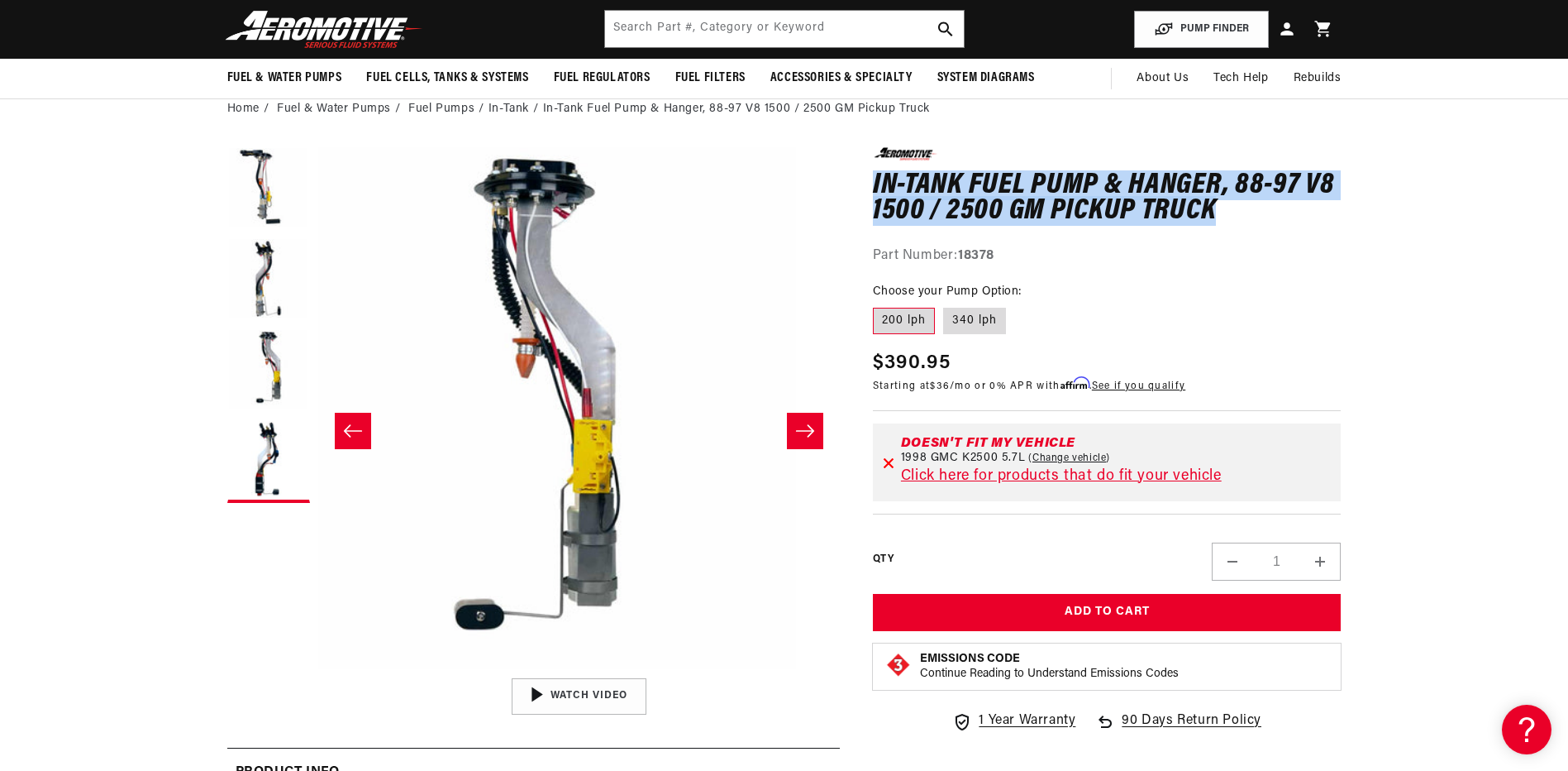
click at [342, 423] on button "Slide left" at bounding box center [352, 430] width 36 height 36
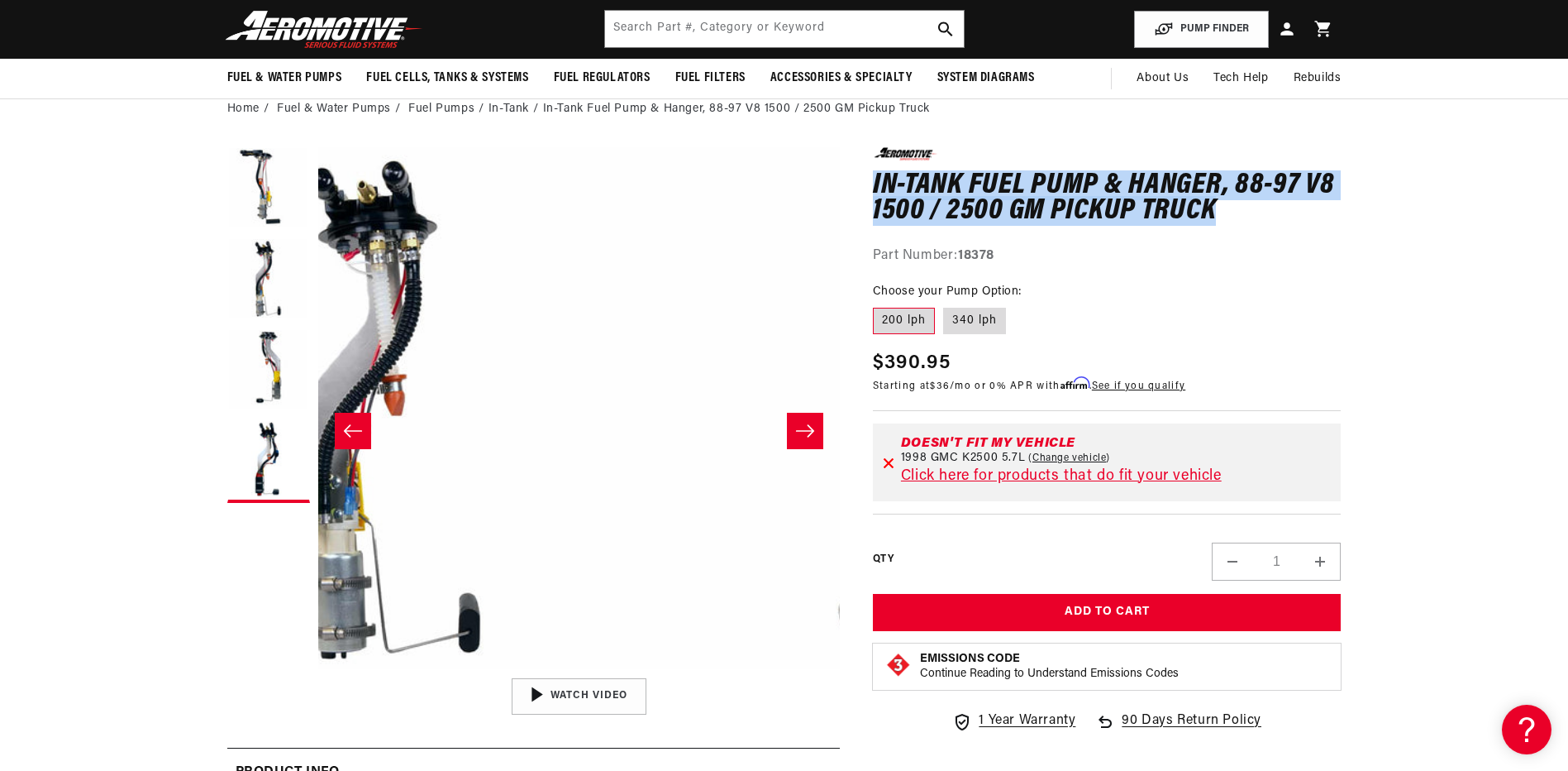
click at [342, 423] on button "Slide left" at bounding box center [352, 430] width 36 height 36
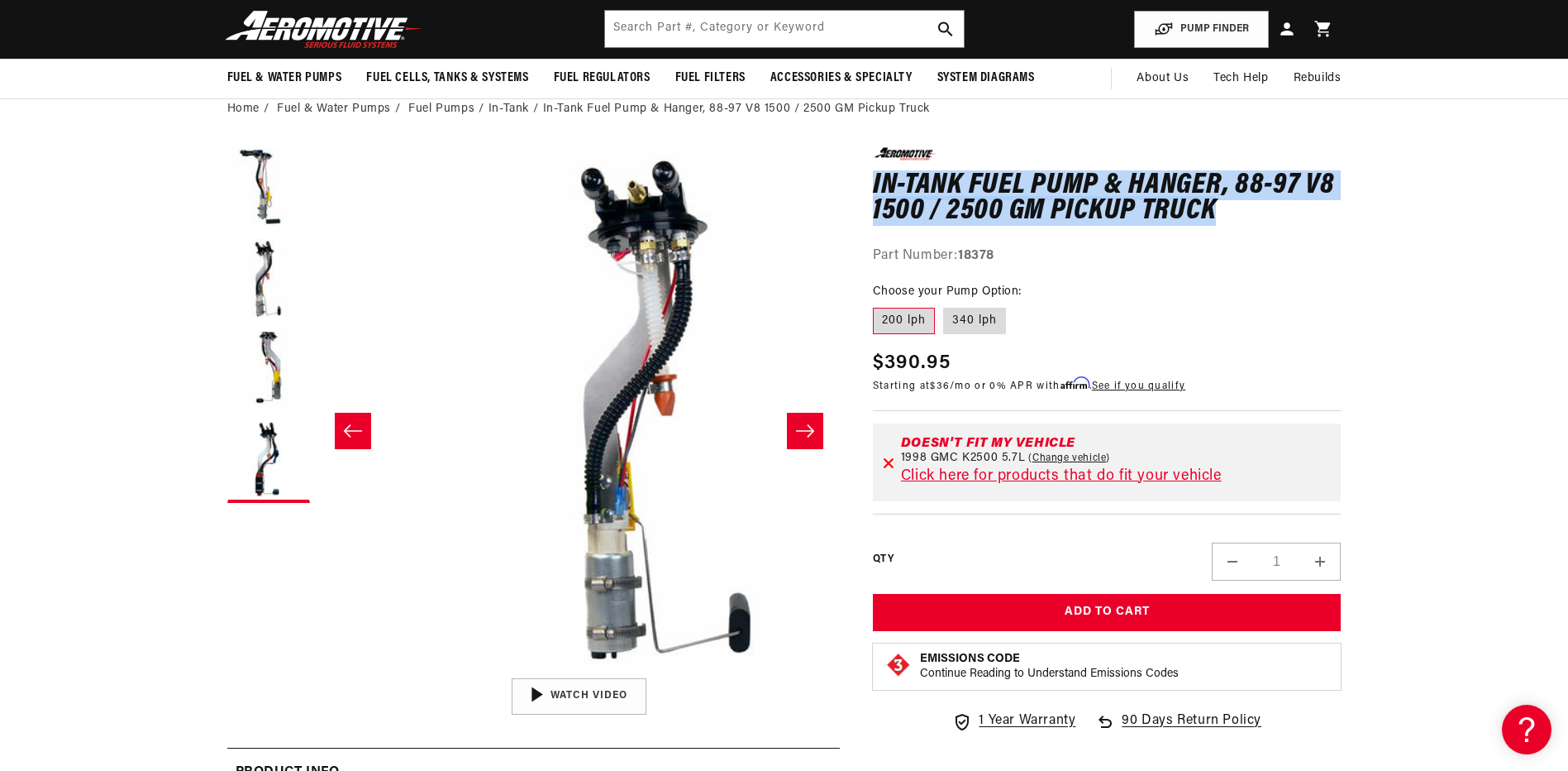
click at [342, 423] on button "Slide left" at bounding box center [352, 430] width 36 height 36
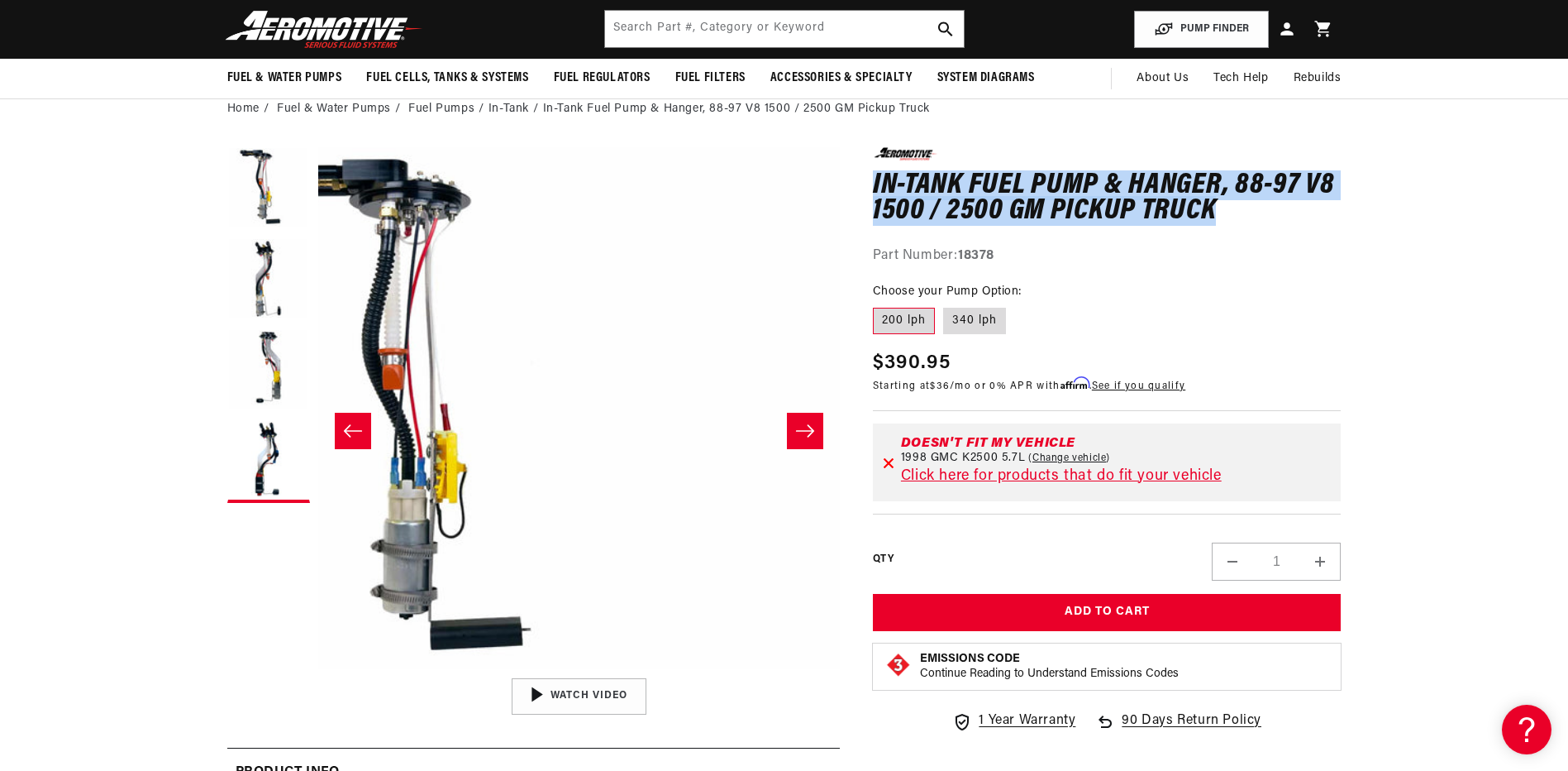
scroll to position [1, 0]
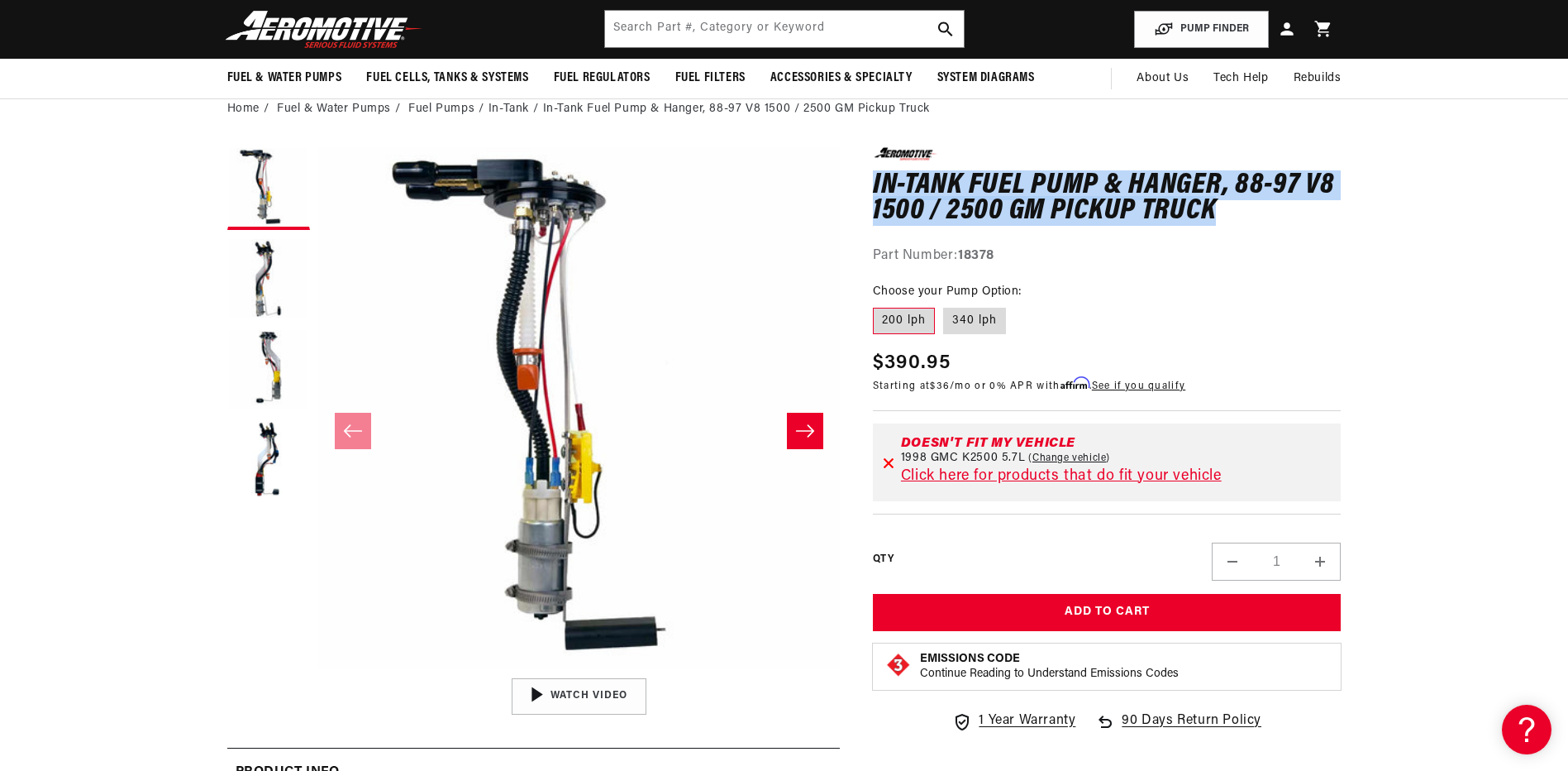
click at [801, 432] on icon "Slide right" at bounding box center [805, 431] width 20 height 17
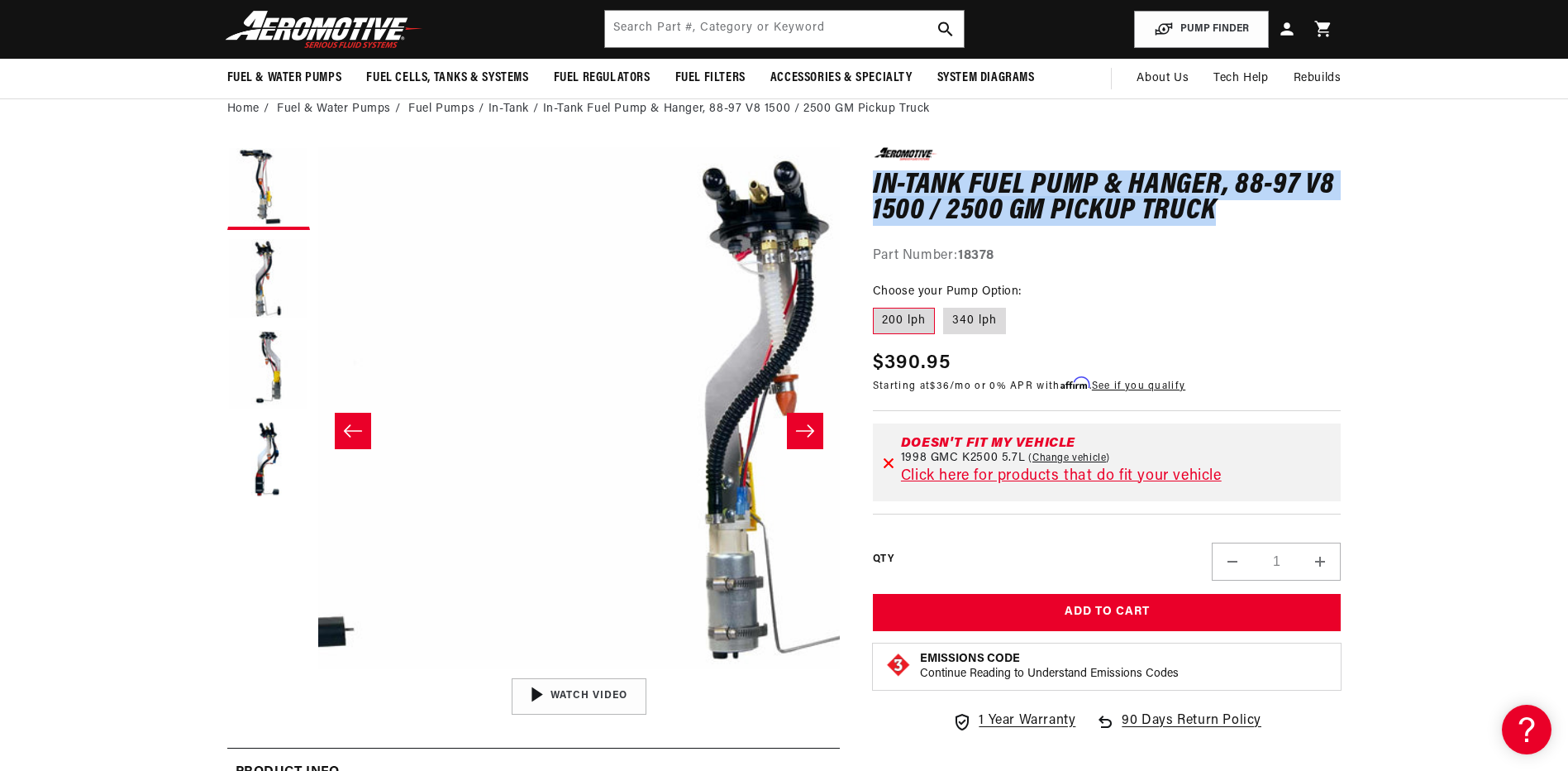
click at [801, 432] on icon "Slide right" at bounding box center [805, 431] width 20 height 17
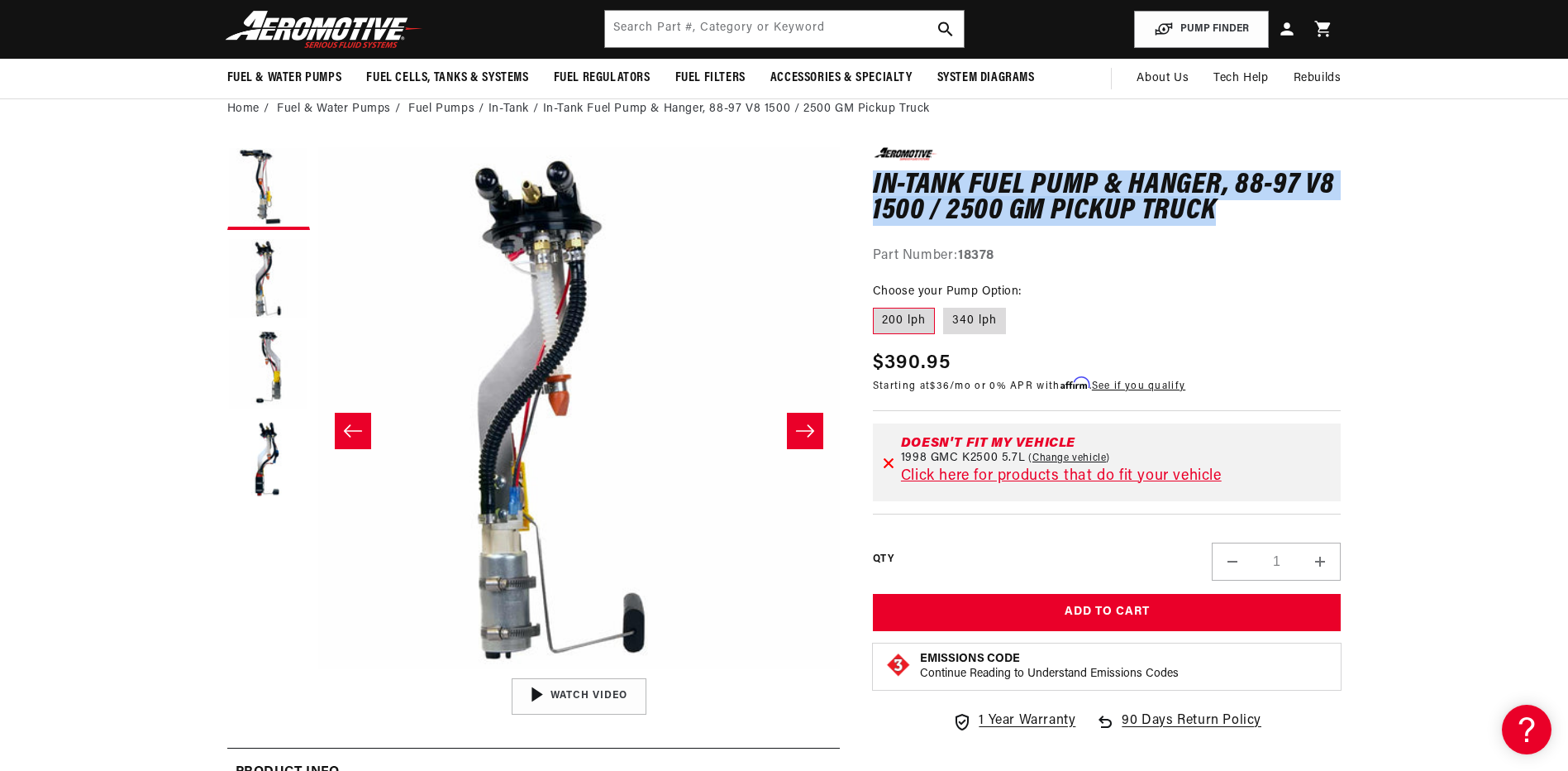
click at [801, 432] on icon "Slide right" at bounding box center [805, 431] width 20 height 17
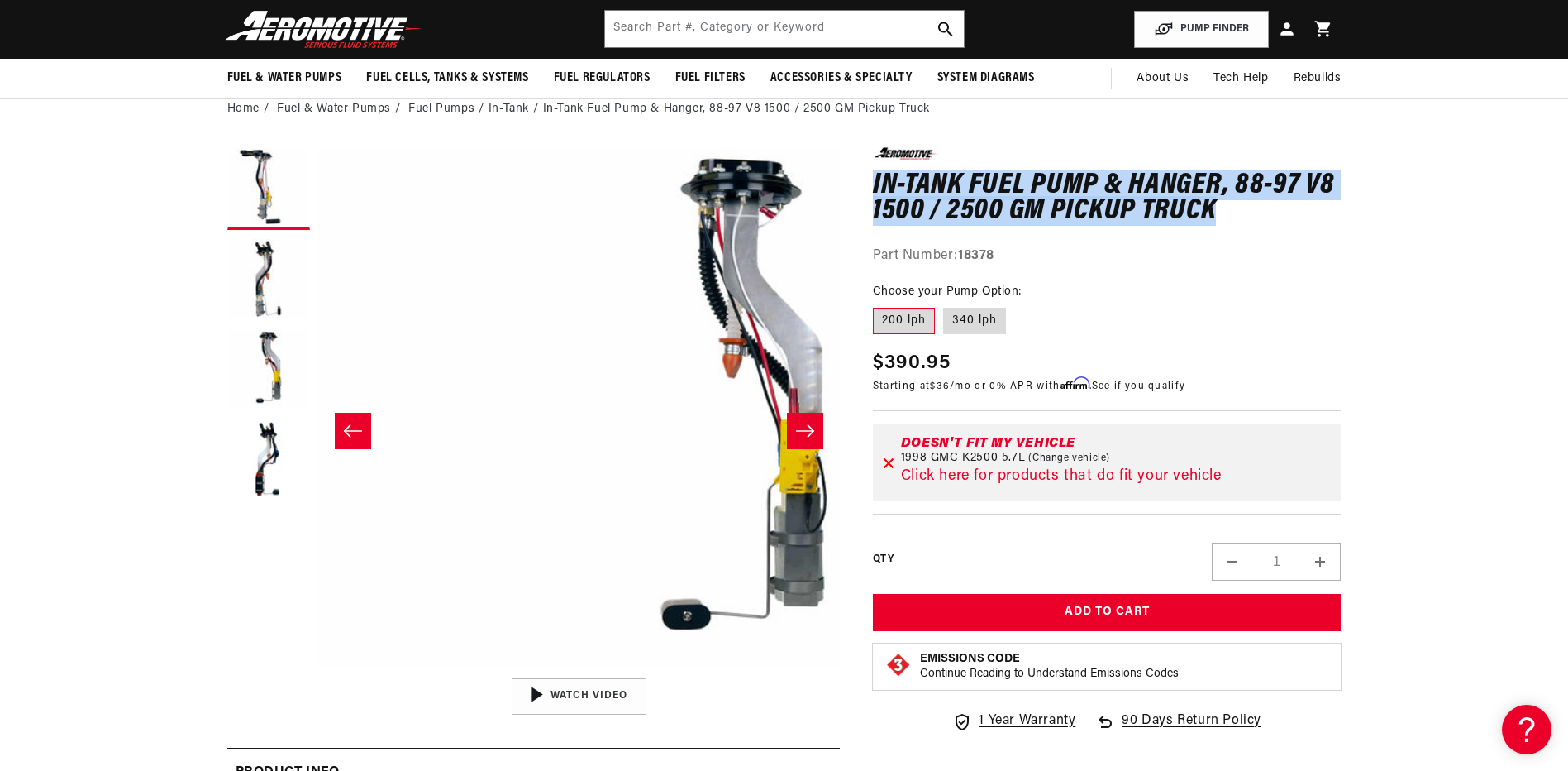
click at [801, 433] on icon "Slide right" at bounding box center [805, 431] width 20 height 17
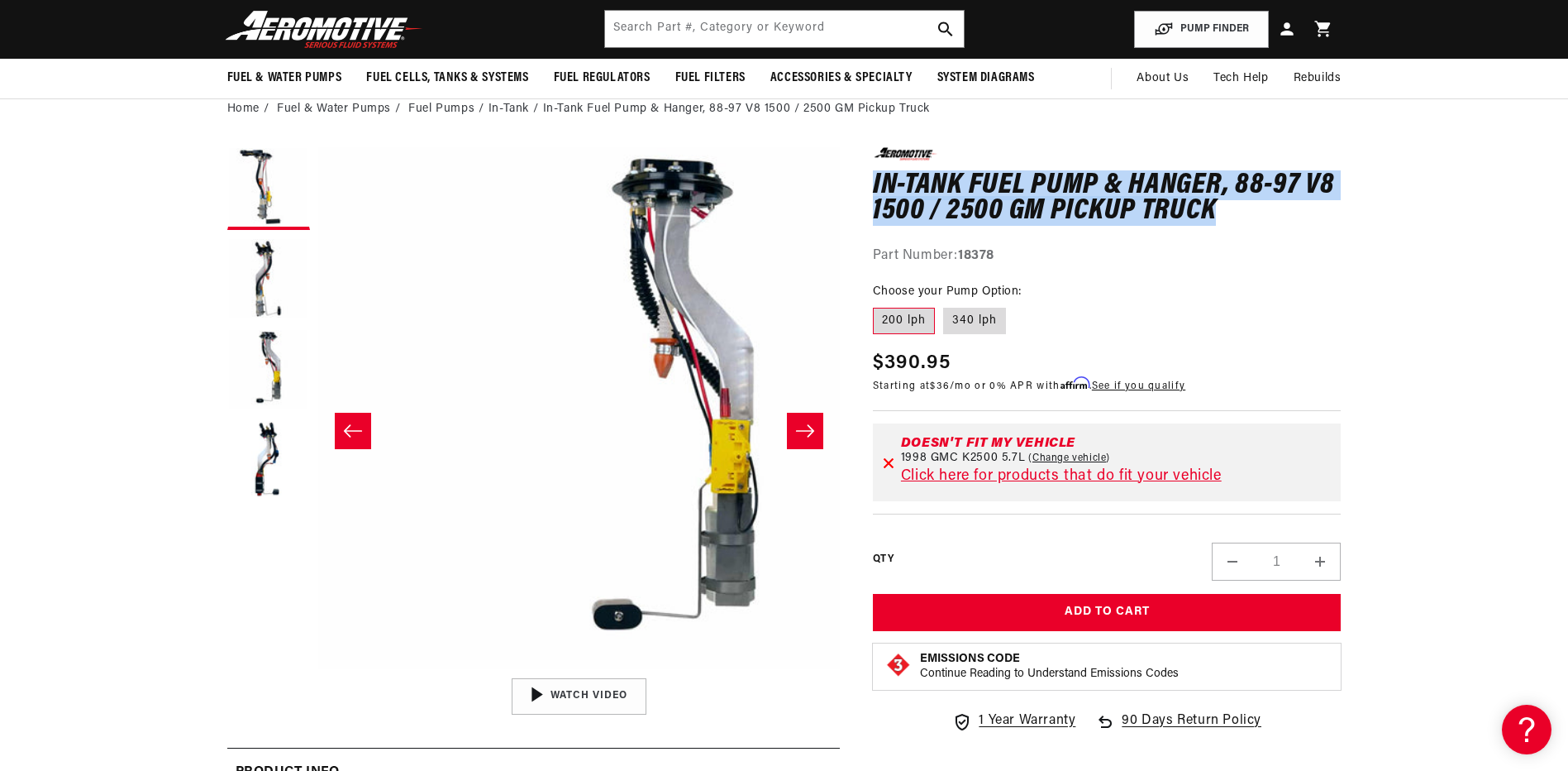
click at [800, 433] on icon "Slide right" at bounding box center [805, 431] width 20 height 17
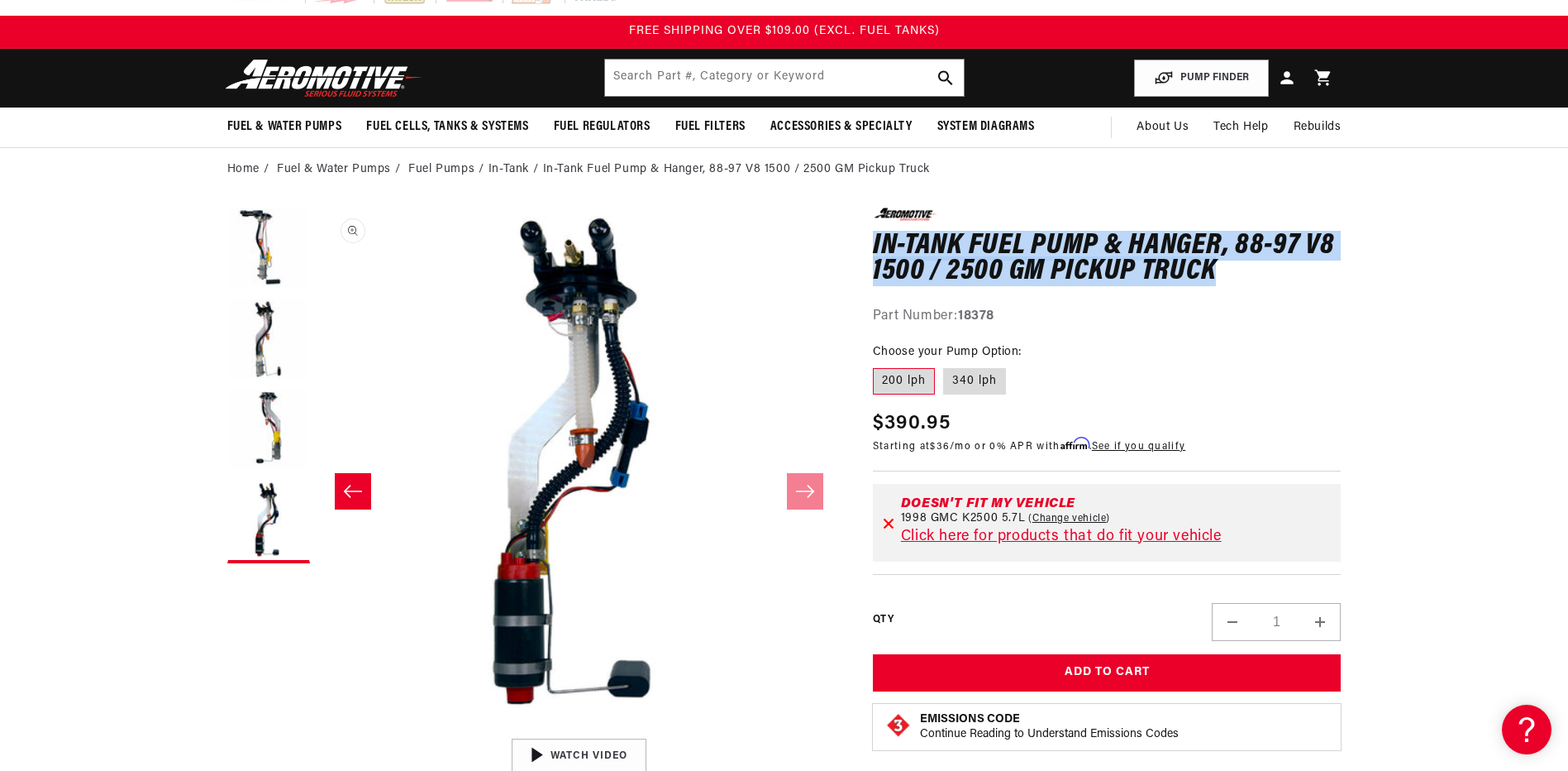
scroll to position [0, 0]
